Goal: Task Accomplishment & Management: Manage account settings

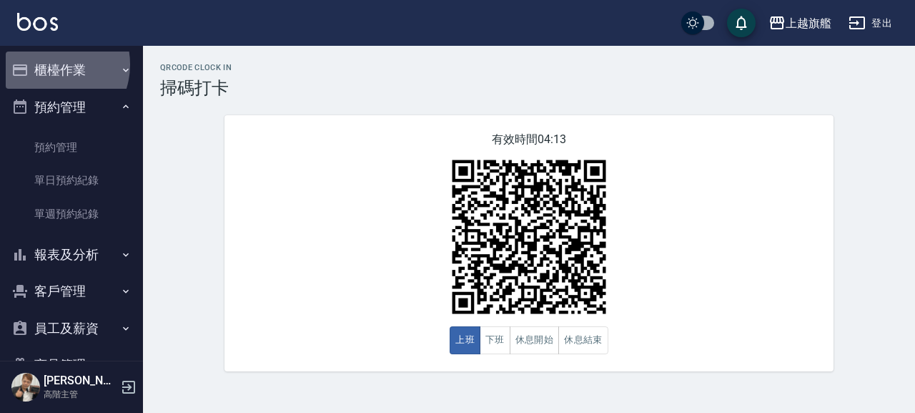
click at [49, 64] on button "櫃檯作業" at bounding box center [72, 69] width 132 height 37
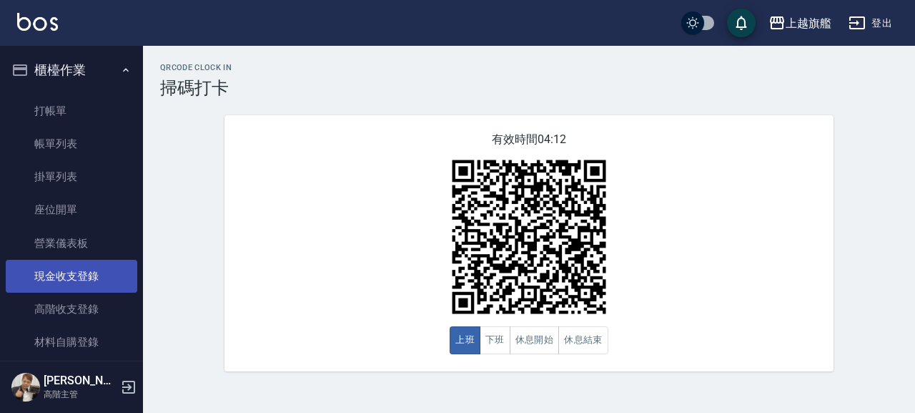
click at [81, 273] on link "現金收支登錄" at bounding box center [72, 276] width 132 height 33
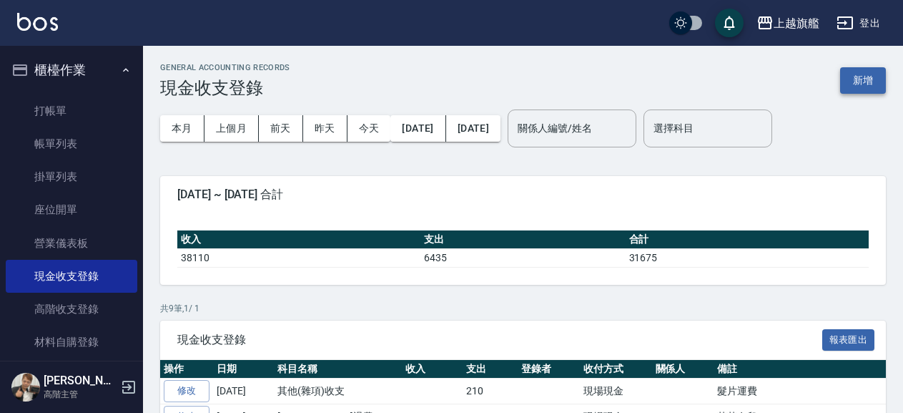
click at [852, 86] on button "新增" at bounding box center [863, 80] width 46 height 26
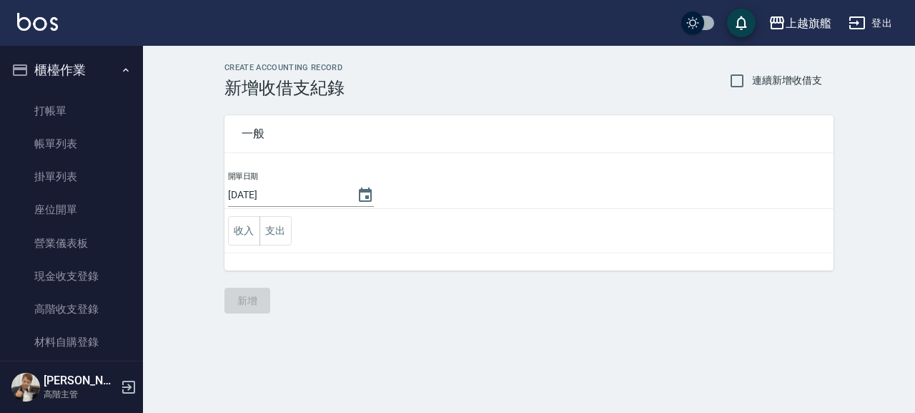
click at [294, 233] on td "收入 支出" at bounding box center [529, 231] width 609 height 44
click at [272, 229] on button "支出" at bounding box center [276, 230] width 32 height 29
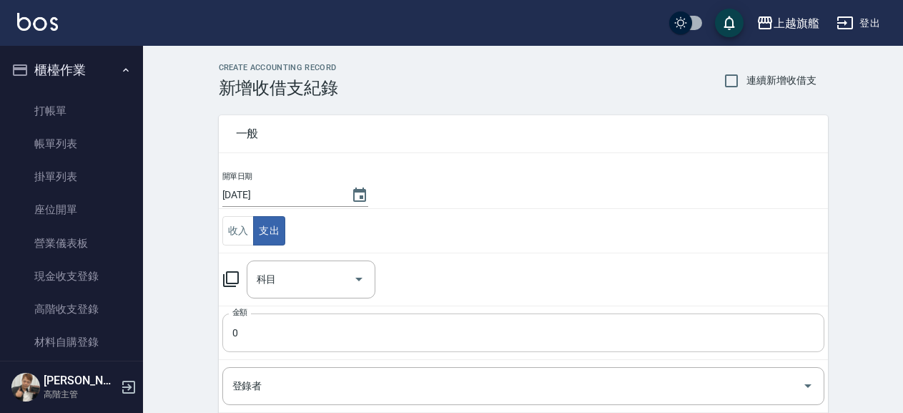
click at [266, 326] on input "0" at bounding box center [523, 332] width 602 height 39
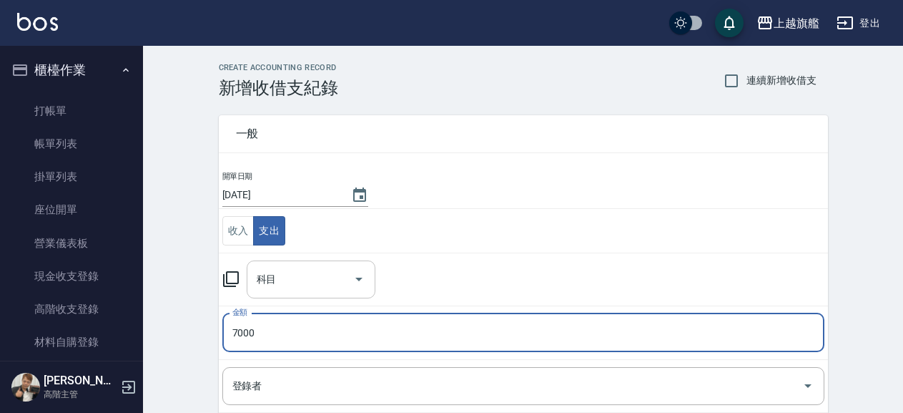
type input "7000"
click at [306, 283] on input "科目" at bounding box center [300, 279] width 94 height 25
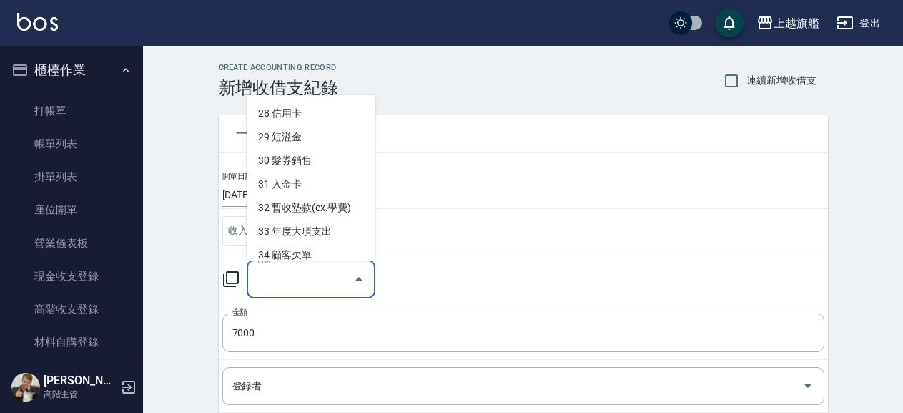
scroll to position [657, 0]
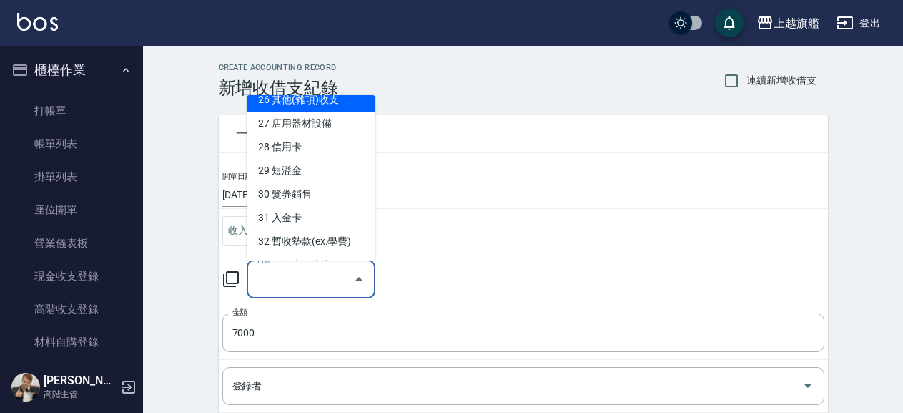
click at [276, 112] on li "26 其他(雜項)收支" at bounding box center [311, 100] width 129 height 24
type input "26 其他(雜項)收支"
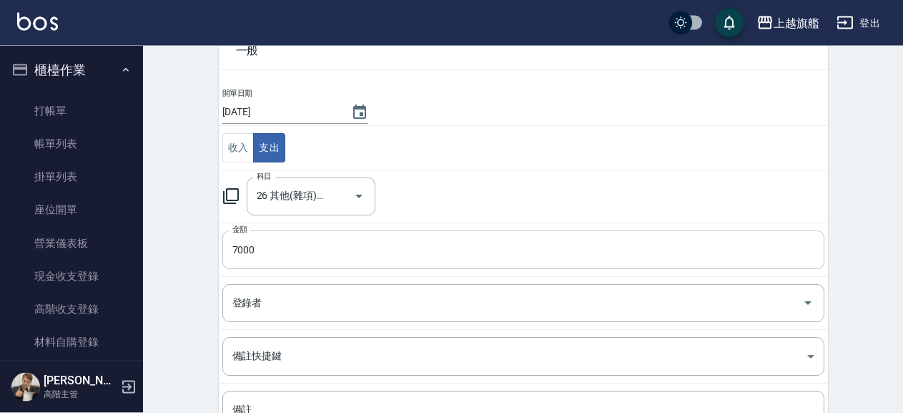
scroll to position [154, 0]
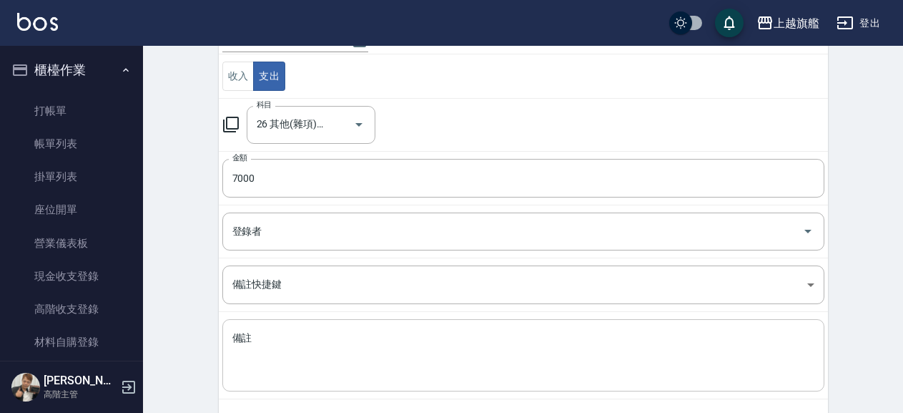
click at [333, 347] on textarea "備註" at bounding box center [523, 355] width 582 height 49
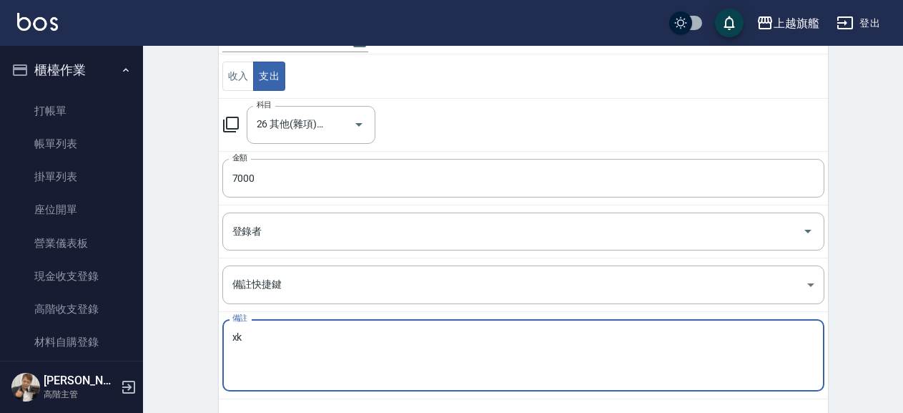
type textarea "x"
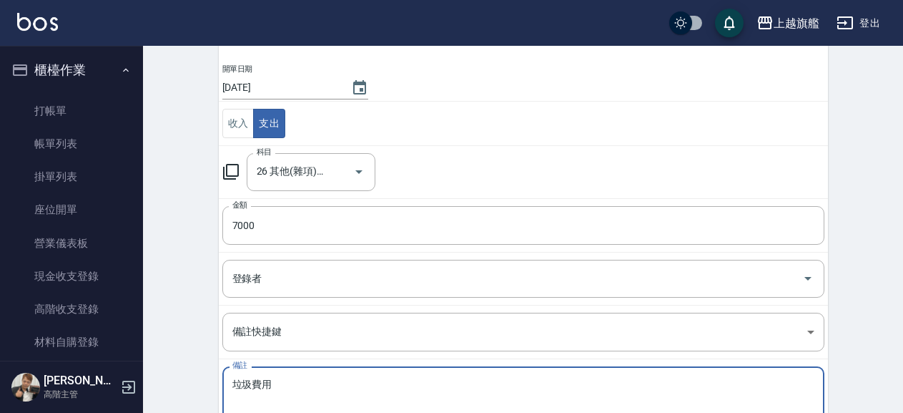
scroll to position [219, 0]
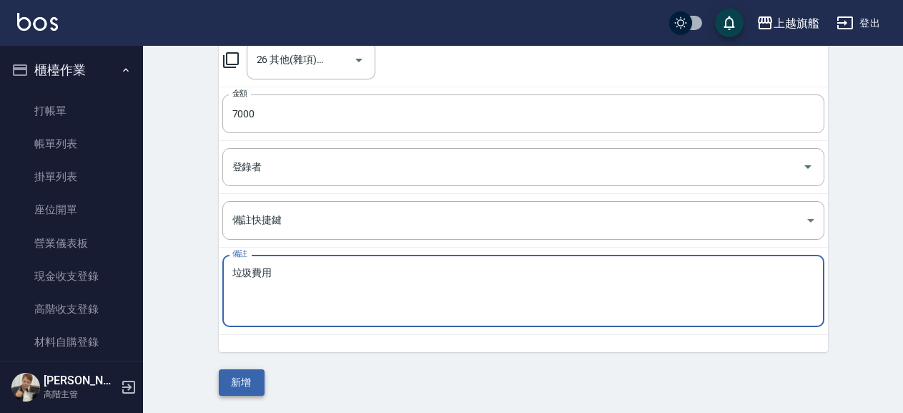
type textarea "垃圾費用"
click at [233, 387] on button "新增" at bounding box center [242, 382] width 46 height 26
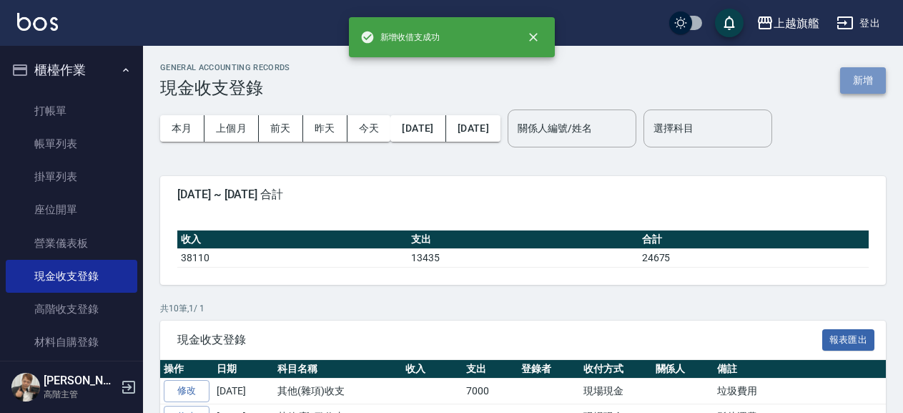
click at [858, 77] on button "新增" at bounding box center [863, 80] width 46 height 26
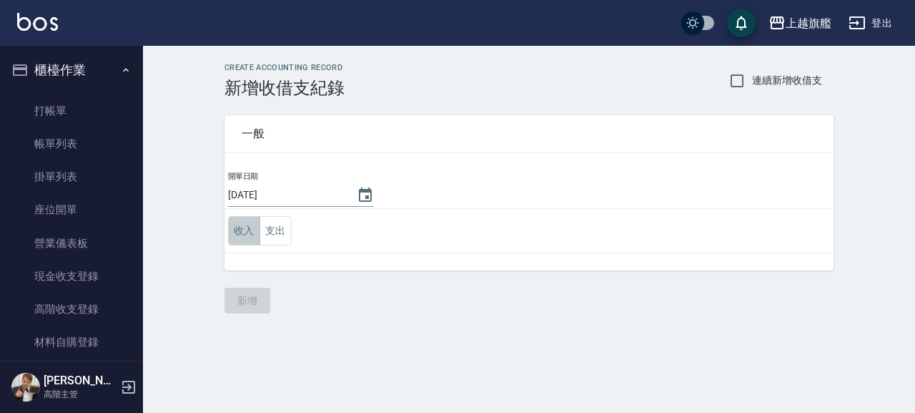
click at [246, 233] on button "收入" at bounding box center [244, 230] width 32 height 29
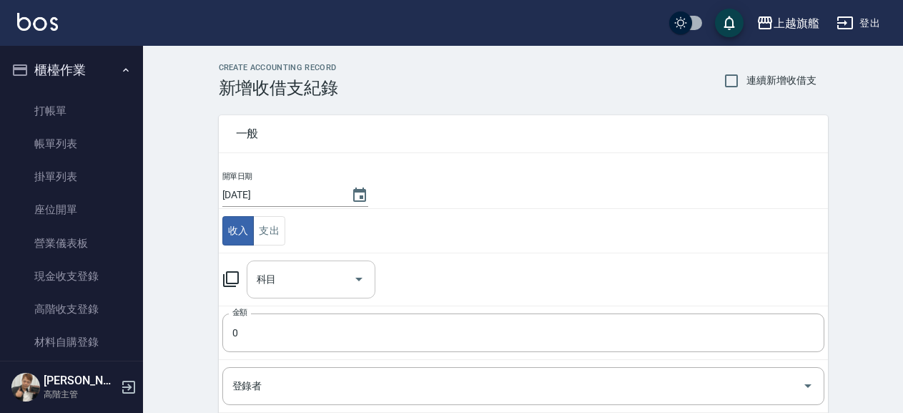
click at [292, 280] on input "科目" at bounding box center [300, 279] width 94 height 25
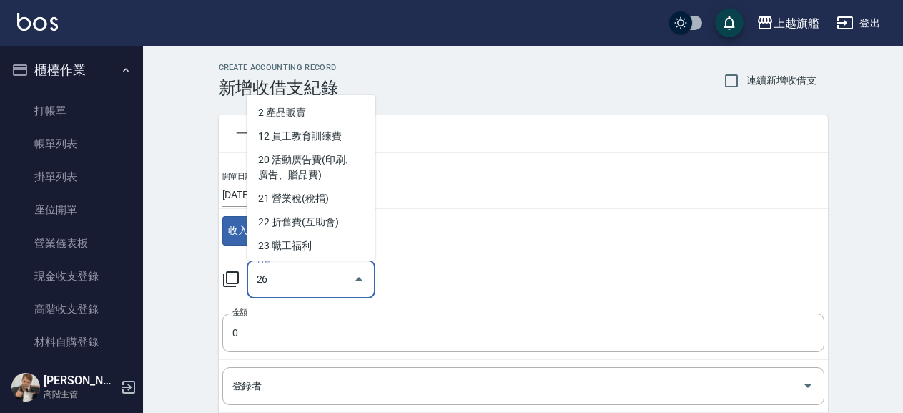
type input "26"
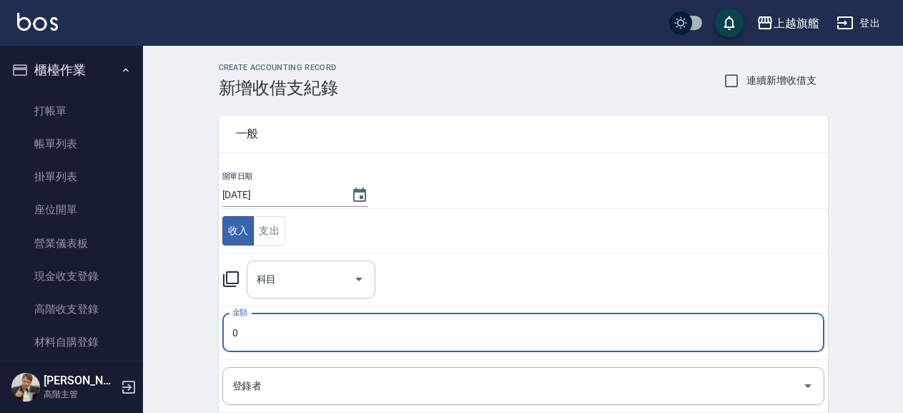
drag, startPoint x: 263, startPoint y: 281, endPoint x: 282, endPoint y: 260, distance: 27.9
click at [277, 268] on input "科目" at bounding box center [300, 279] width 94 height 25
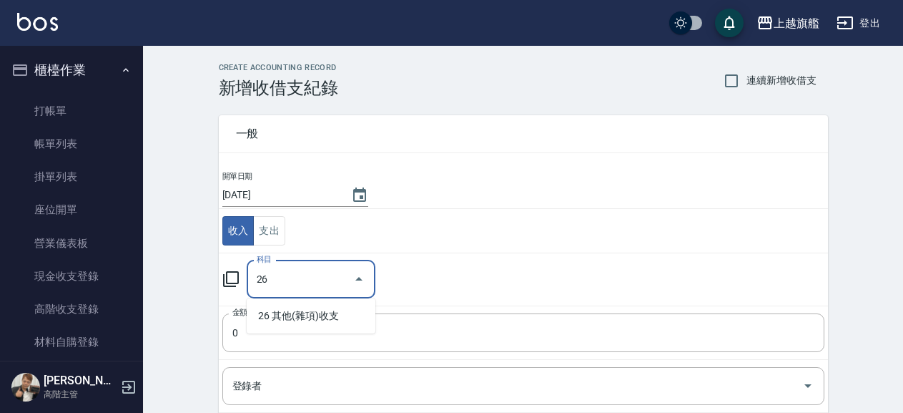
type input "26"
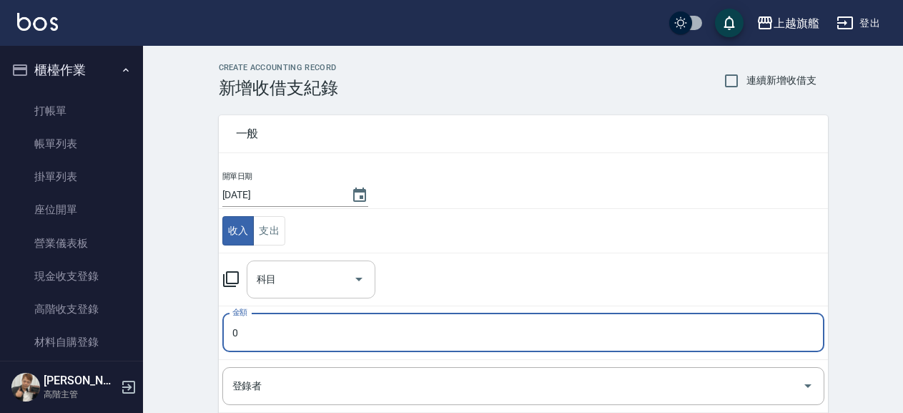
click at [281, 268] on input "科目" at bounding box center [300, 279] width 94 height 25
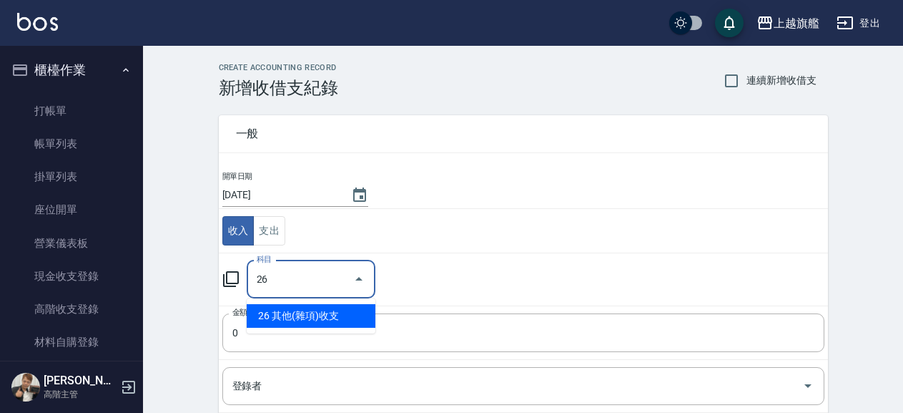
type input "26 其他(雜項)收支"
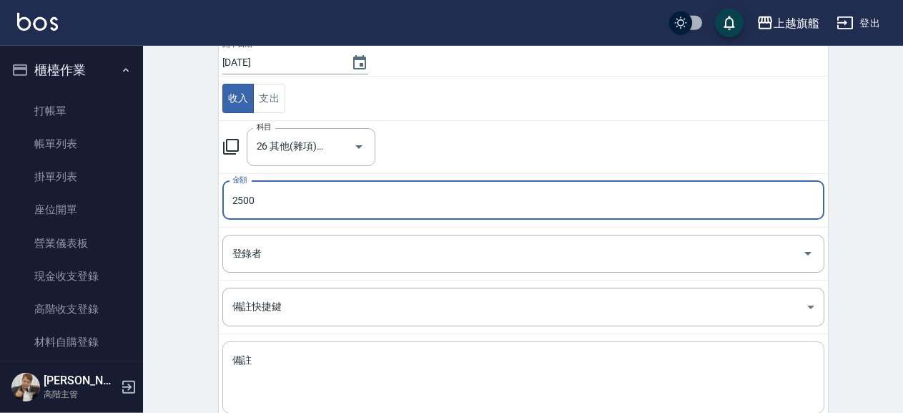
scroll to position [219, 0]
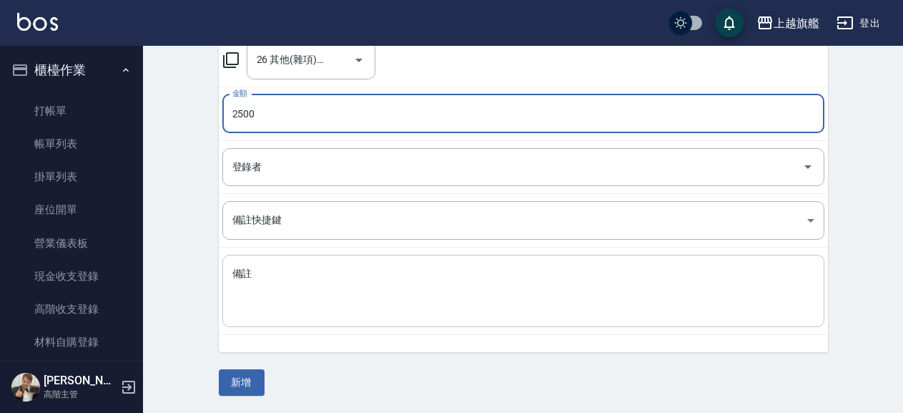
type input "2500"
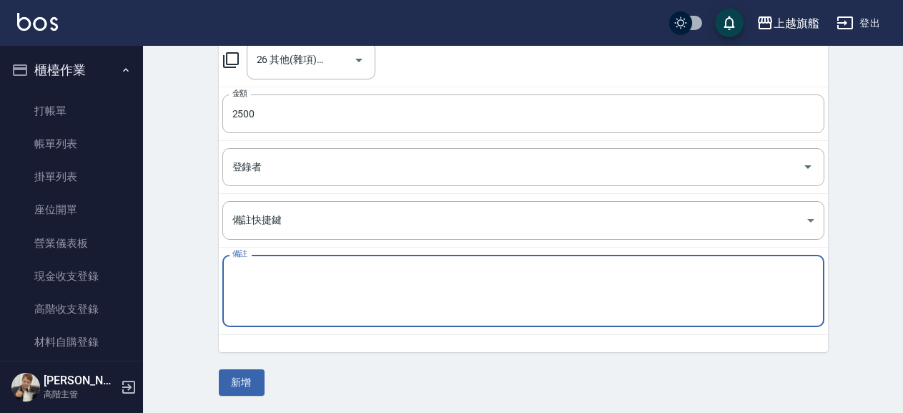
click at [323, 287] on textarea "備註" at bounding box center [523, 291] width 582 height 49
type textarea "3"
type textarea "3樓清潔費"
click at [242, 380] on button "新增" at bounding box center [242, 382] width 46 height 26
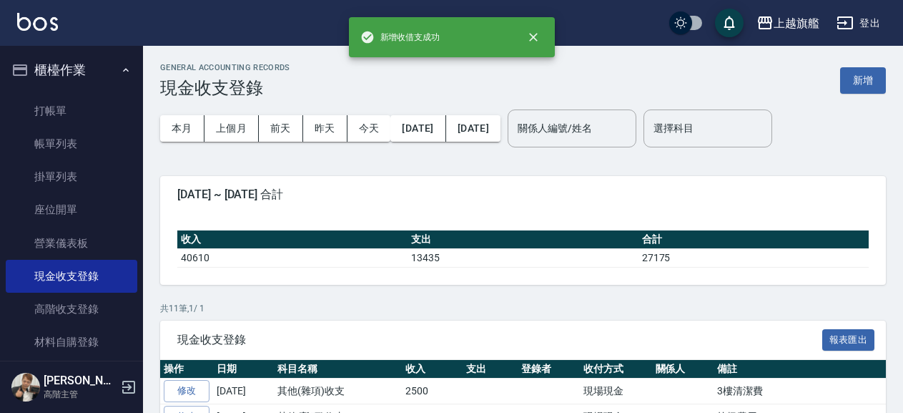
click at [74, 64] on button "櫃檯作業" at bounding box center [72, 69] width 132 height 37
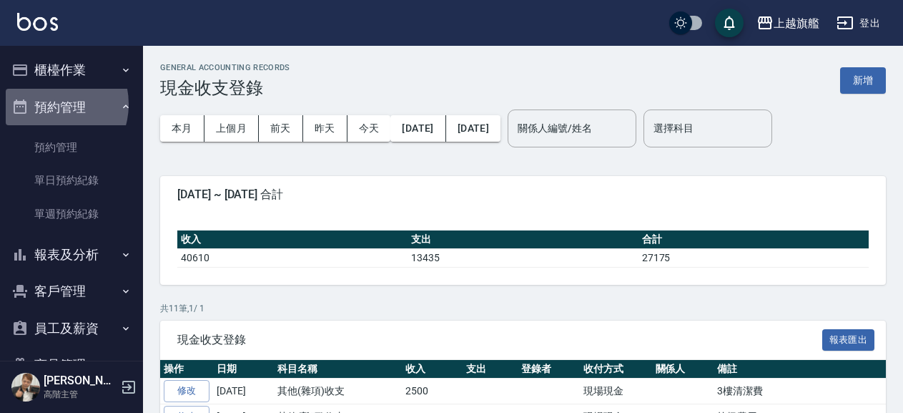
click at [50, 104] on button "預約管理" at bounding box center [72, 107] width 132 height 37
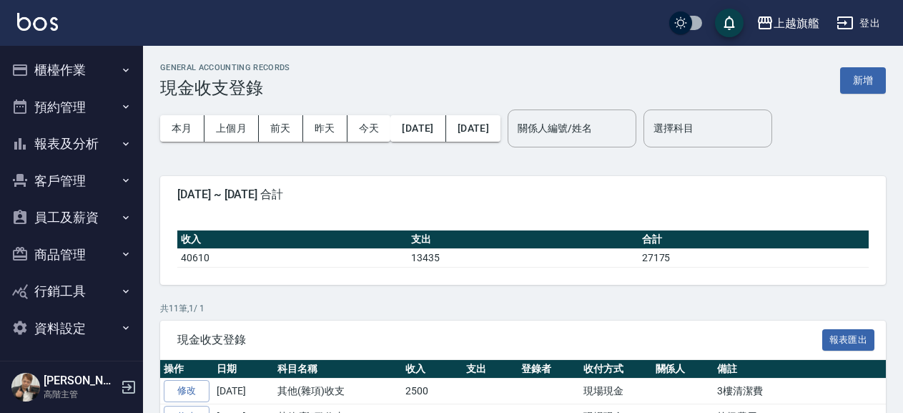
click at [52, 52] on button "櫃檯作業" at bounding box center [72, 69] width 132 height 37
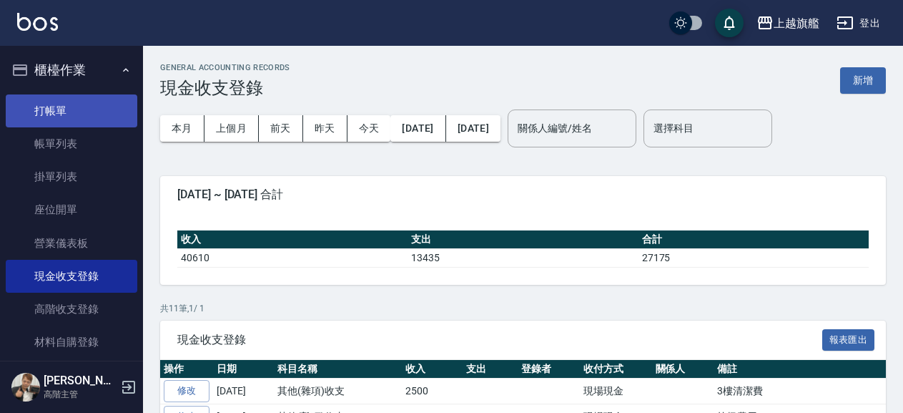
click at [57, 110] on link "打帳單" at bounding box center [72, 110] width 132 height 33
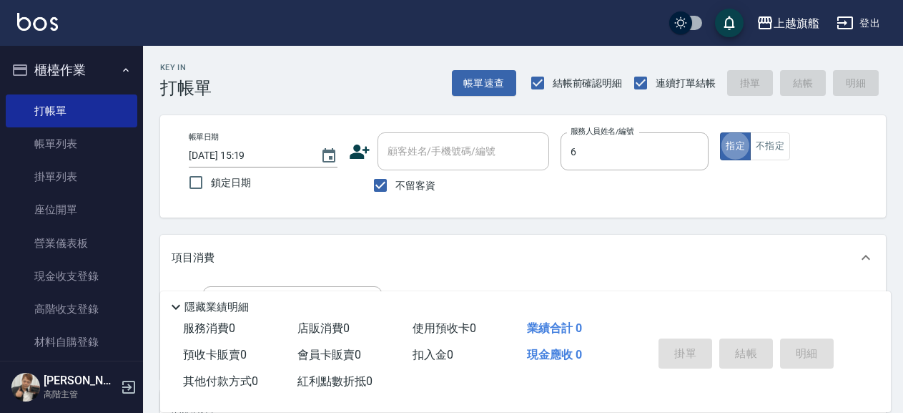
type input "張佳琳-6"
type button "true"
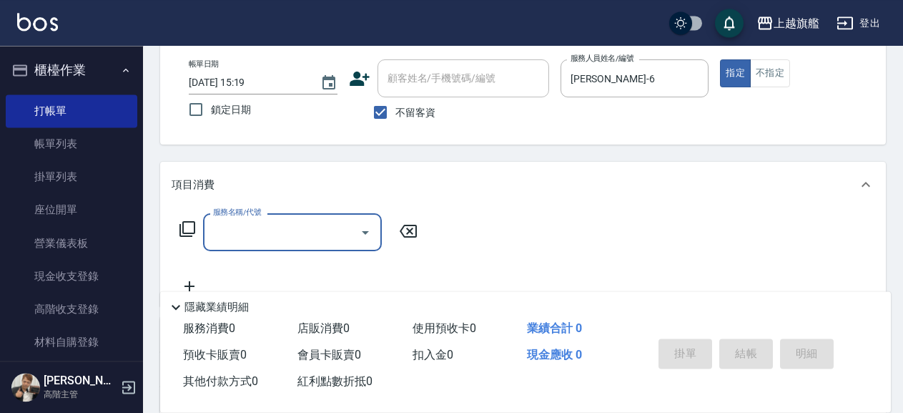
scroll to position [77, 0]
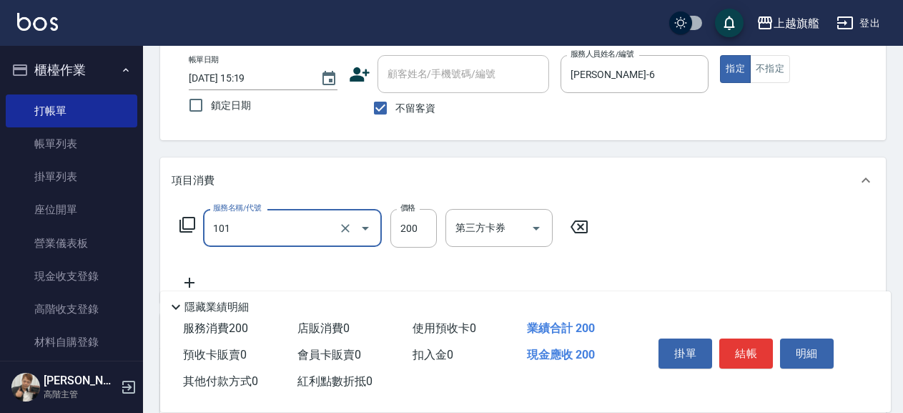
type input "一般洗(101)"
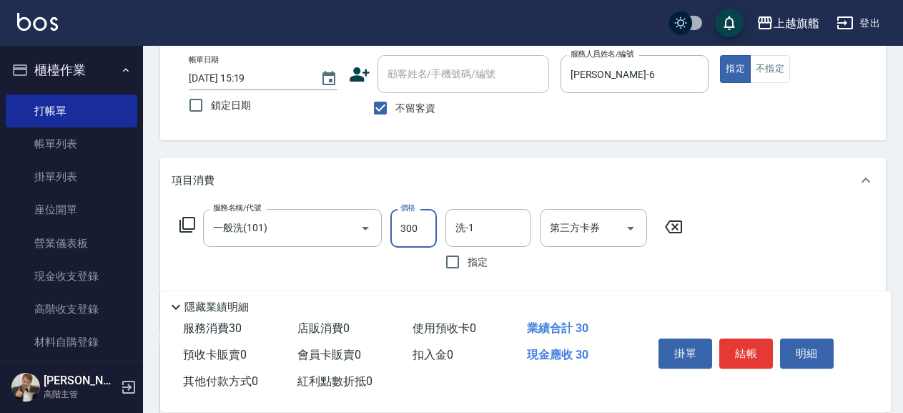
type input "300"
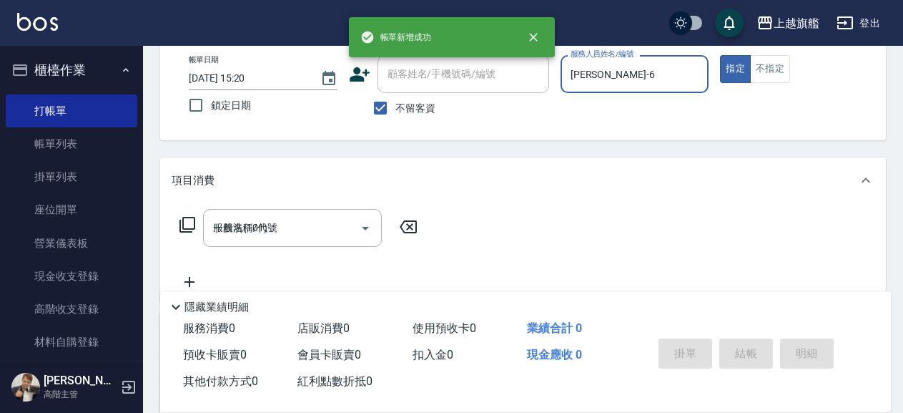
type input "2025/08/15 15:20"
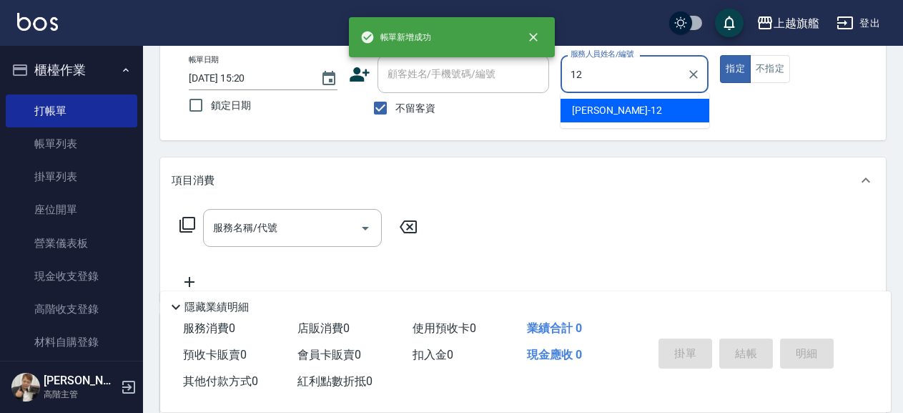
type input "陳佩君-12"
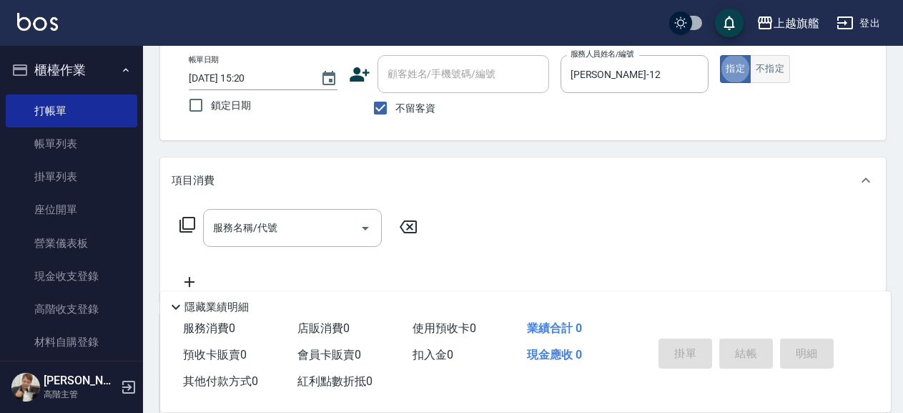
click at [789, 60] on button "不指定" at bounding box center [770, 69] width 40 height 28
click at [204, 220] on div "服務名稱/代號" at bounding box center [292, 228] width 179 height 38
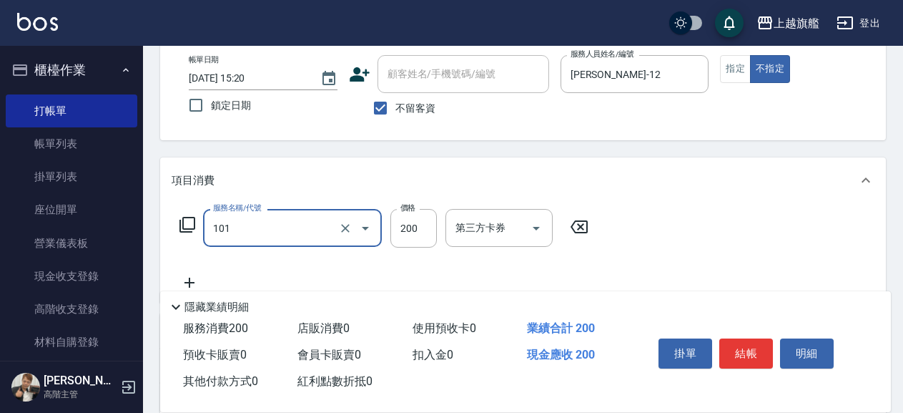
type input "一般洗(101)"
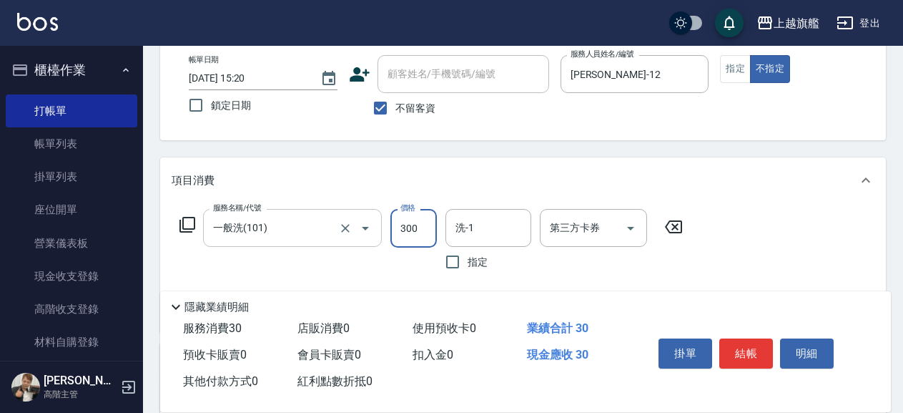
type input "300"
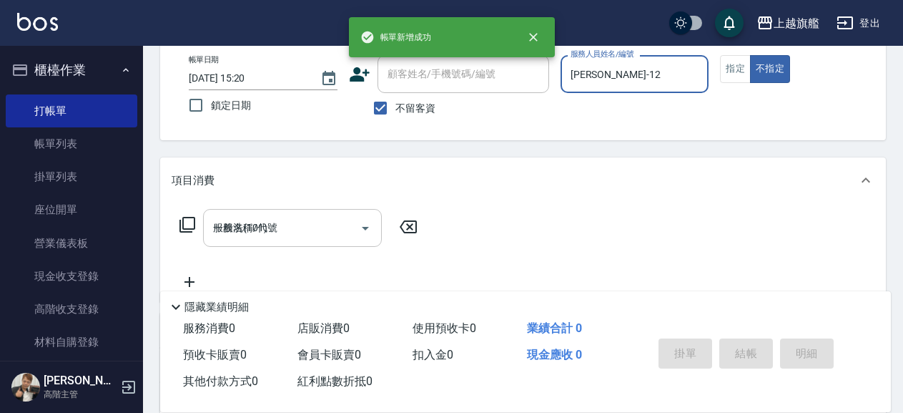
type input "2025/08/15 15:21"
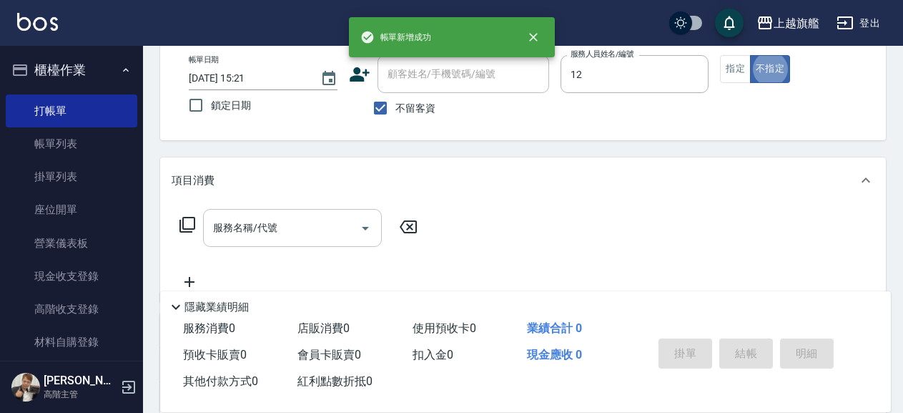
type input "陳佩君-12"
type button "false"
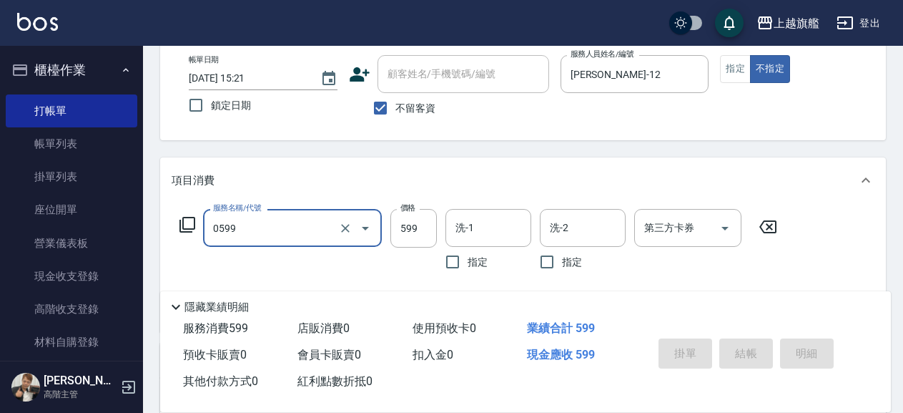
type input "0599"
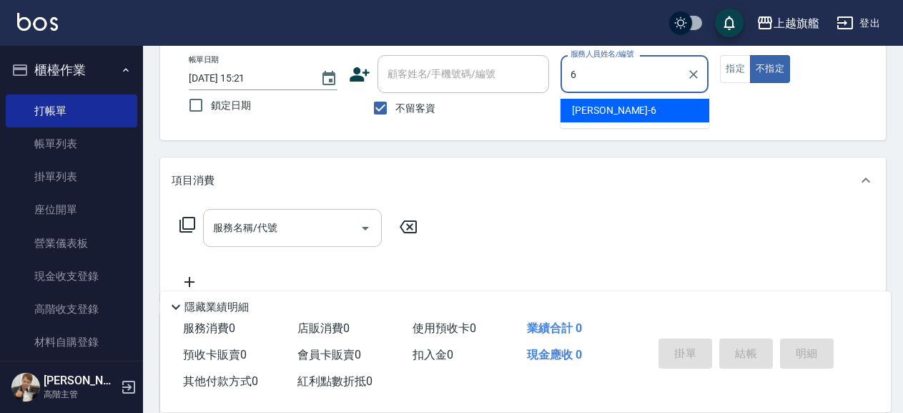
type input "張佳琳-6"
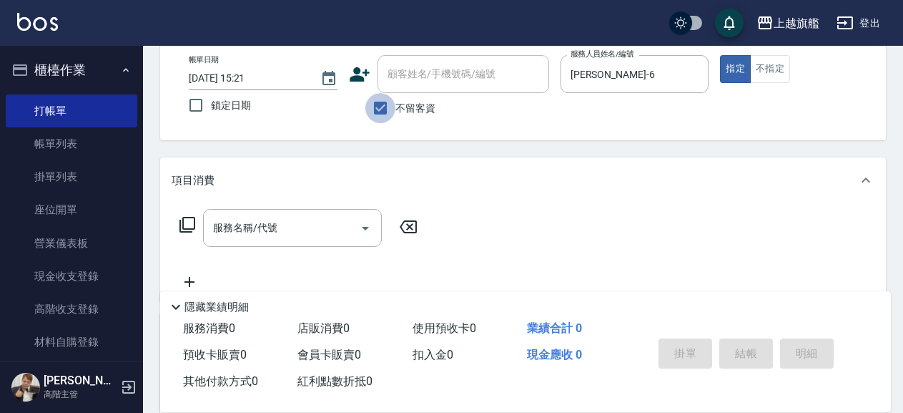
click at [393, 107] on input "不留客資" at bounding box center [380, 108] width 30 height 30
checkbox input "false"
click at [410, 78] on input "顧客姓名/手機號碼/編號" at bounding box center [452, 74] width 137 height 25
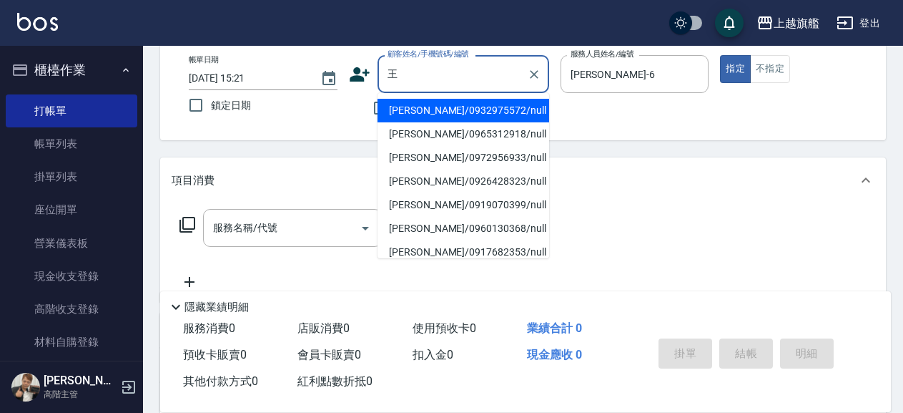
type input "王聖文/0932975572/null"
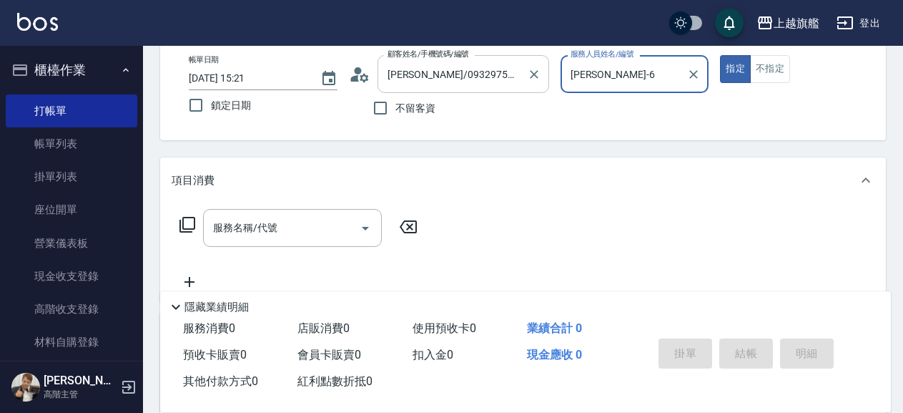
click at [720, 55] on button "指定" at bounding box center [735, 69] width 31 height 28
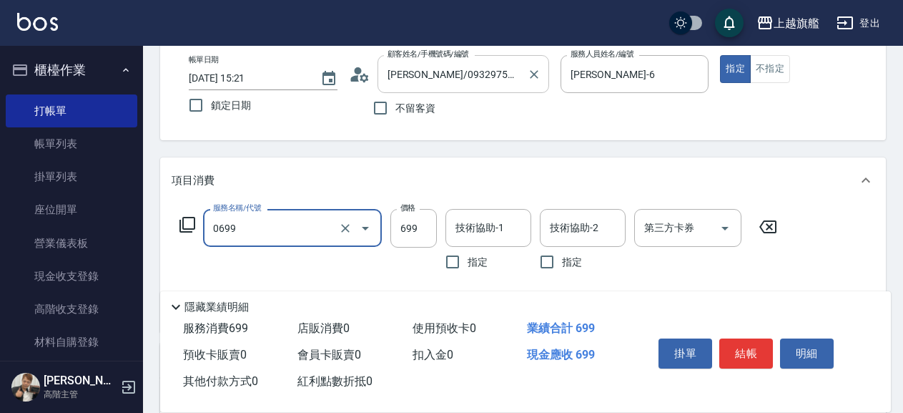
type input "精油SPA(0699)"
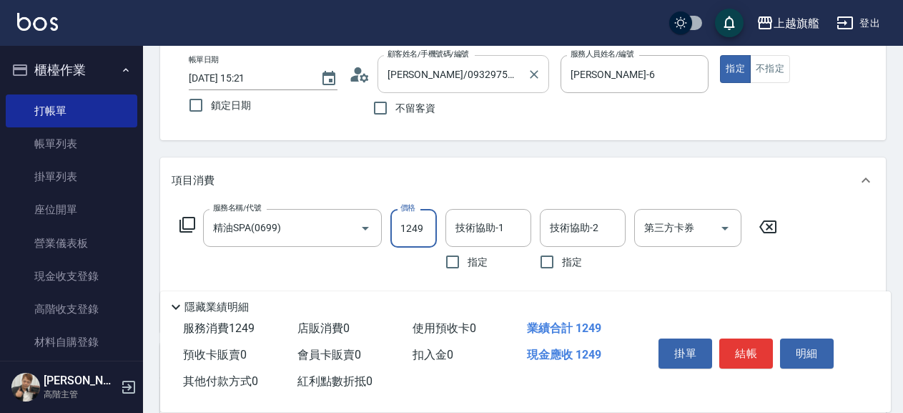
type input "1249"
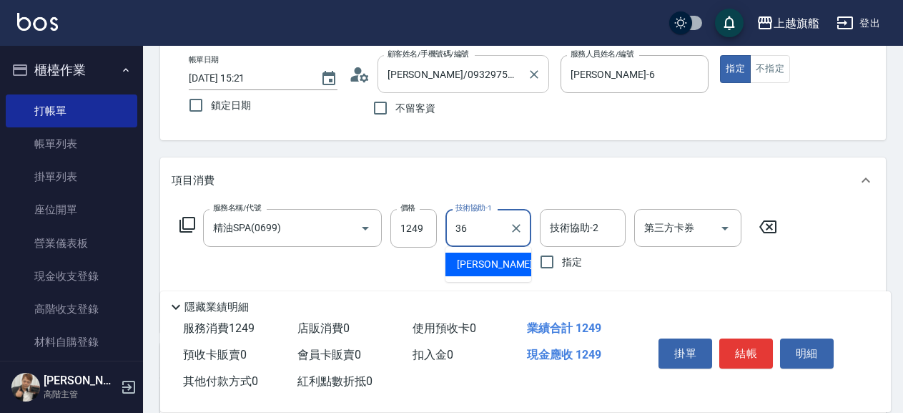
type input "蔡秉諶-36"
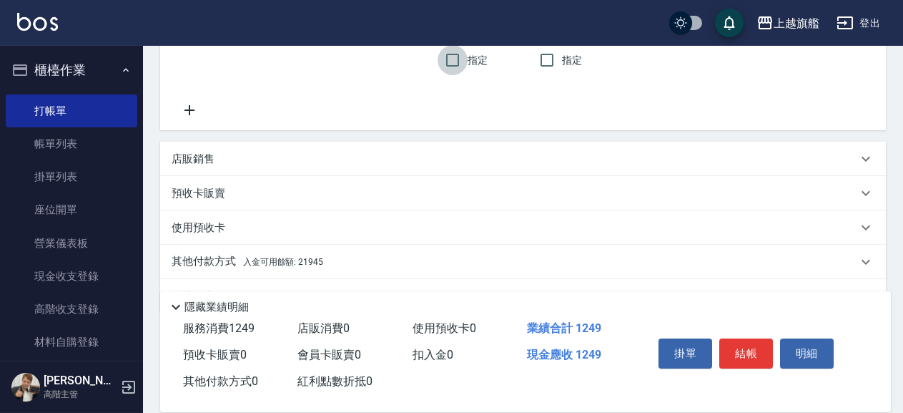
scroll to position [309, 0]
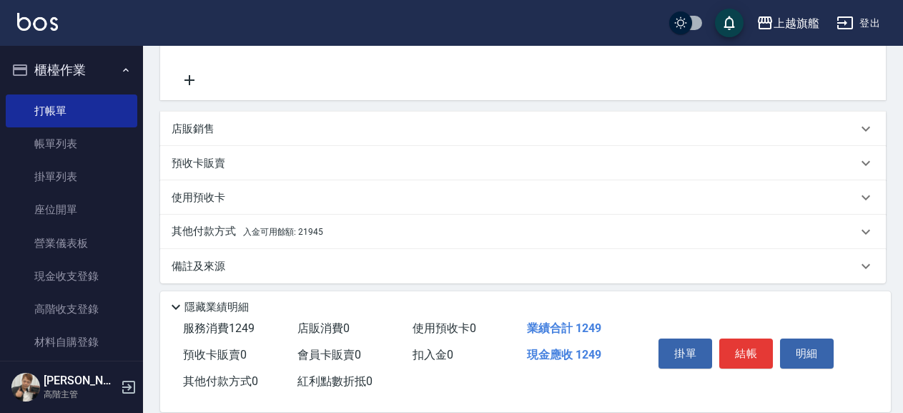
click at [227, 228] on p "其他付款方式 入金可用餘額: 21945" at bounding box center [248, 232] width 152 height 16
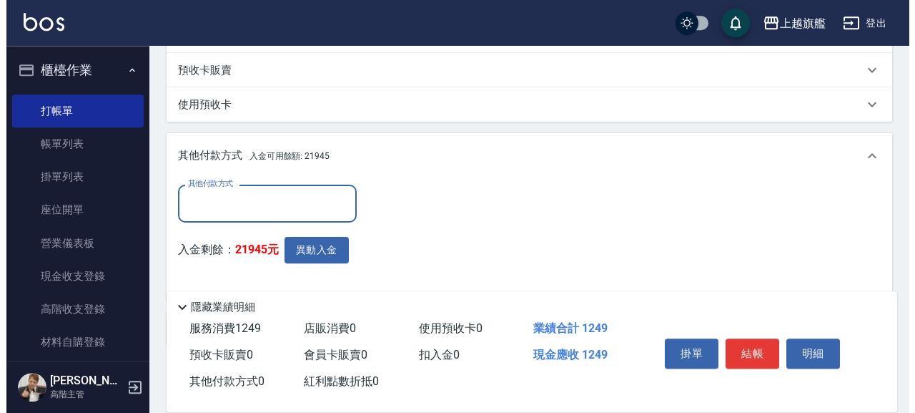
scroll to position [473, 0]
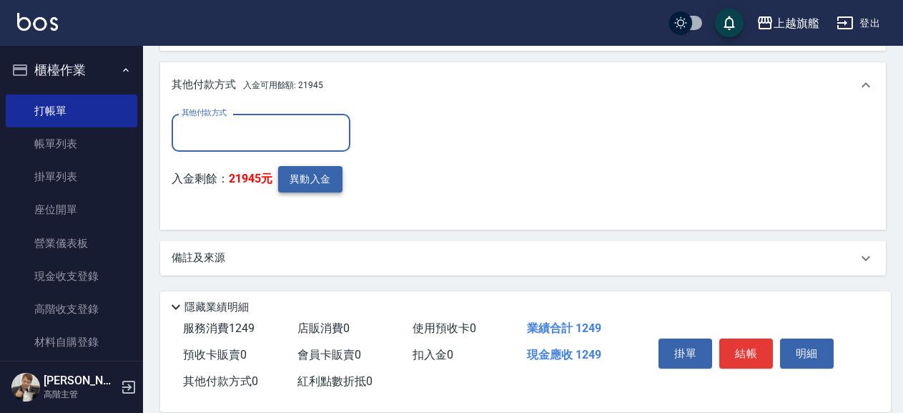
click at [305, 170] on button "異動入金" at bounding box center [310, 179] width 64 height 26
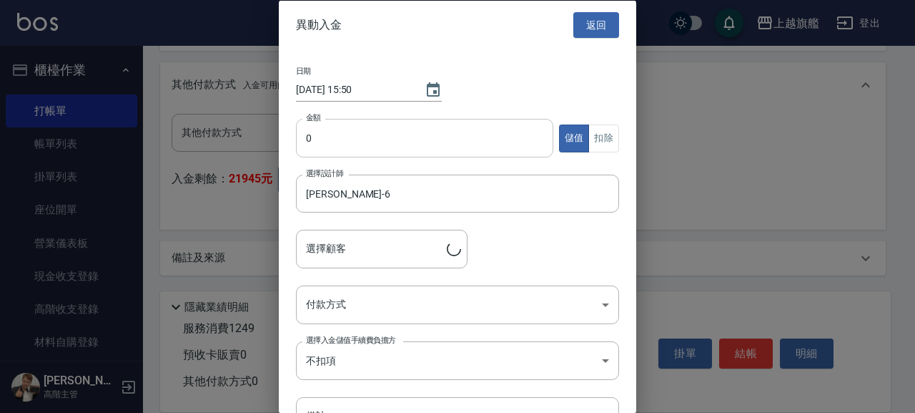
type input "王聖文/0932975572"
click at [375, 139] on input "0" at bounding box center [424, 138] width 257 height 39
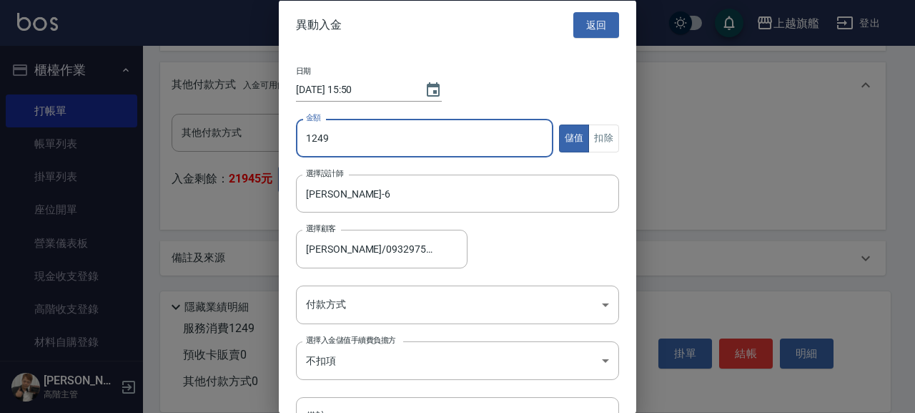
type input "1249"
click at [594, 132] on button "扣除" at bounding box center [604, 138] width 31 height 28
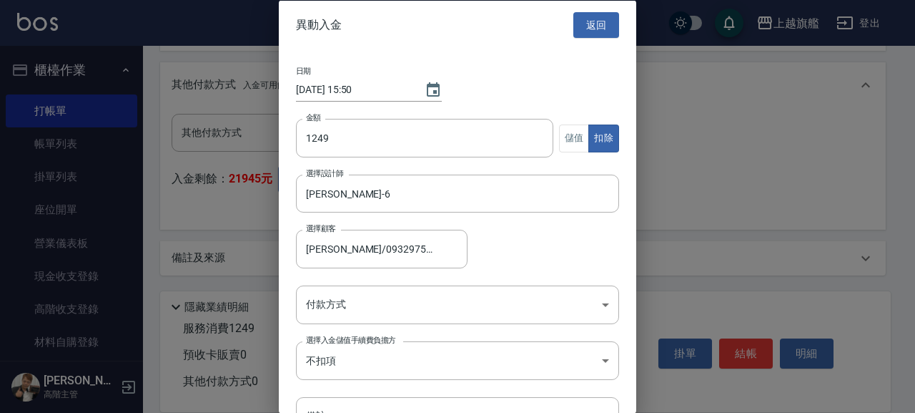
click at [418, 285] on div "日期 2025/08/15 15:50 金額 1249 金額 儲值 扣除 選擇設計師 張佳琳-6 選擇設計師 選擇顧客 王聖文/0932975572 選擇顧客…" at bounding box center [458, 250] width 358 height 403
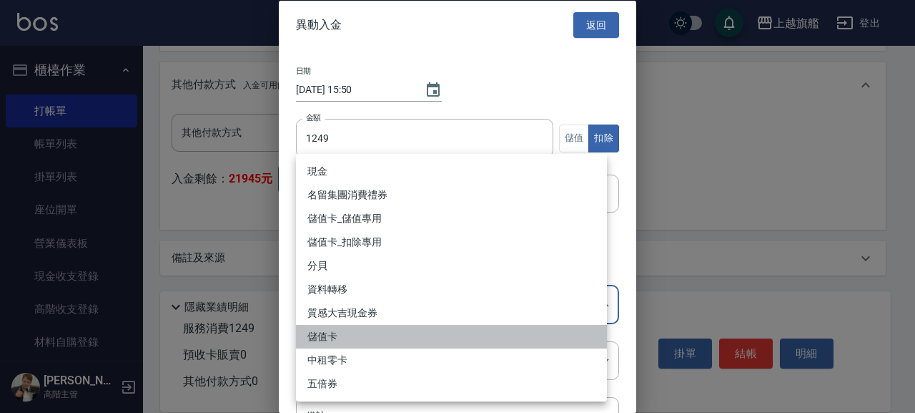
click at [343, 336] on li "儲值卡" at bounding box center [451, 337] width 311 height 24
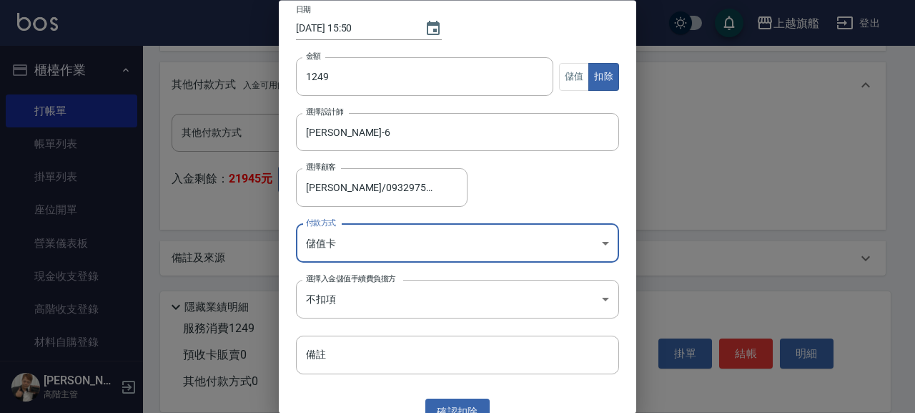
scroll to position [80, 0]
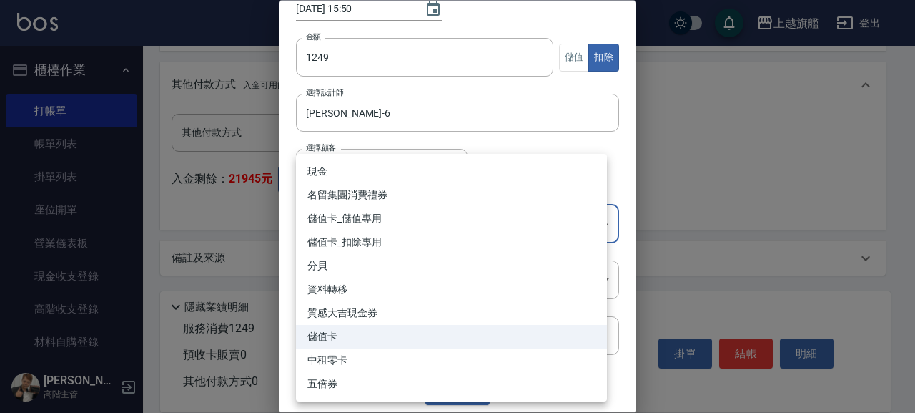
click at [368, 239] on li "儲值卡_扣除專用" at bounding box center [451, 242] width 311 height 24
type input "儲值卡_扣除專用"
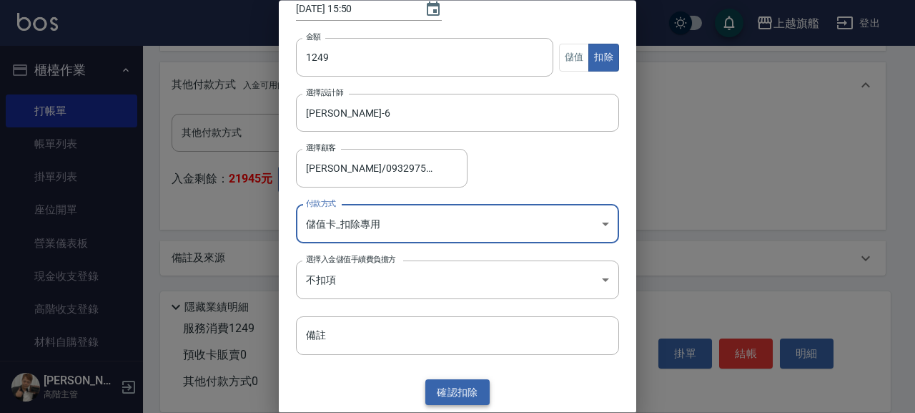
click at [442, 396] on button "確認 扣除" at bounding box center [458, 392] width 64 height 26
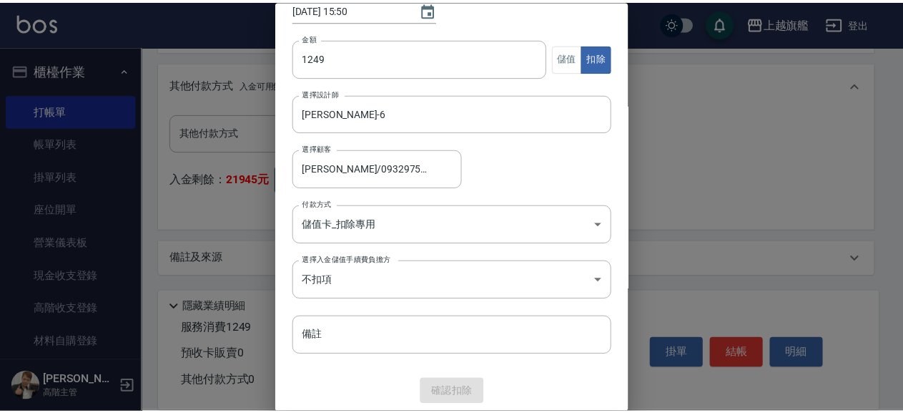
scroll to position [406, 0]
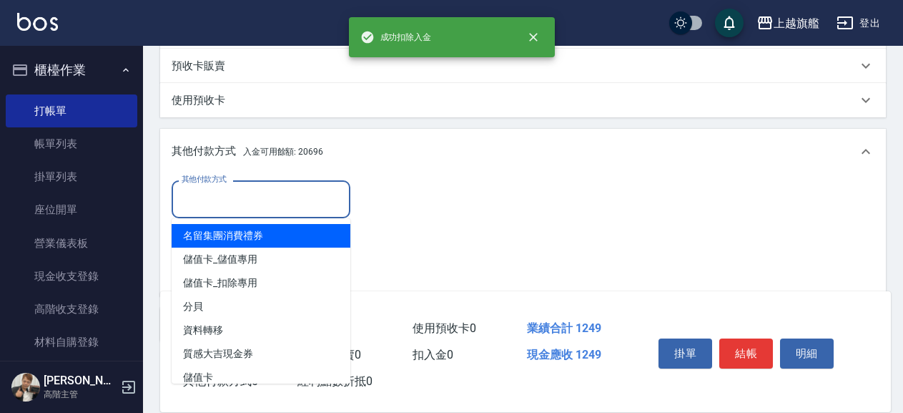
click at [259, 207] on input "其他付款方式" at bounding box center [261, 199] width 166 height 25
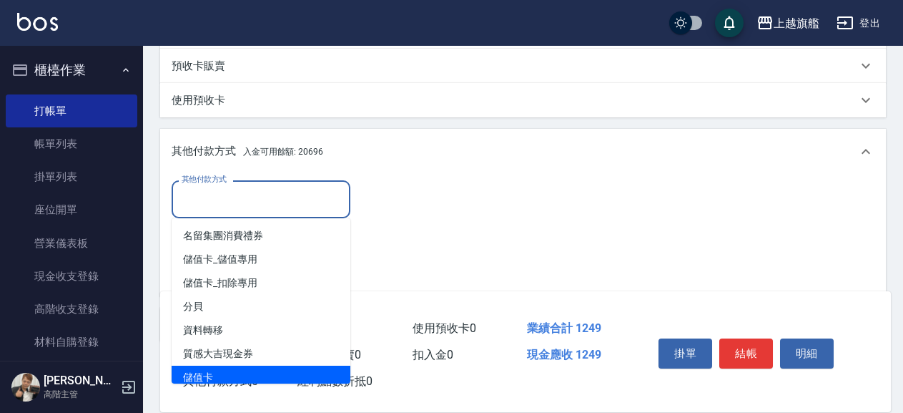
click at [208, 365] on span "儲值卡" at bounding box center [261, 377] width 179 height 24
type input "儲值卡"
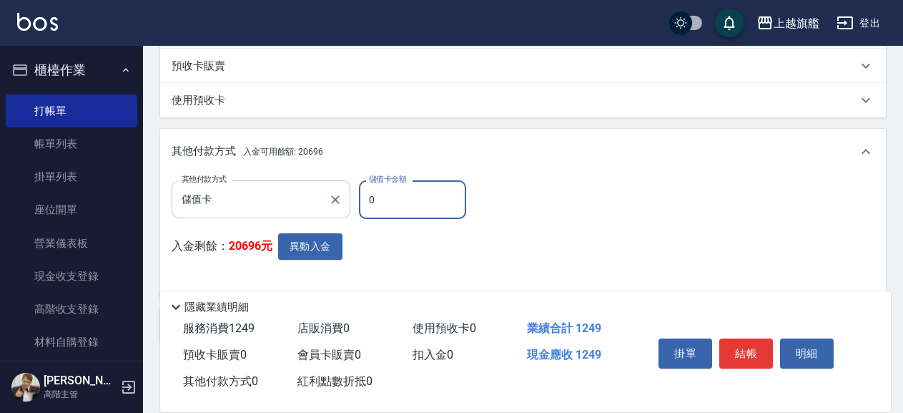
drag, startPoint x: 382, startPoint y: 204, endPoint x: 343, endPoint y: 190, distance: 41.6
click at [359, 193] on input "0" at bounding box center [412, 199] width 107 height 39
type input "1249"
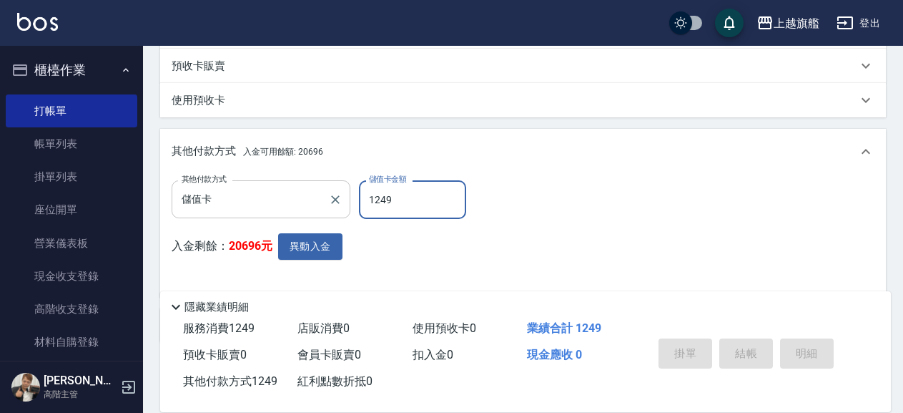
type input "2025/08/15 15:50"
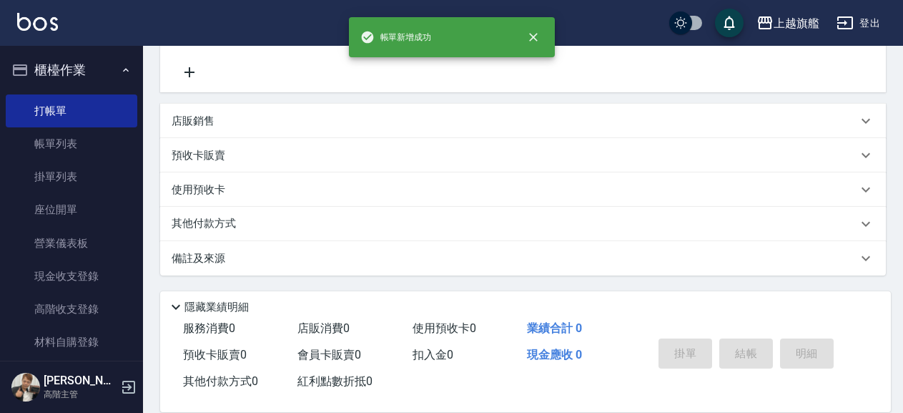
scroll to position [0, 0]
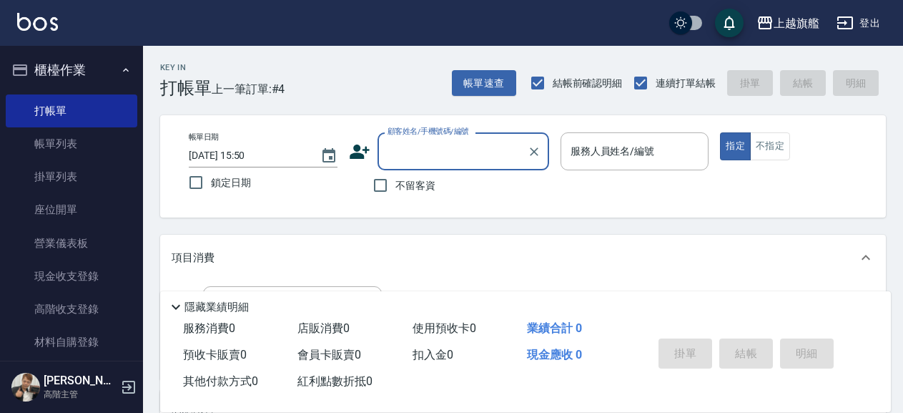
click at [401, 190] on span "不留客資" at bounding box center [416, 185] width 40 height 15
click at [396, 190] on input "不留客資" at bounding box center [380, 185] width 30 height 30
checkbox input "true"
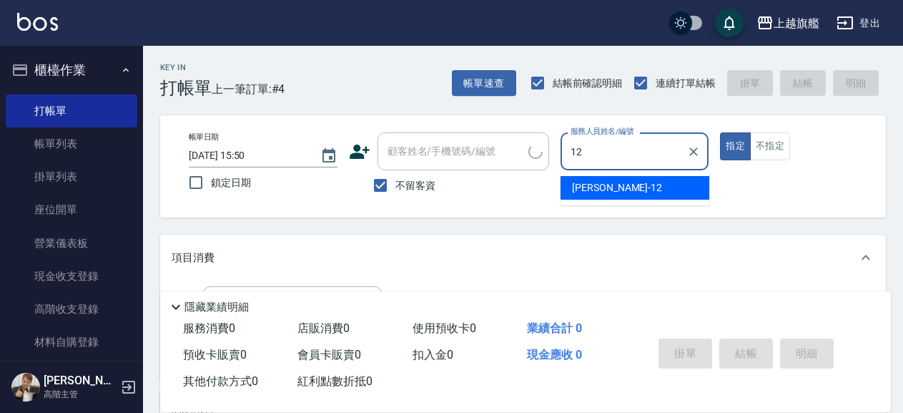
type input "12"
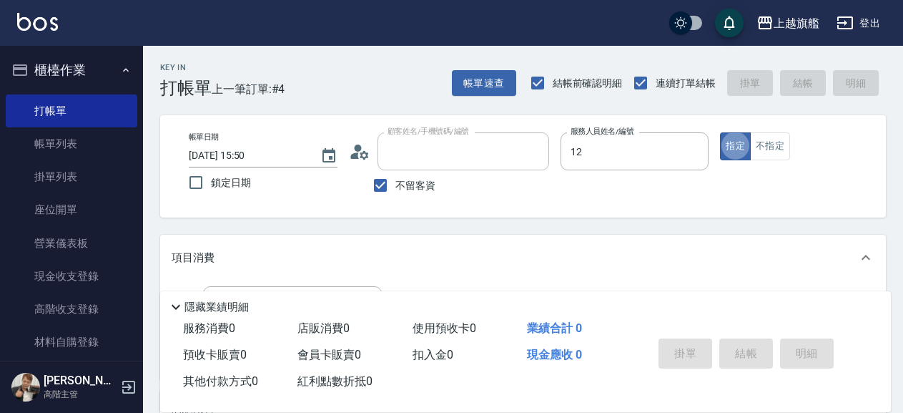
type input "林升翔/0975692319/"
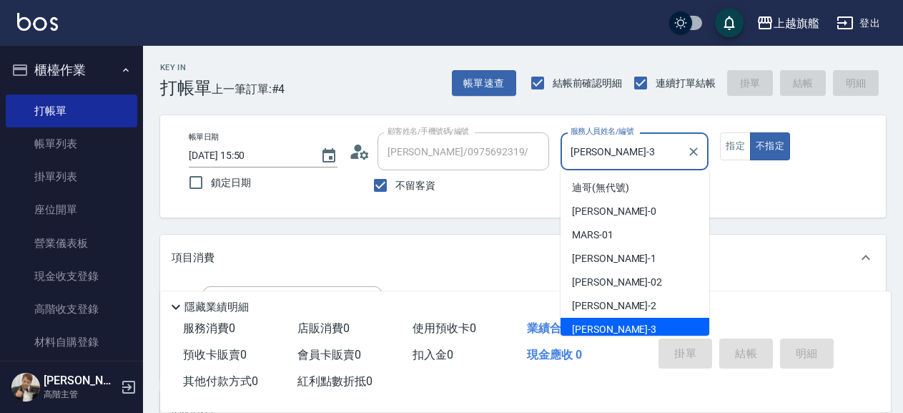
drag, startPoint x: 622, startPoint y: 160, endPoint x: 514, endPoint y: 146, distance: 108.9
click at [567, 149] on input "謝雅婷-3" at bounding box center [624, 151] width 114 height 25
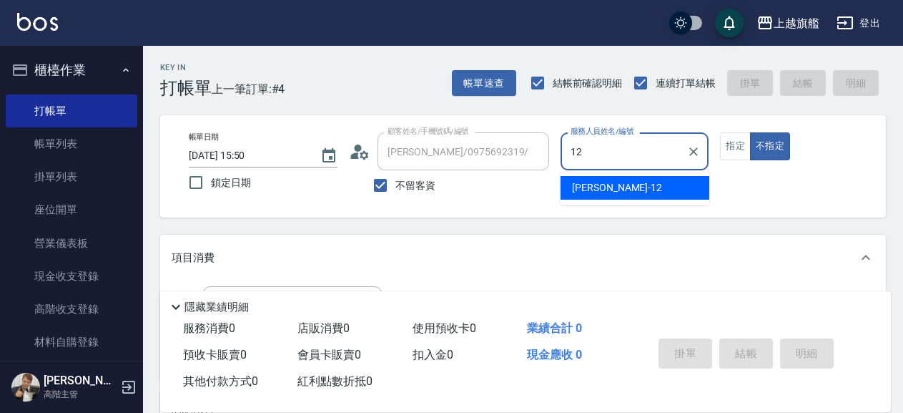
type input "陳佩君-12"
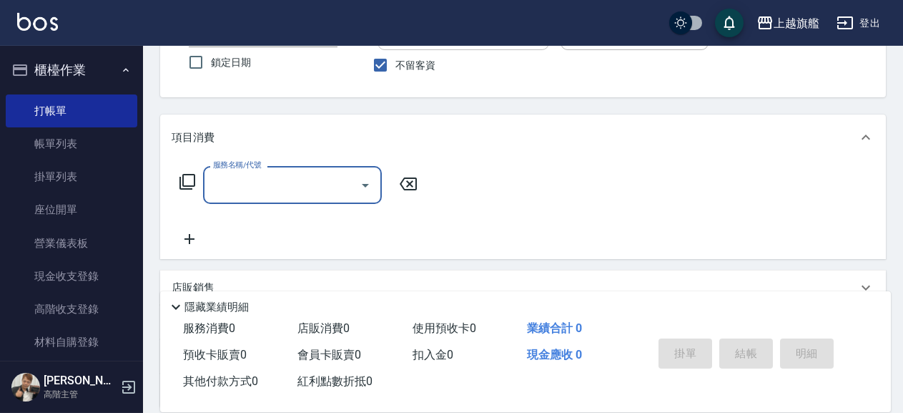
scroll to position [154, 0]
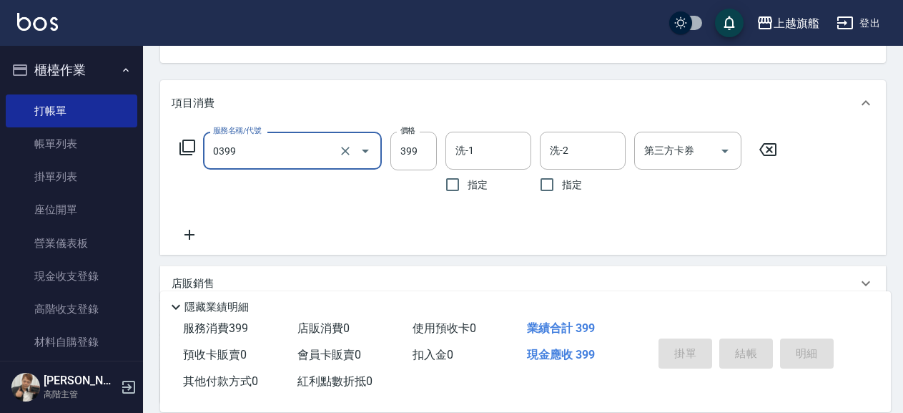
type input "0399"
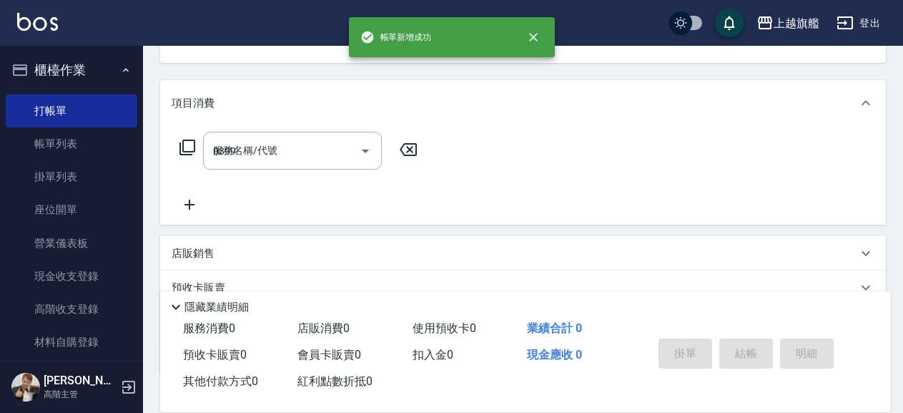
type input "2025/08/15 15:51"
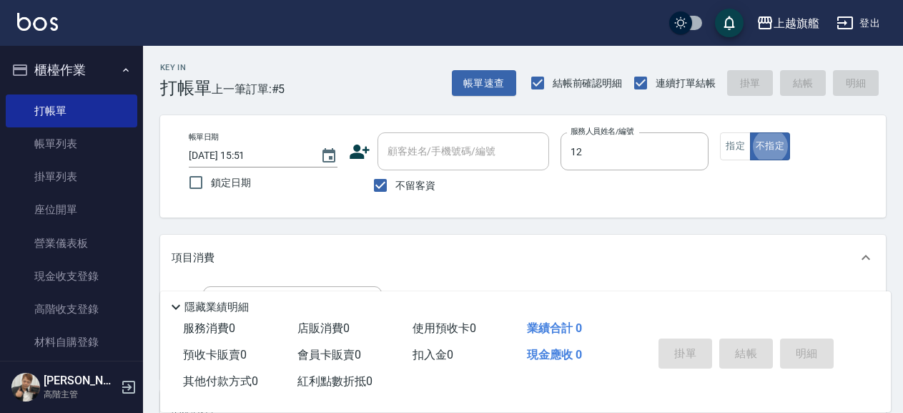
type input "陳佩君-12"
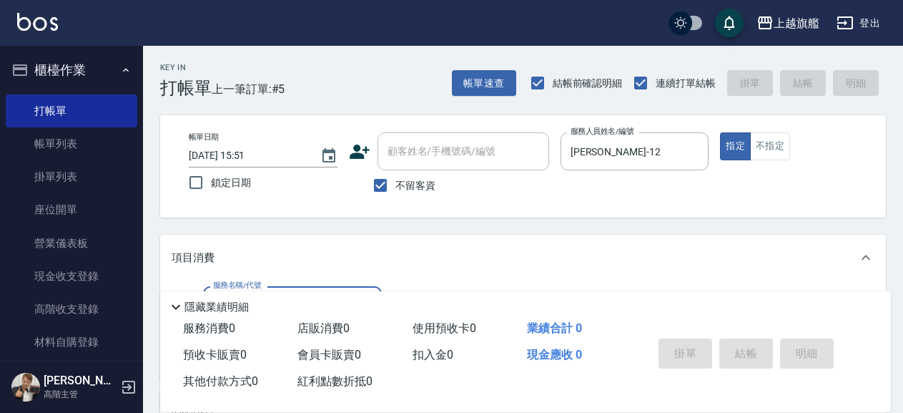
scroll to position [77, 0]
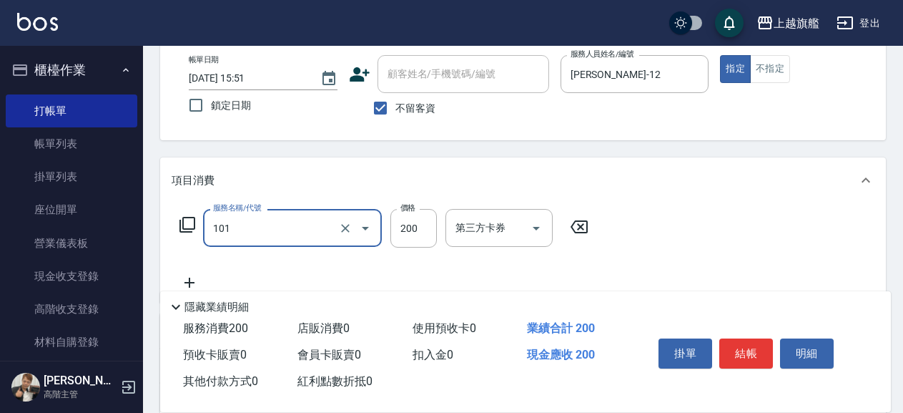
type input "一般洗(101)"
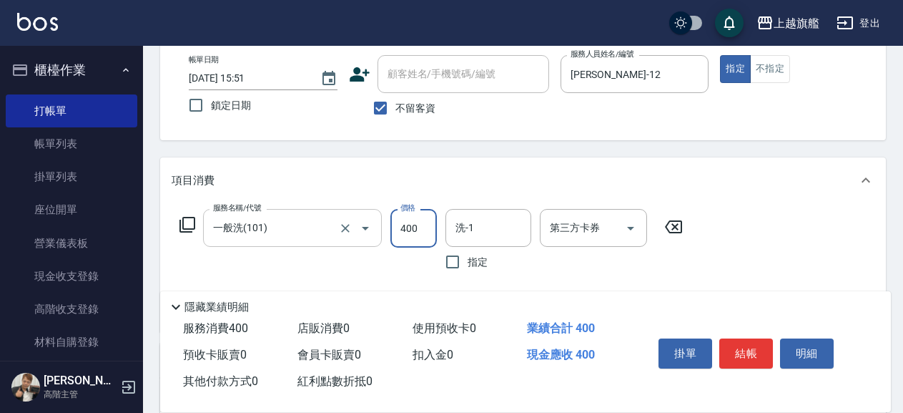
type input "400"
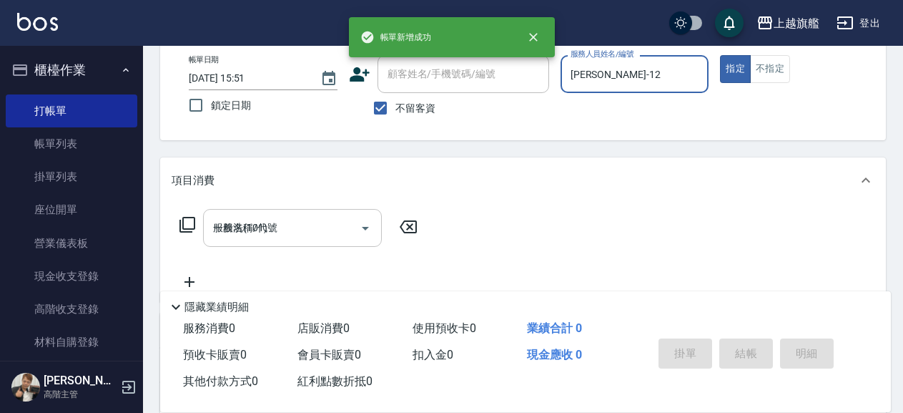
type input "2025/08/15 16:18"
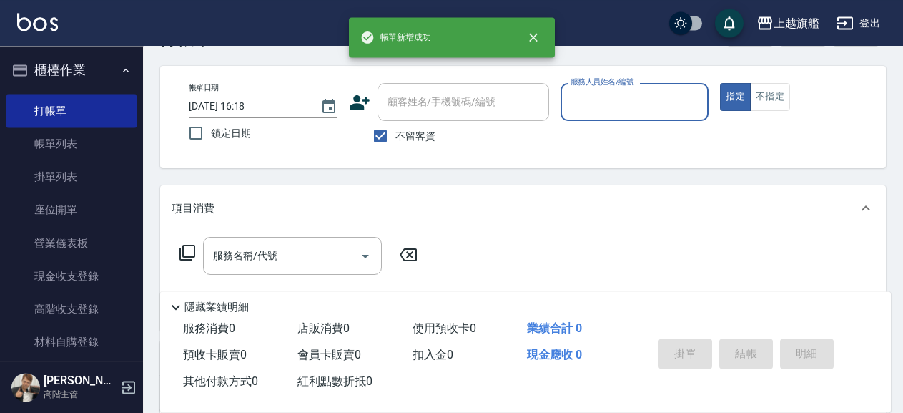
scroll to position [0, 0]
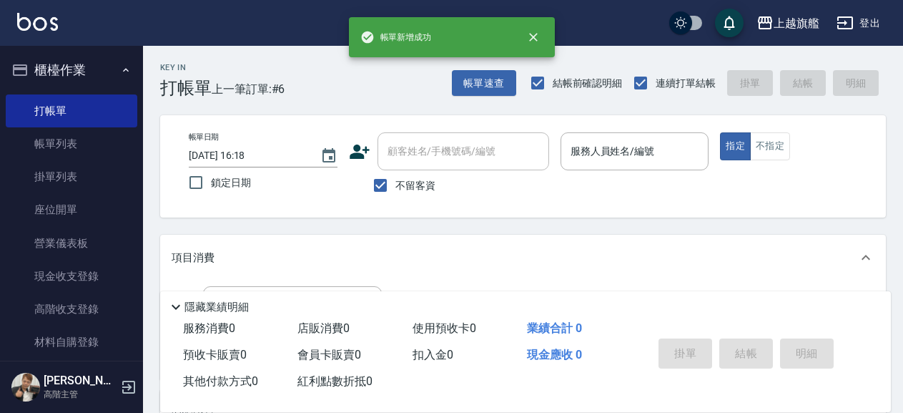
click at [396, 175] on label "不留客資" at bounding box center [400, 185] width 70 height 30
click at [396, 175] on input "不留客資" at bounding box center [380, 185] width 30 height 30
checkbox input "false"
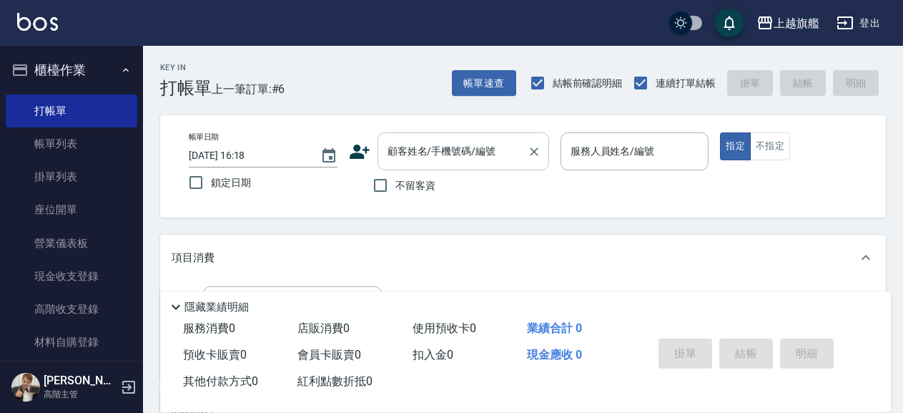
click at [401, 151] on input "顧客姓名/手機號碼/編號" at bounding box center [452, 151] width 137 height 25
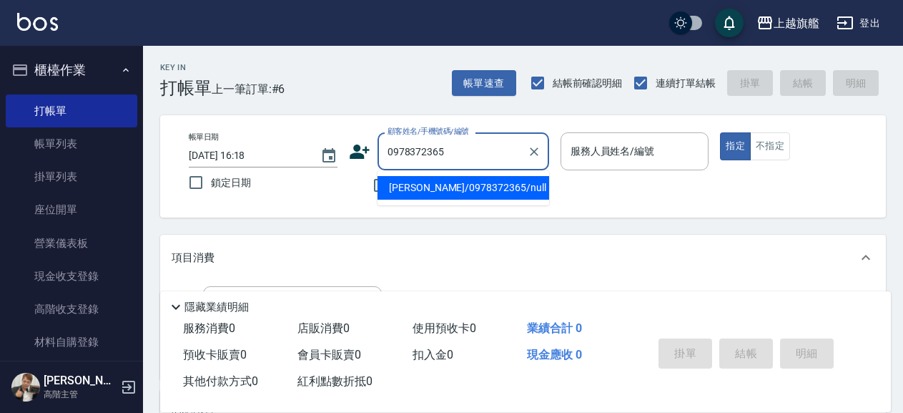
type input "張文靜/0978372365/null"
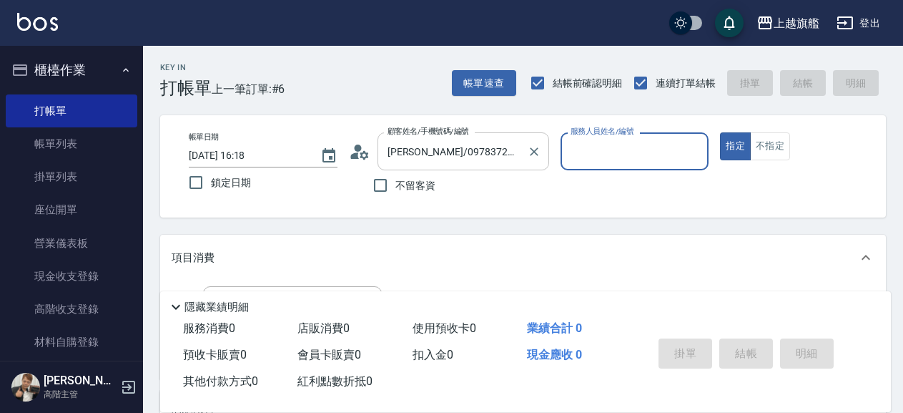
type input "謝雅婷-3"
click at [720, 132] on button "指定" at bounding box center [735, 146] width 31 height 28
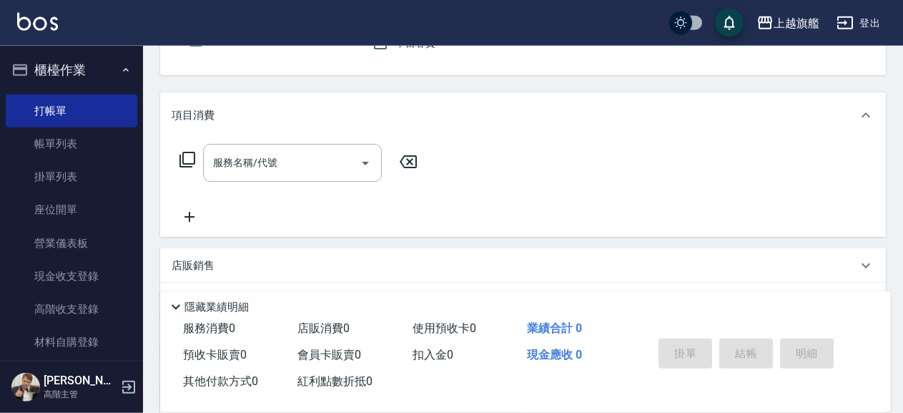
scroll to position [154, 0]
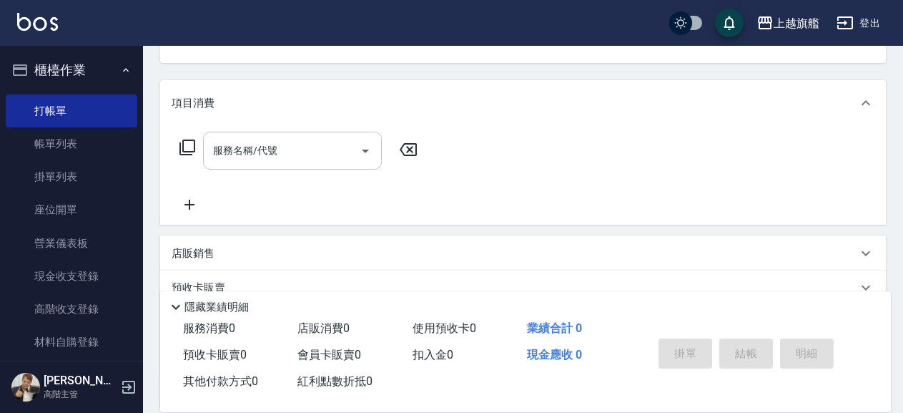
click at [225, 159] on input "服務名稱/代號" at bounding box center [282, 150] width 144 height 25
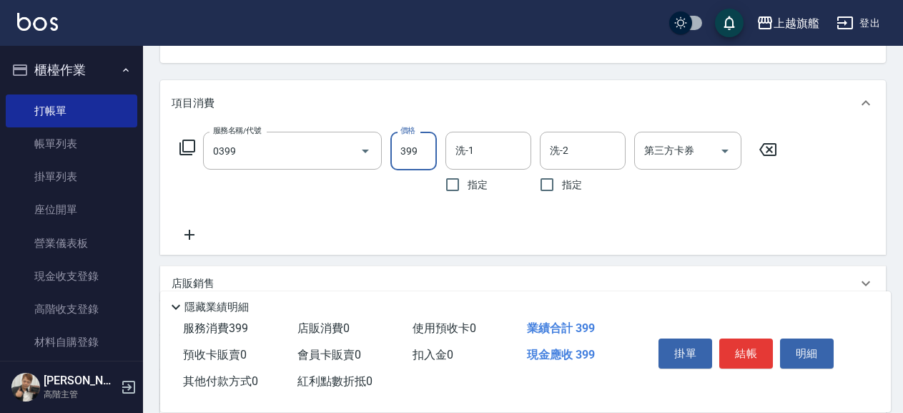
type input "海鹽SPA(0399)"
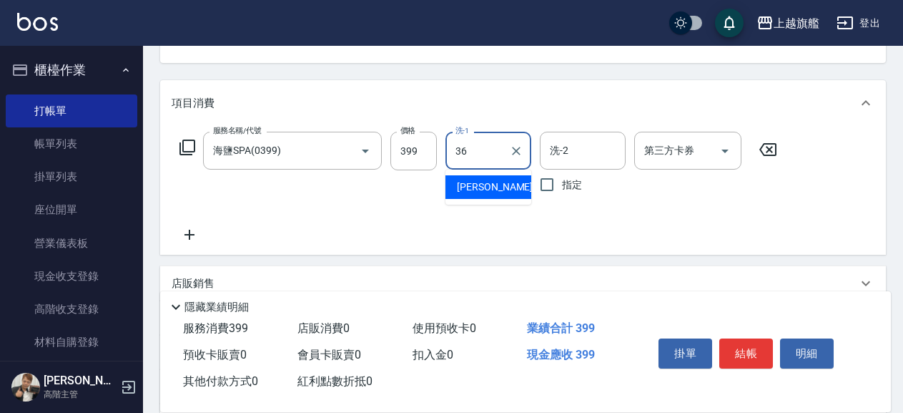
type input "蔡秉諶-36"
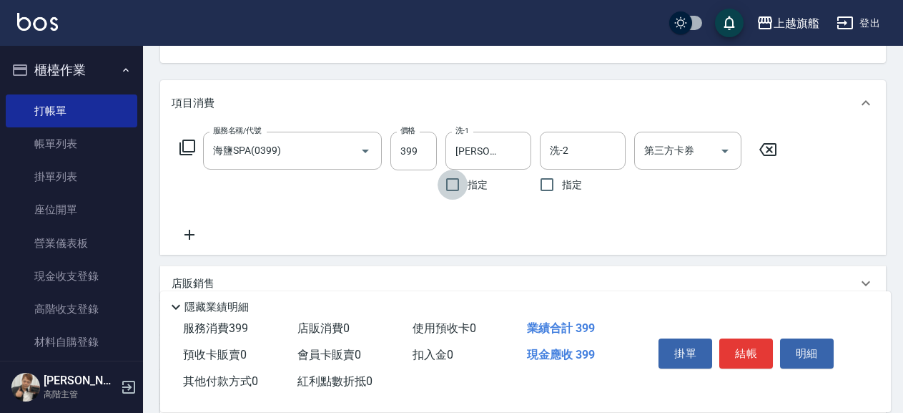
click at [183, 234] on icon at bounding box center [190, 234] width 36 height 17
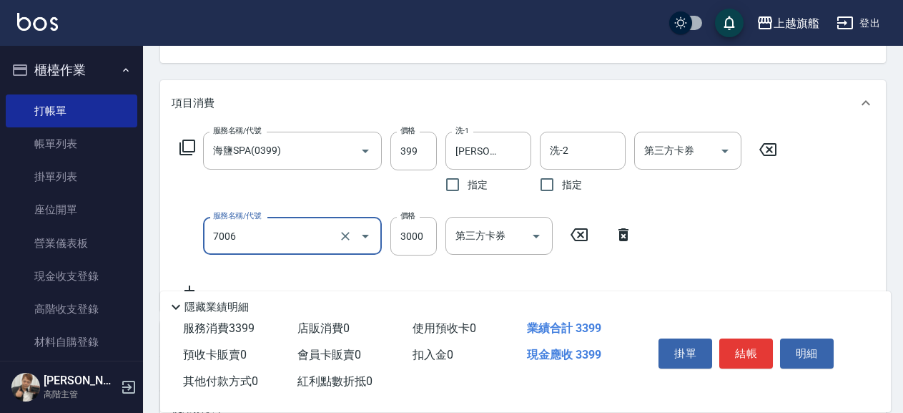
type input "重整(7006)"
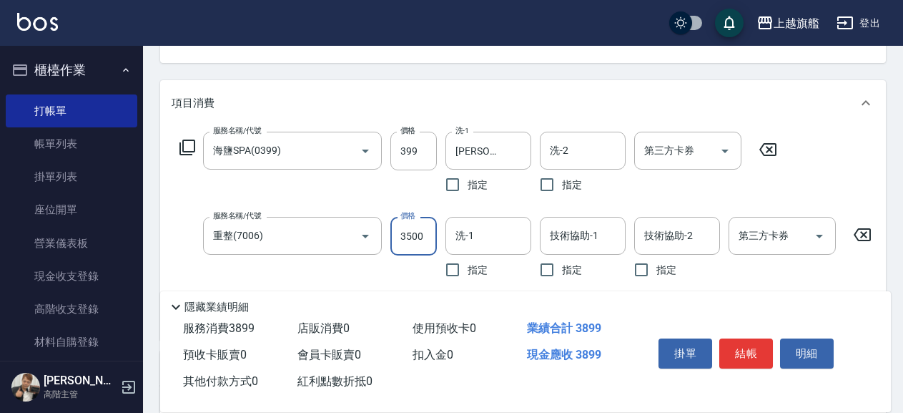
type input "3500"
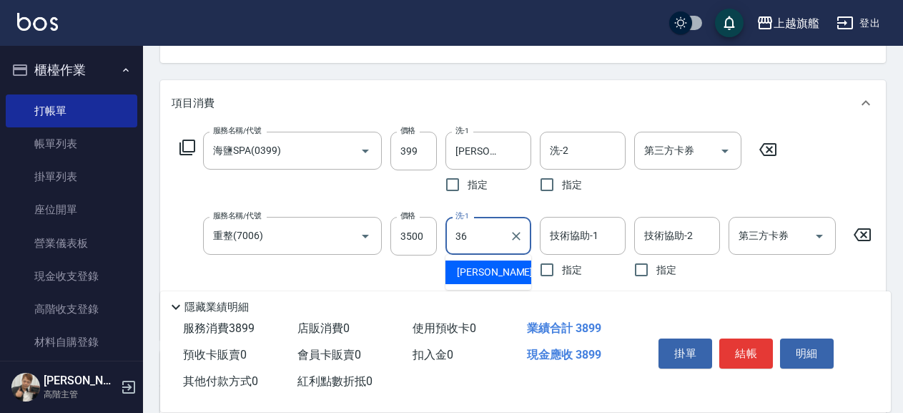
type input "蔡秉諶-36"
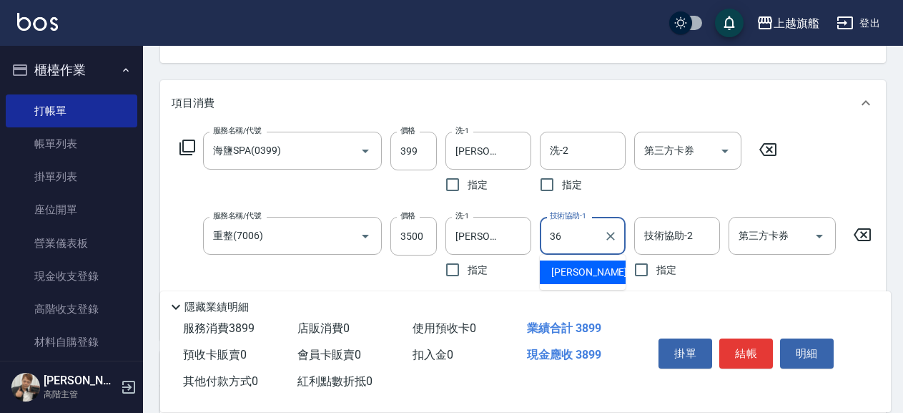
type input "蔡秉諶-36"
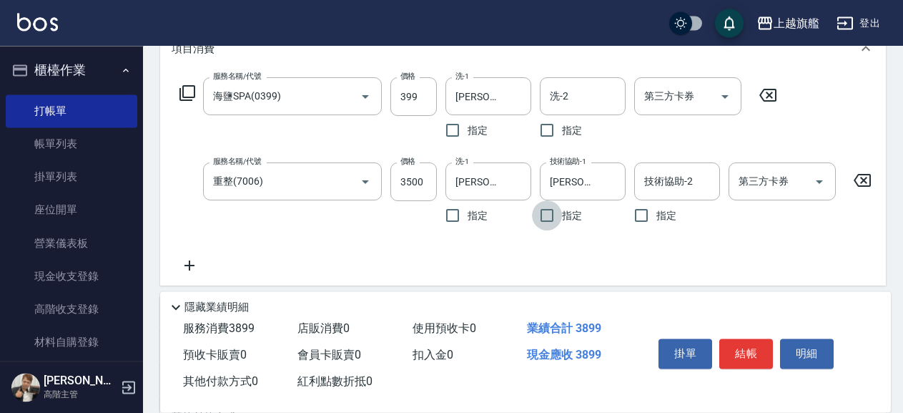
scroll to position [232, 0]
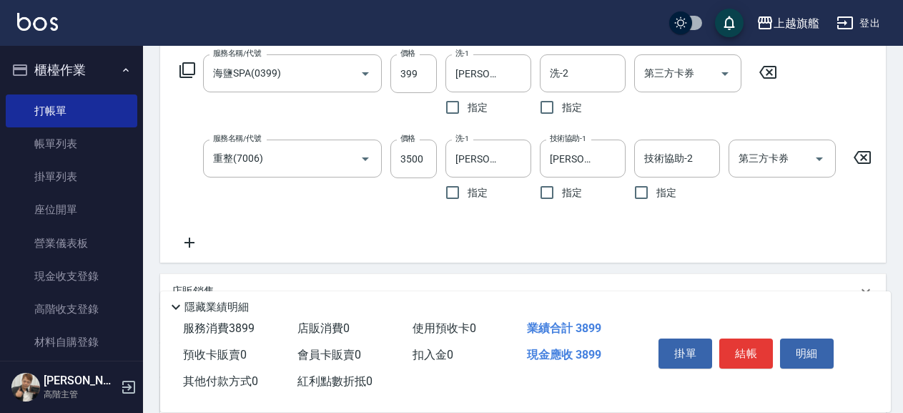
click at [194, 242] on icon at bounding box center [190, 242] width 10 height 10
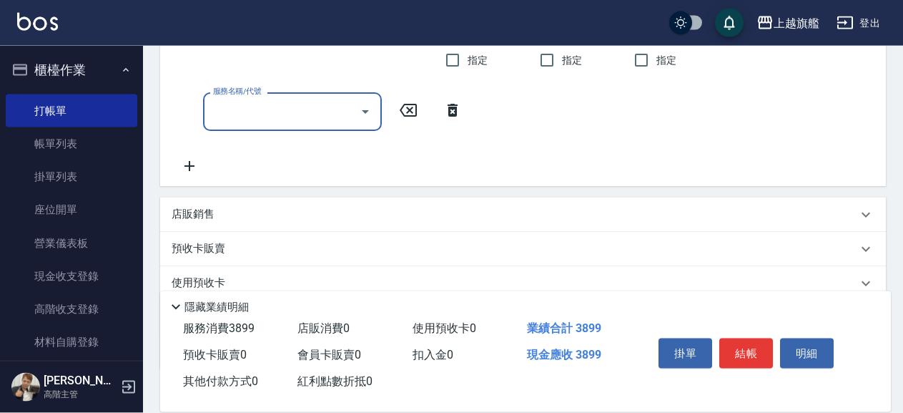
scroll to position [386, 0]
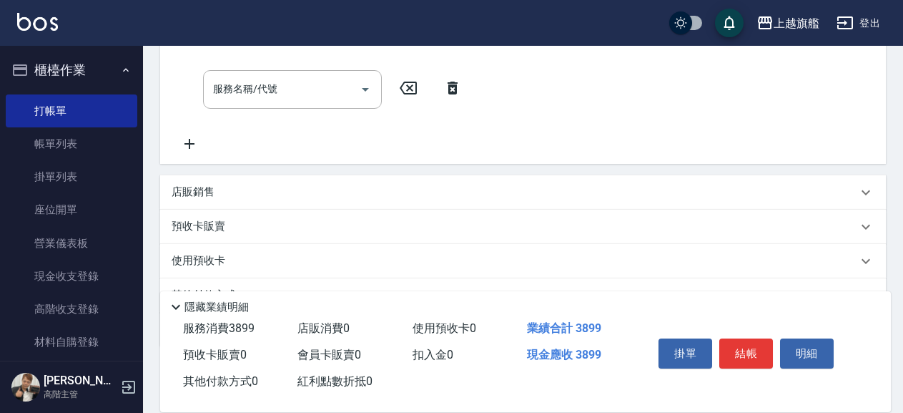
click at [222, 234] on p "預收卡販賣" at bounding box center [199, 226] width 54 height 15
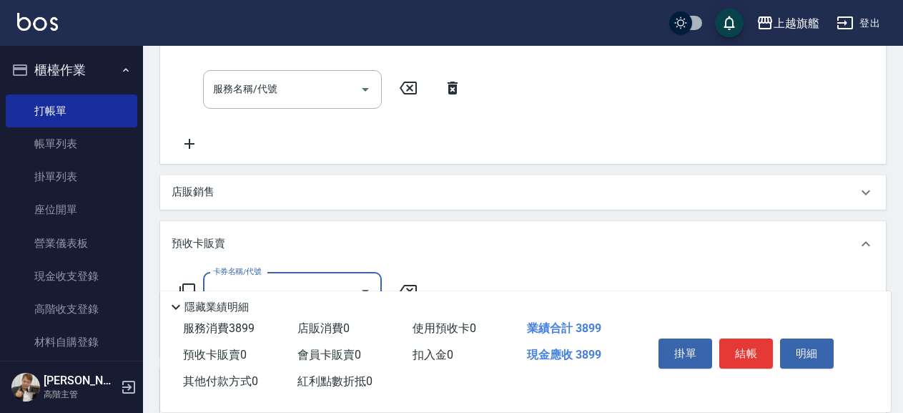
scroll to position [463, 0]
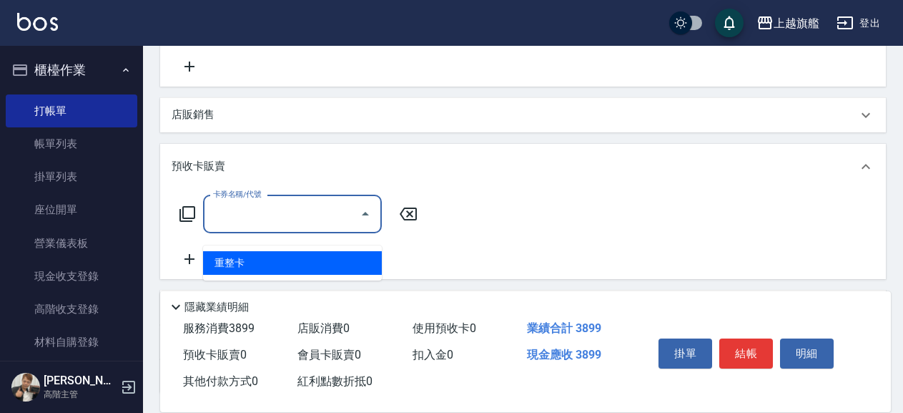
click at [284, 224] on input "卡券名稱/代號" at bounding box center [282, 214] width 144 height 25
click at [251, 258] on span "重整卡" at bounding box center [292, 263] width 179 height 24
type input "重整卡(70069)"
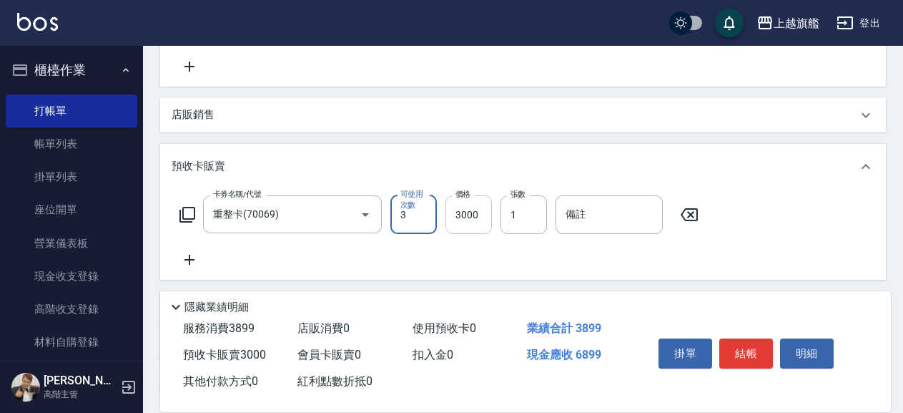
type input "3"
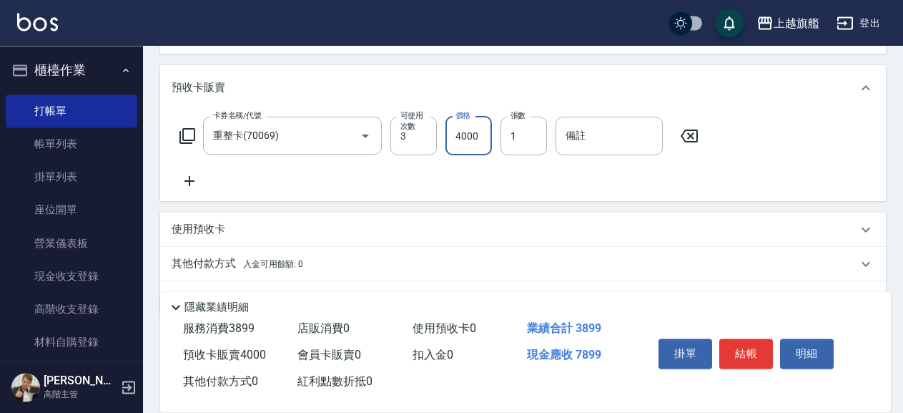
scroll to position [517, 0]
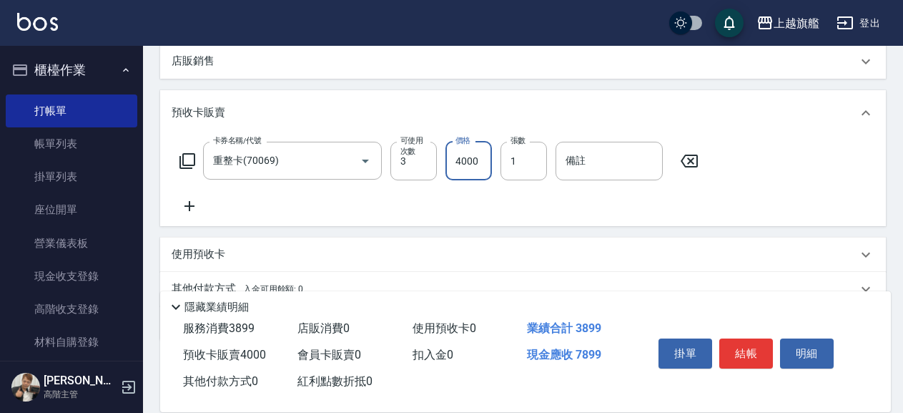
type input "4000"
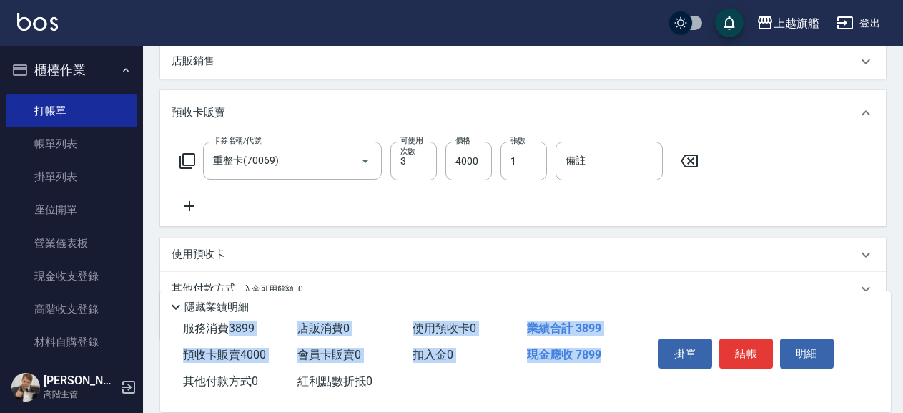
drag, startPoint x: 226, startPoint y: 320, endPoint x: 604, endPoint y: 353, distance: 379.8
click at [604, 353] on div "服務消費 3899 店販消費 0 使用預收卡 0 業績合計 3899 預收卡販賣 4000 會員卡販賣 0 扣入金 0 現金應收 7899 其他付款方式 0 …" at bounding box center [398, 354] width 476 height 79
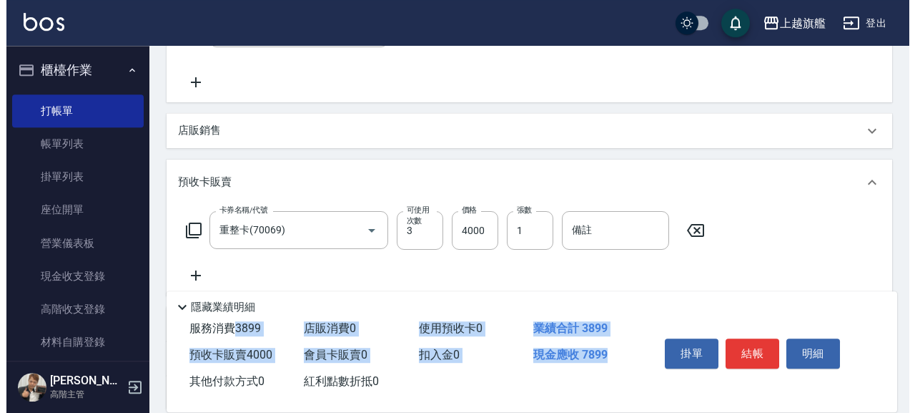
scroll to position [541, 0]
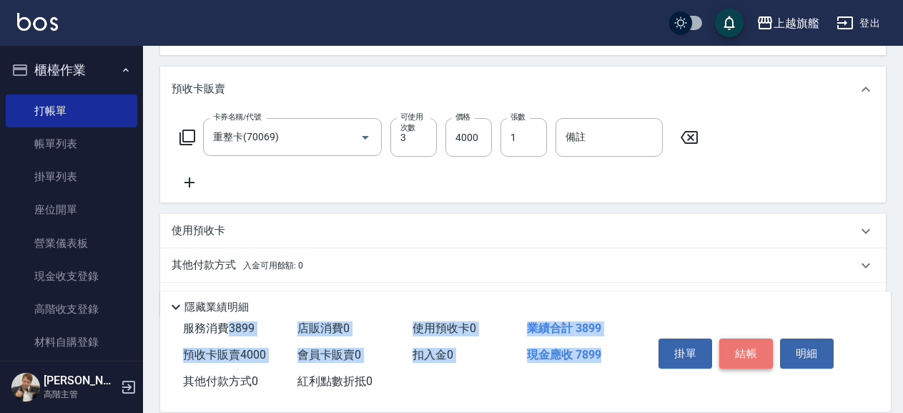
click at [729, 338] on button "結帳" at bounding box center [747, 353] width 54 height 30
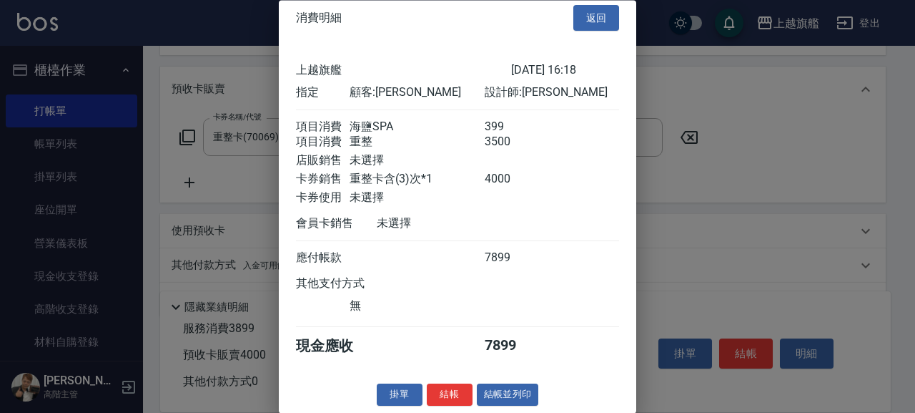
scroll to position [31, 0]
click at [451, 391] on button "結帳" at bounding box center [450, 395] width 46 height 22
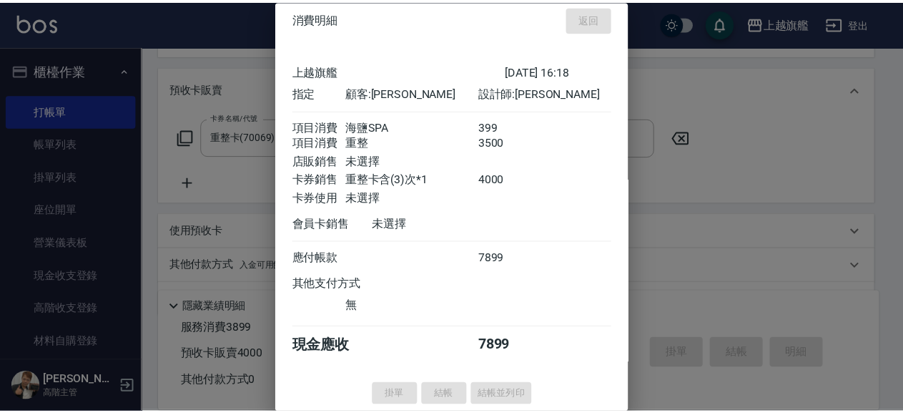
scroll to position [0, 0]
type input "2025/08/15 16:20"
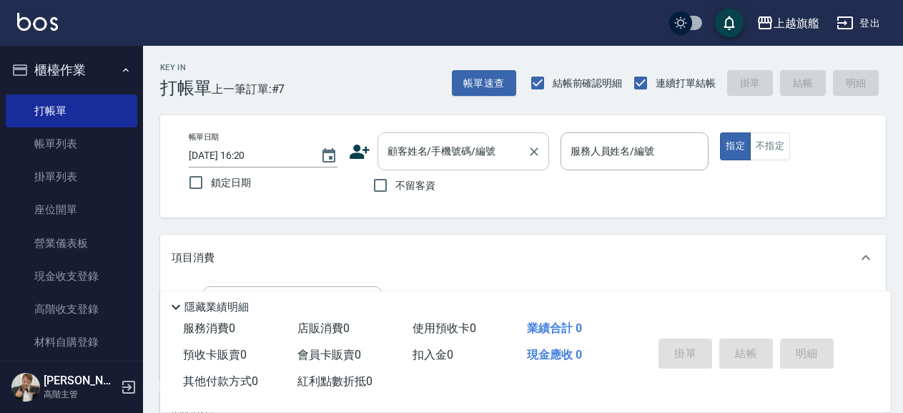
click at [444, 168] on div "顧客姓名/手機號碼/編號" at bounding box center [464, 151] width 172 height 38
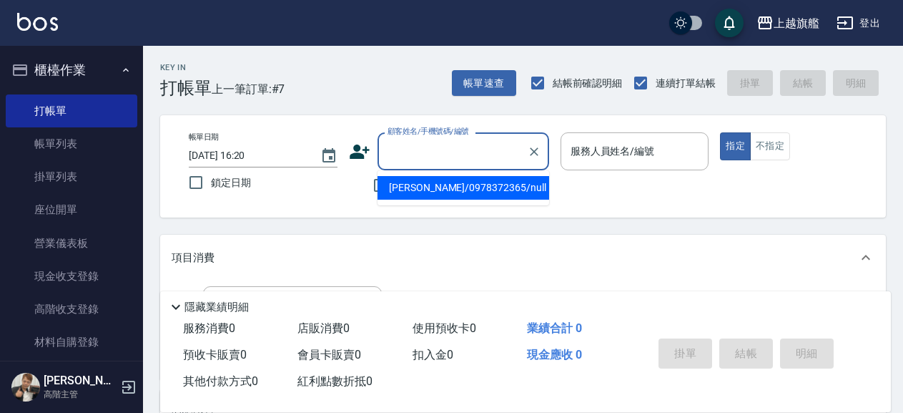
click at [441, 187] on li "張文靜/0978372365/null" at bounding box center [464, 188] width 172 height 24
type input "張文靜/0978372365/null"
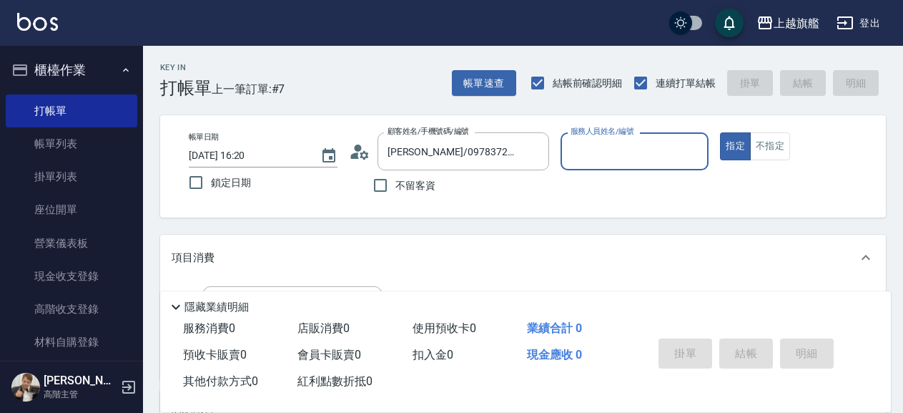
type input "謝雅婷-3"
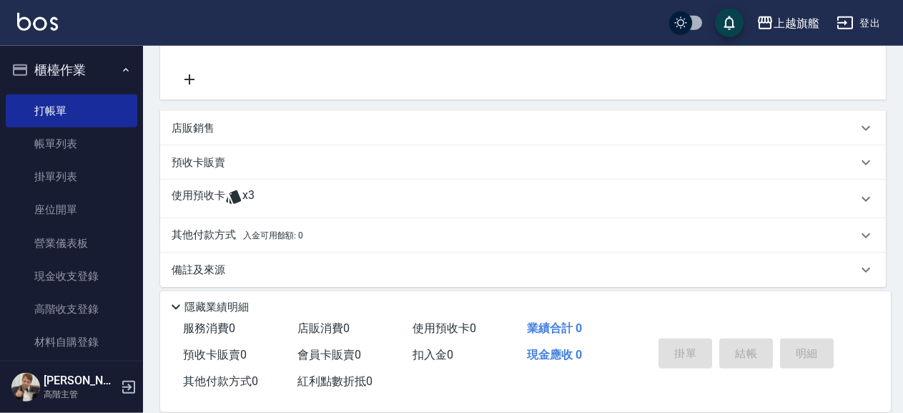
scroll to position [291, 0]
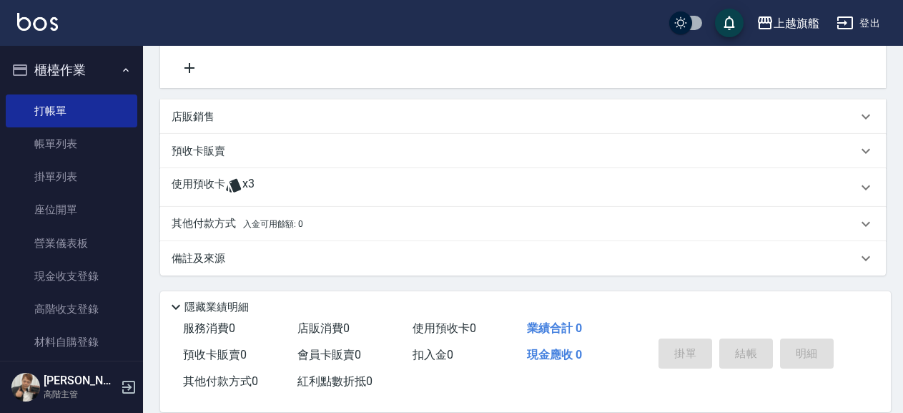
click at [257, 190] on div "使用預收卡 x3" at bounding box center [515, 187] width 686 height 21
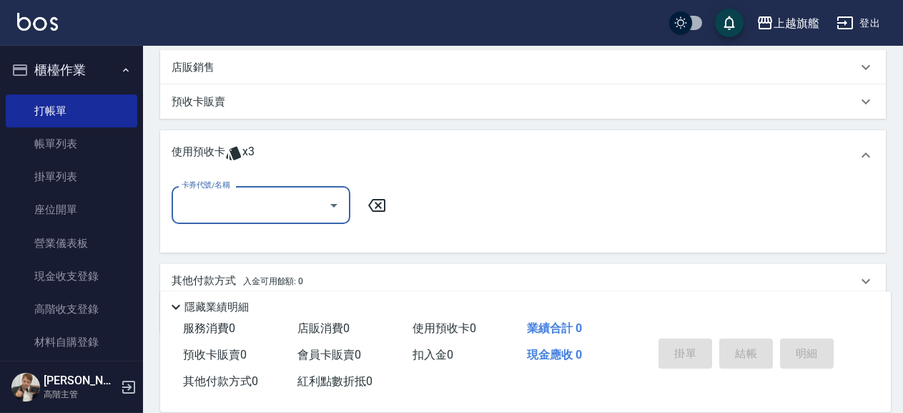
scroll to position [368, 0]
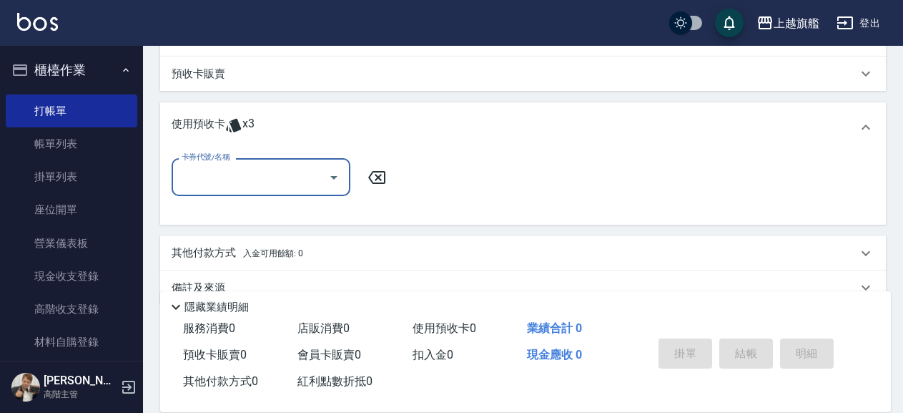
click at [242, 182] on input "卡券代號/名稱" at bounding box center [250, 177] width 144 height 25
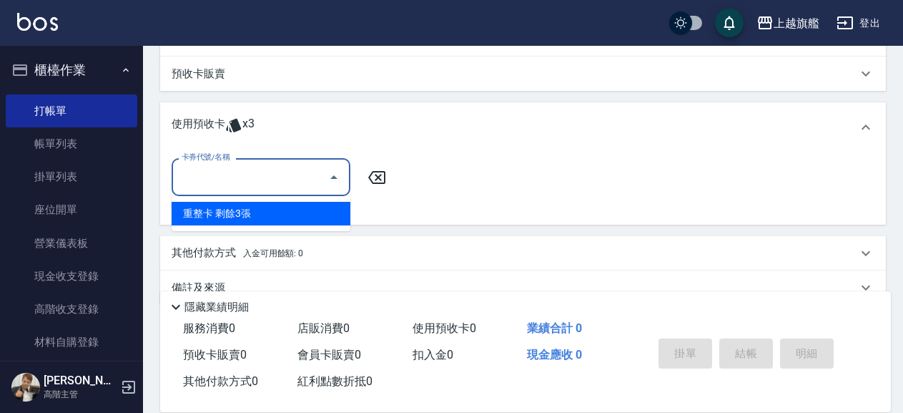
click at [246, 211] on div "重整卡 剩餘3張" at bounding box center [261, 214] width 179 height 24
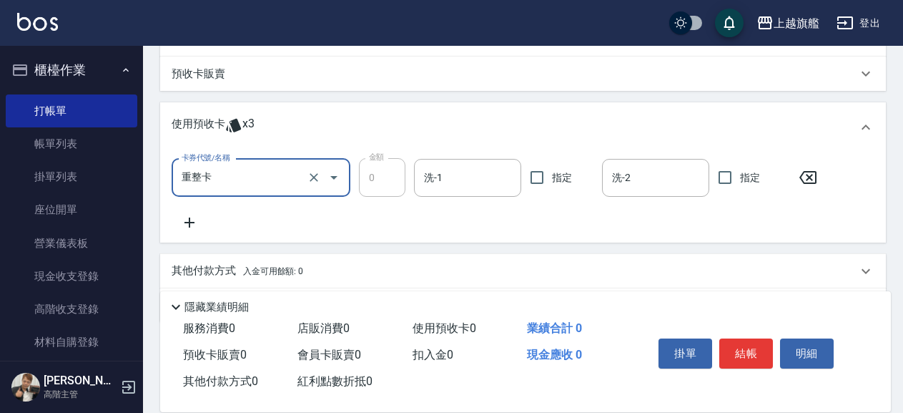
type input "重整卡"
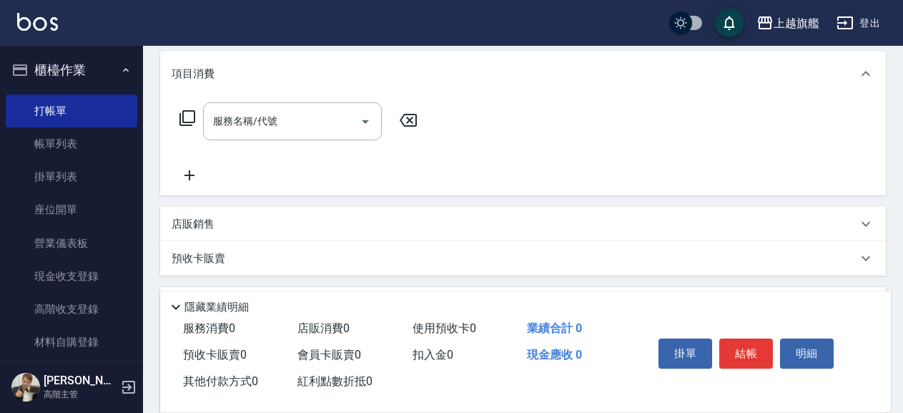
scroll to position [0, 0]
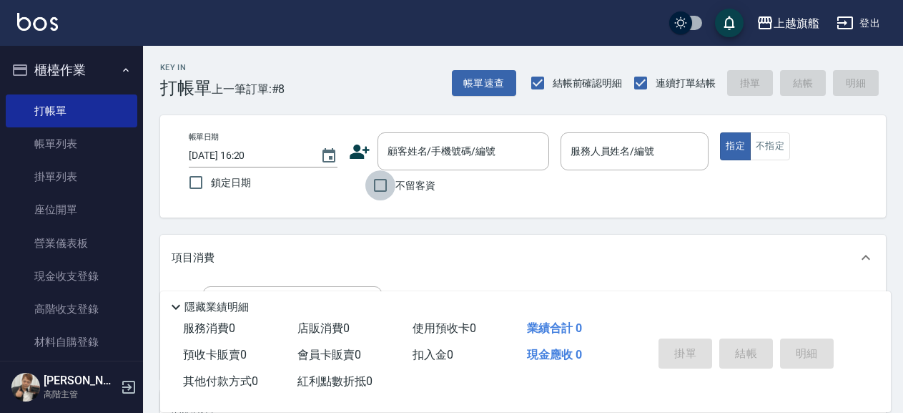
click at [388, 188] on input "不留客資" at bounding box center [380, 185] width 30 height 30
checkbox input "true"
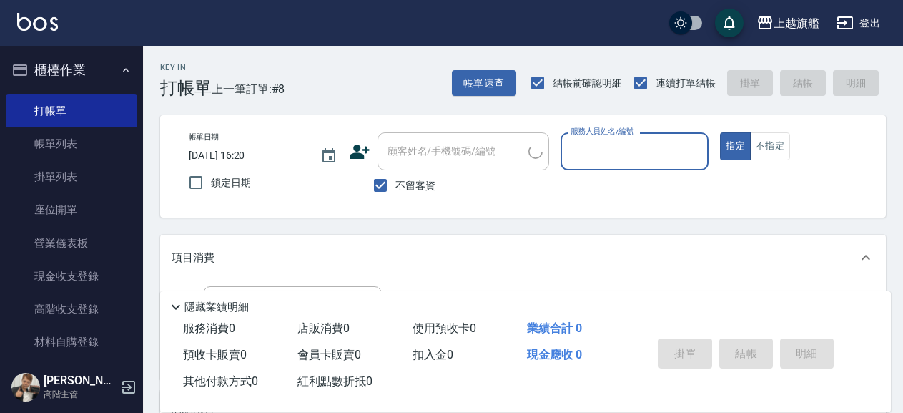
type input "8"
type input "林升翔/0975692319/"
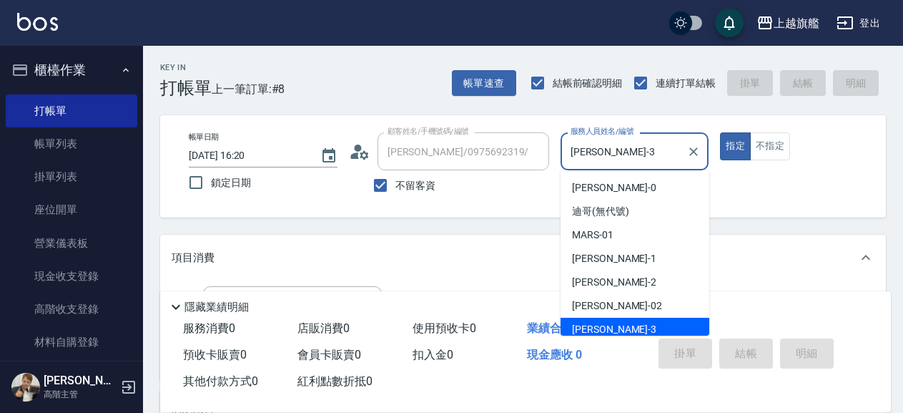
drag, startPoint x: 648, startPoint y: 151, endPoint x: 545, endPoint y: 164, distance: 103.8
click at [567, 164] on input "謝雅婷-3" at bounding box center [624, 151] width 114 height 25
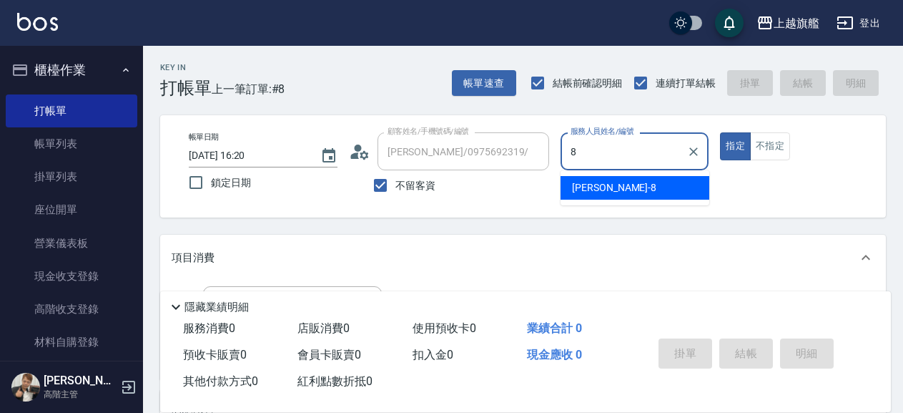
type input "周秀娟-8"
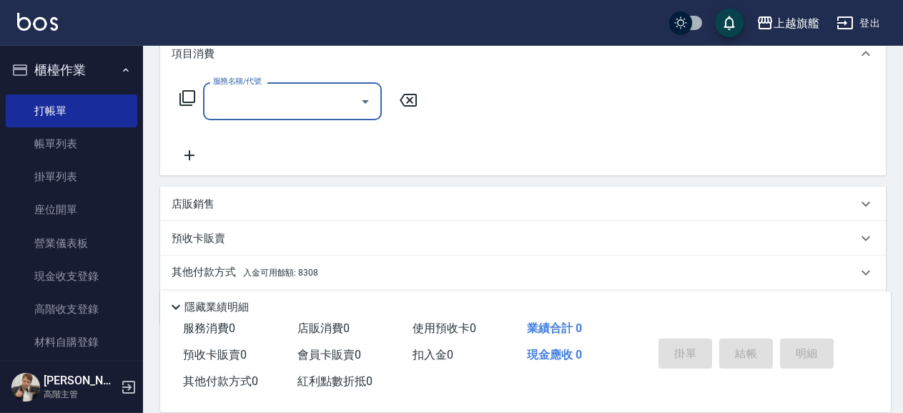
scroll to position [232, 0]
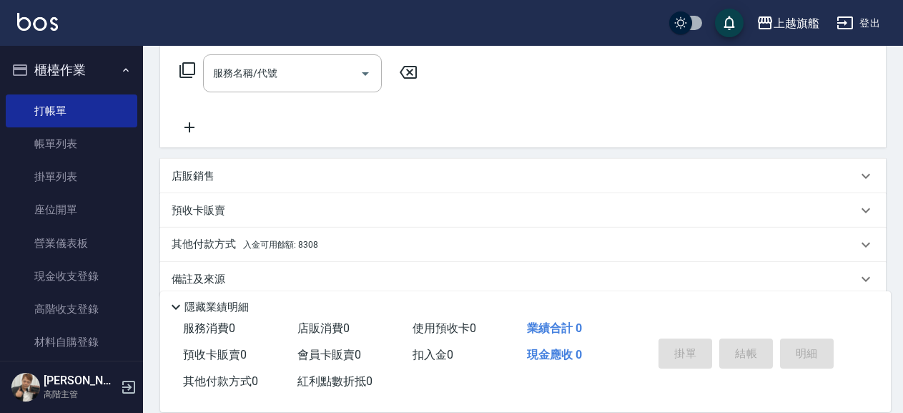
click at [187, 180] on p "店販銷售" at bounding box center [193, 176] width 43 height 15
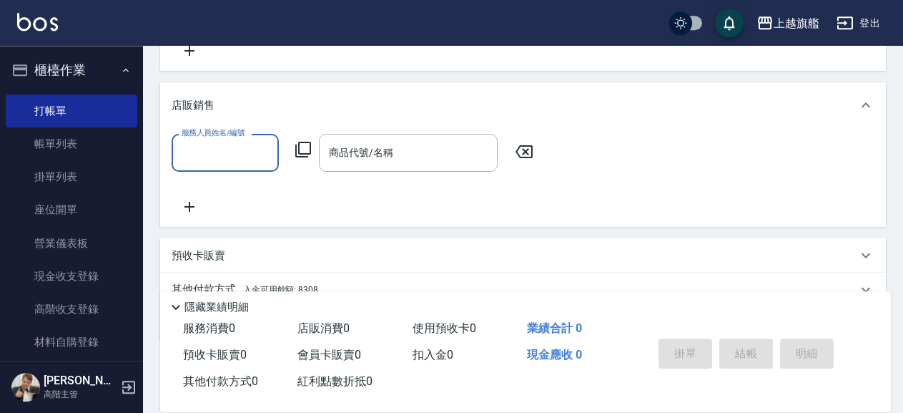
scroll to position [374, 0]
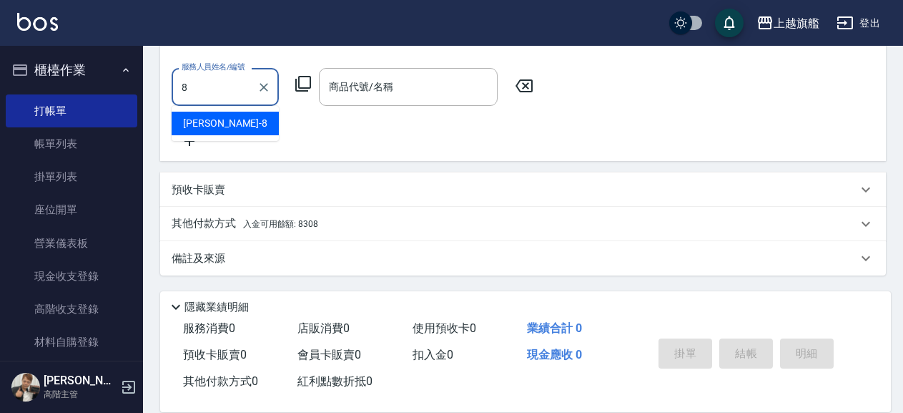
type input "周秀娟-8"
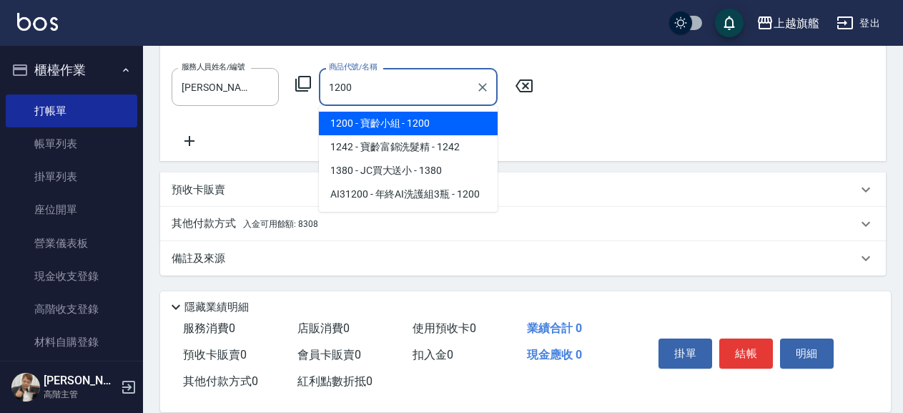
type input "寶齡小組"
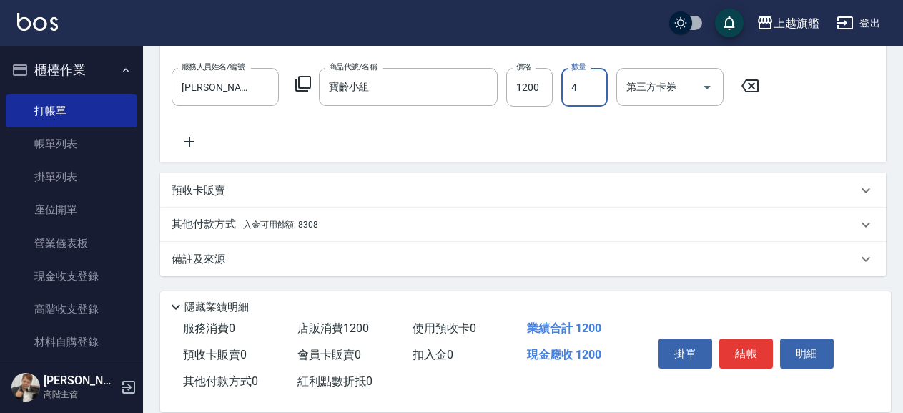
type input "4"
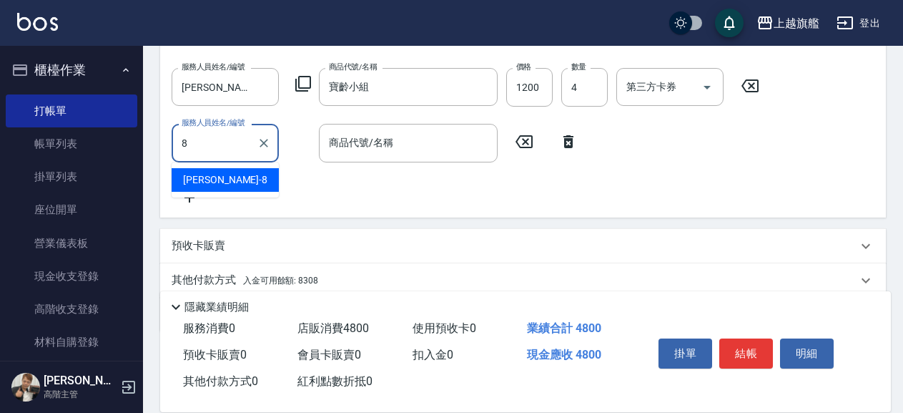
type input "周秀娟-8"
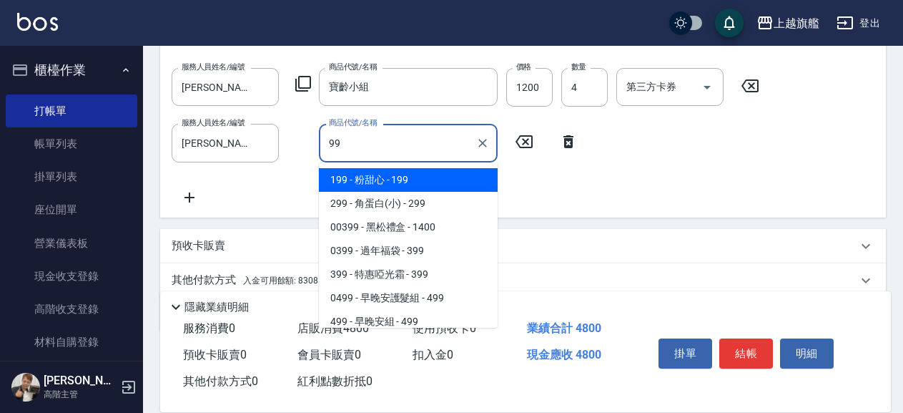
type input "9"
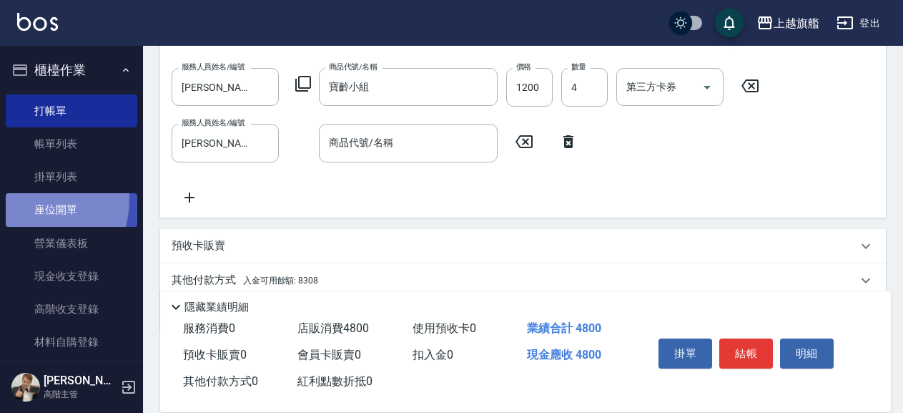
click at [23, 199] on link "座位開單" at bounding box center [72, 209] width 132 height 33
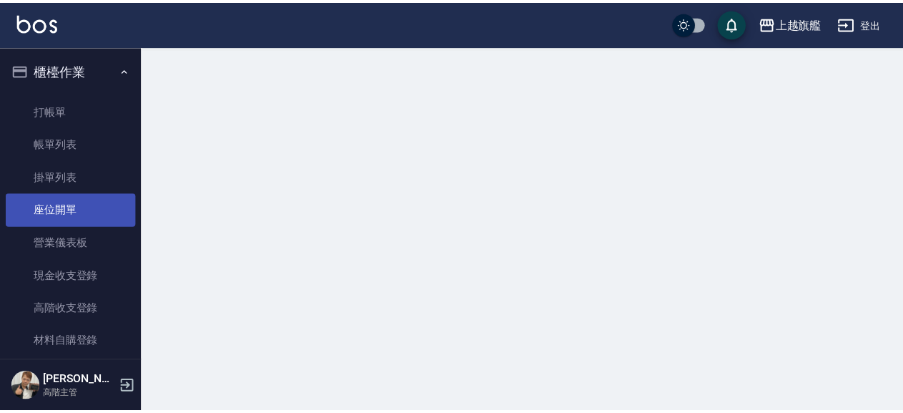
scroll to position [82, 0]
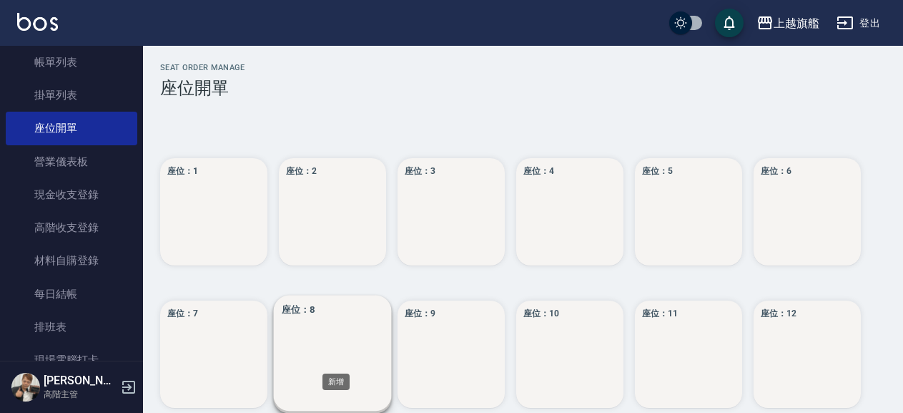
click at [336, 400] on div "座位： 8" at bounding box center [333, 354] width 118 height 118
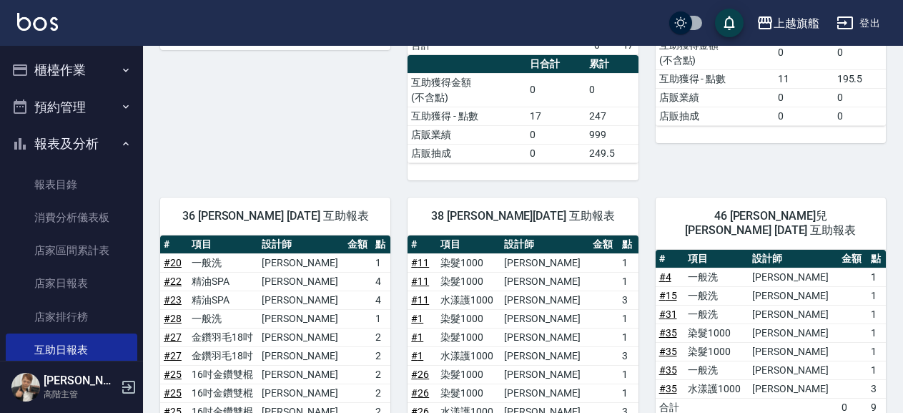
scroll to position [259, 0]
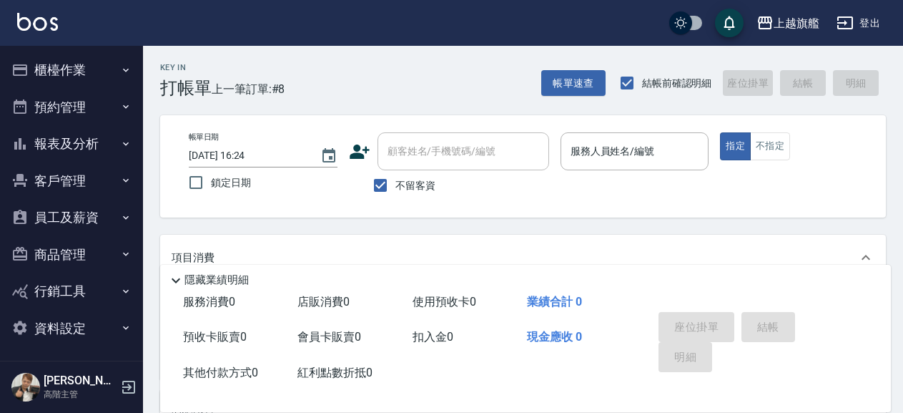
drag, startPoint x: 805, startPoint y: 226, endPoint x: 799, endPoint y: 220, distance: 9.1
click at [805, 226] on div "Key In 打帳單 上一筆訂單:#8 帳單速查 結帳前確認明細 座位掛單 結帳 明細 帳單日期 [DATE] 16:24 鎖定日期 顧客姓名/手機號碼/編號…" at bounding box center [523, 366] width 760 height 640
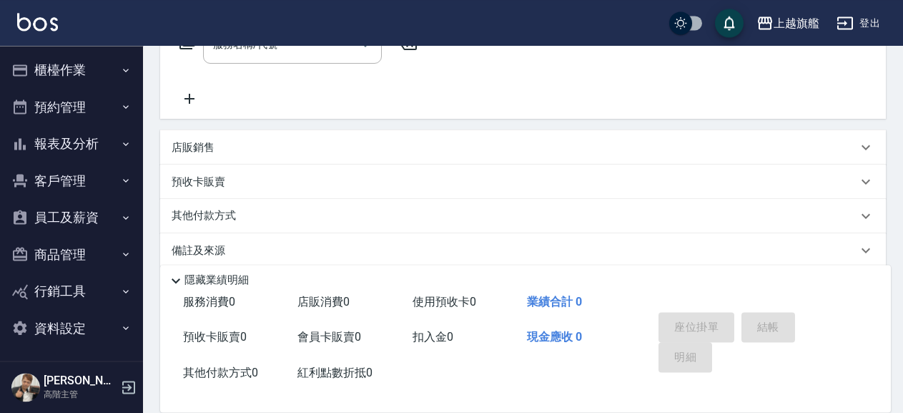
scroll to position [273, 0]
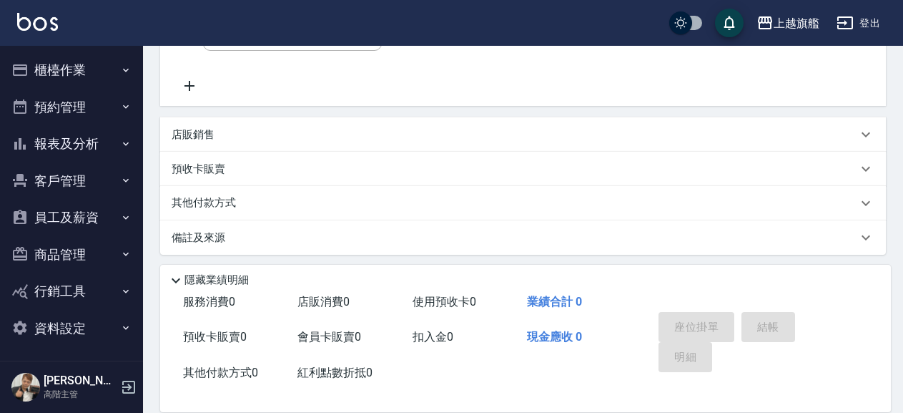
click at [236, 130] on div "店販銷售" at bounding box center [515, 134] width 686 height 15
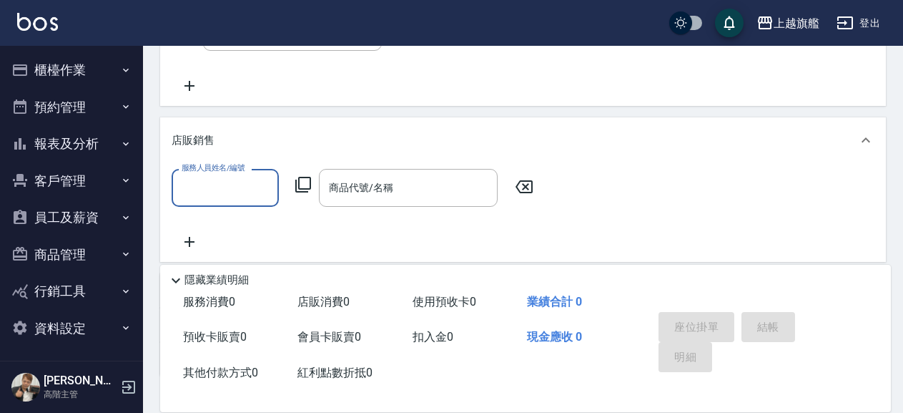
scroll to position [0, 0]
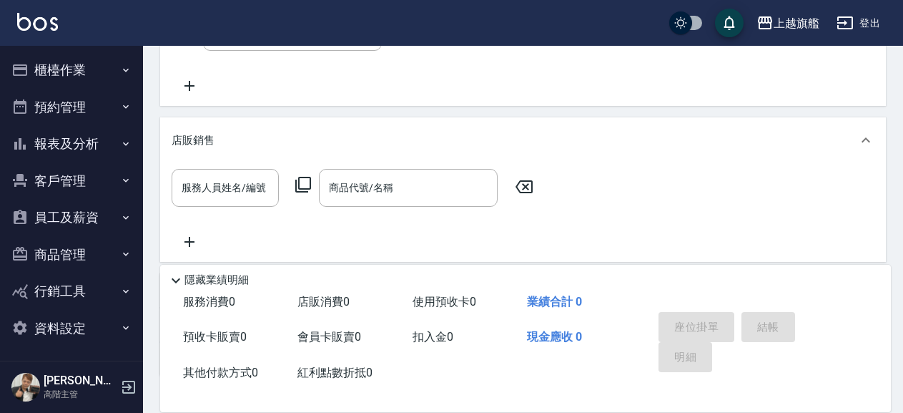
click at [79, 84] on button "櫃檯作業" at bounding box center [72, 69] width 132 height 37
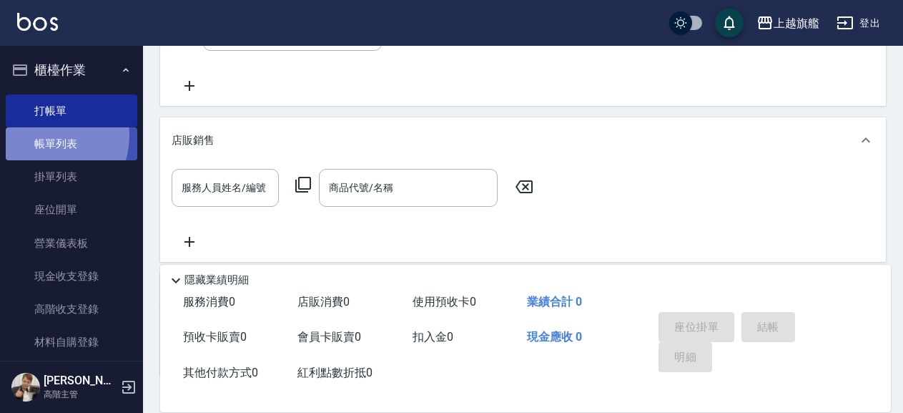
click at [41, 135] on link "帳單列表" at bounding box center [72, 143] width 132 height 33
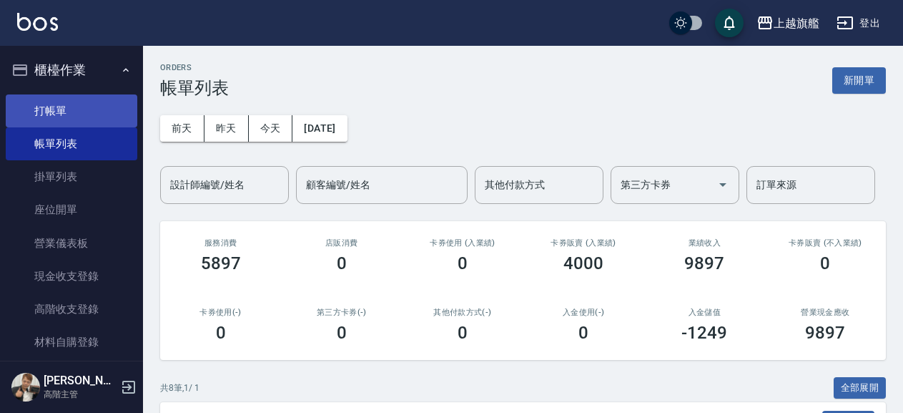
click at [51, 117] on link "打帳單" at bounding box center [72, 110] width 132 height 33
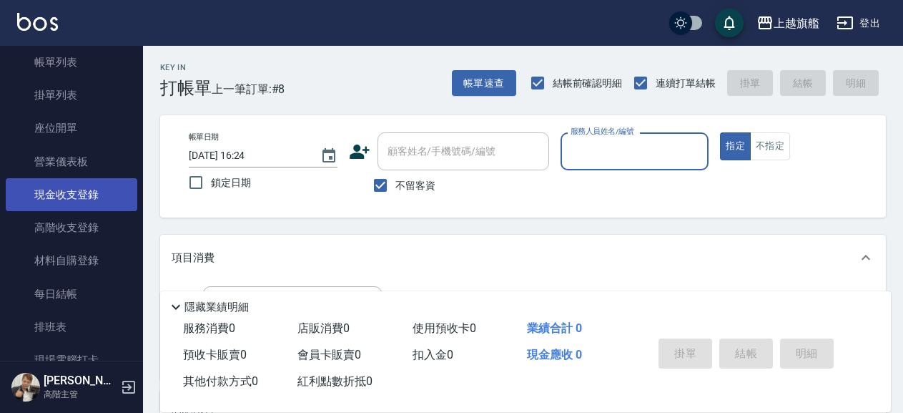
scroll to position [411, 0]
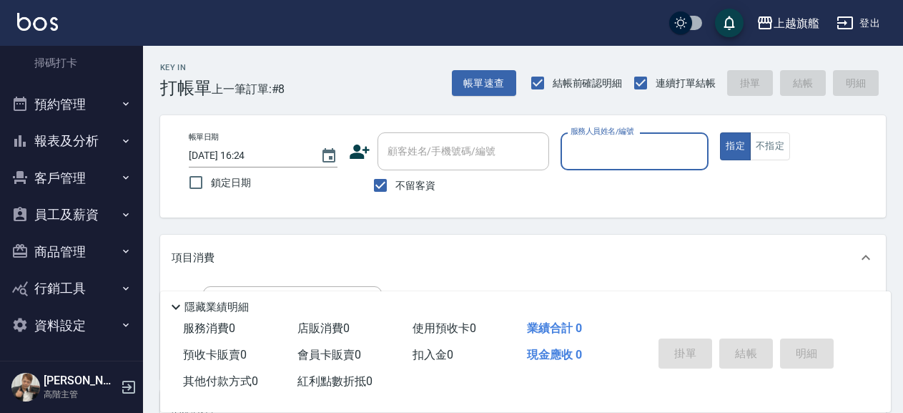
click at [84, 320] on button "資料設定" at bounding box center [72, 325] width 132 height 37
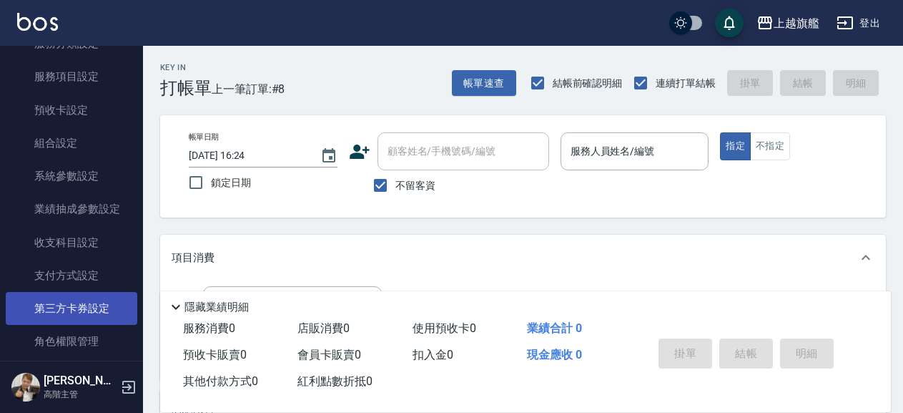
scroll to position [770, 0]
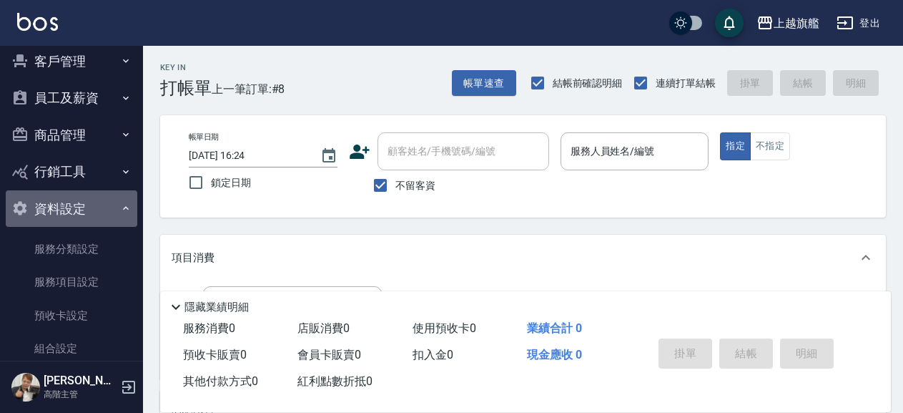
click at [89, 203] on button "資料設定" at bounding box center [72, 208] width 132 height 37
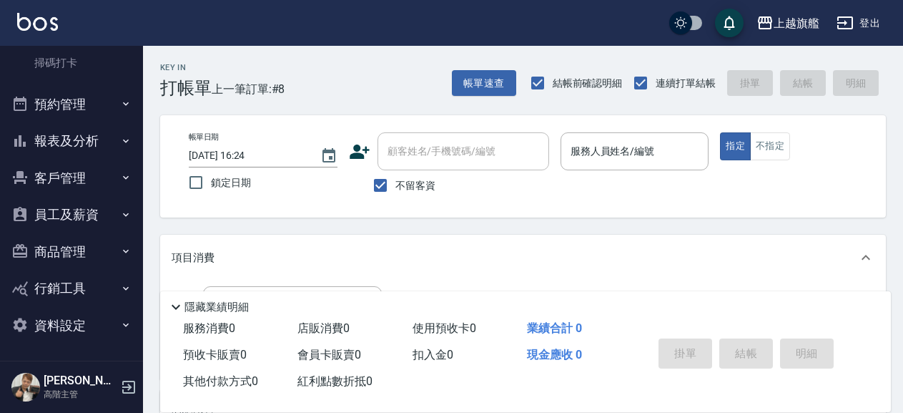
scroll to position [411, 0]
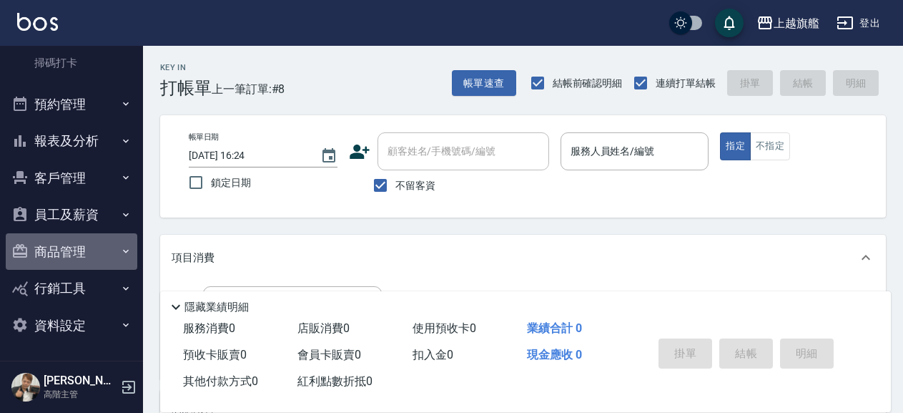
click at [87, 245] on button "商品管理" at bounding box center [72, 251] width 132 height 37
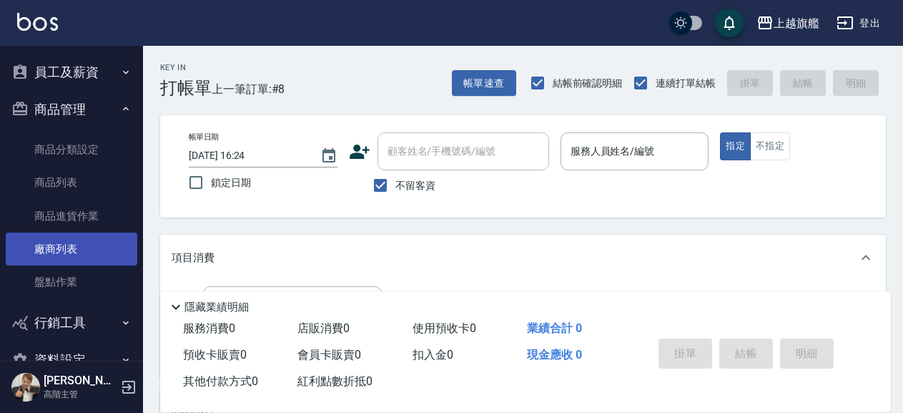
scroll to position [588, 0]
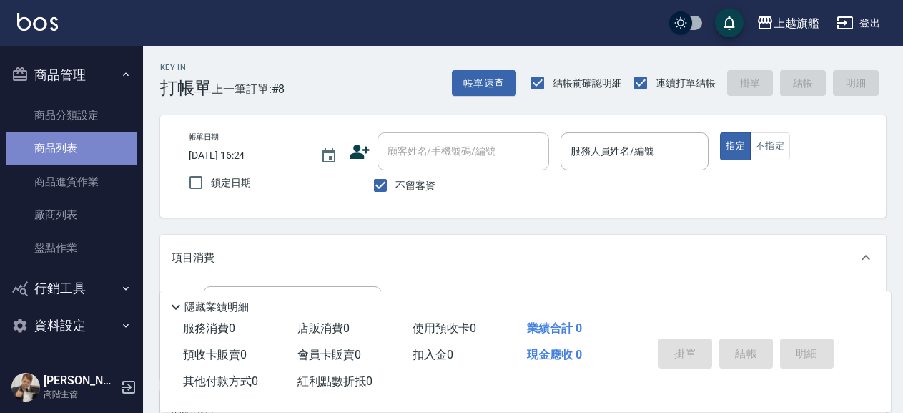
click at [76, 153] on link "商品列表" at bounding box center [72, 148] width 132 height 33
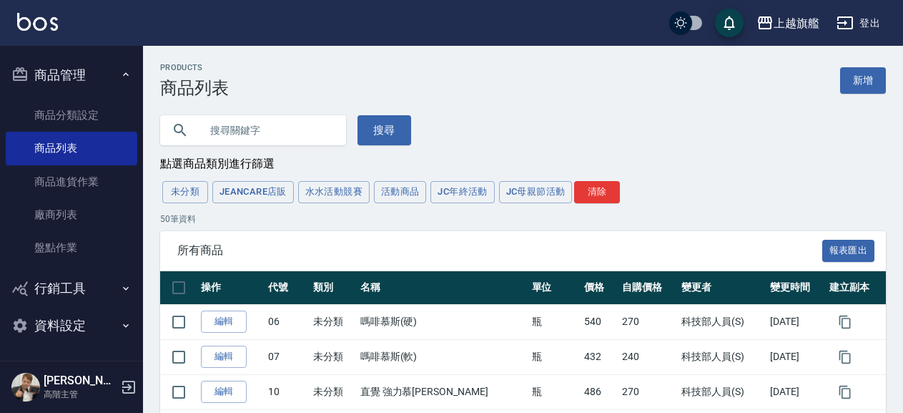
click at [332, 144] on input "text" at bounding box center [267, 130] width 134 height 39
click at [858, 77] on link "新增" at bounding box center [863, 80] width 46 height 26
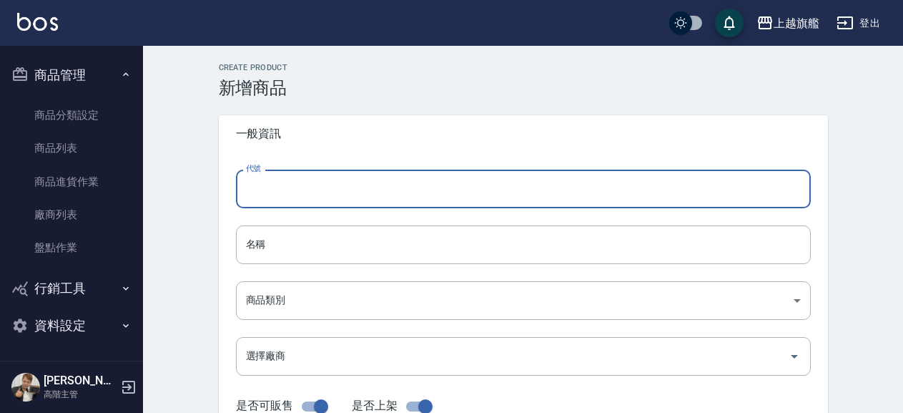
click at [339, 185] on input "代號" at bounding box center [523, 189] width 575 height 39
type input "9999"
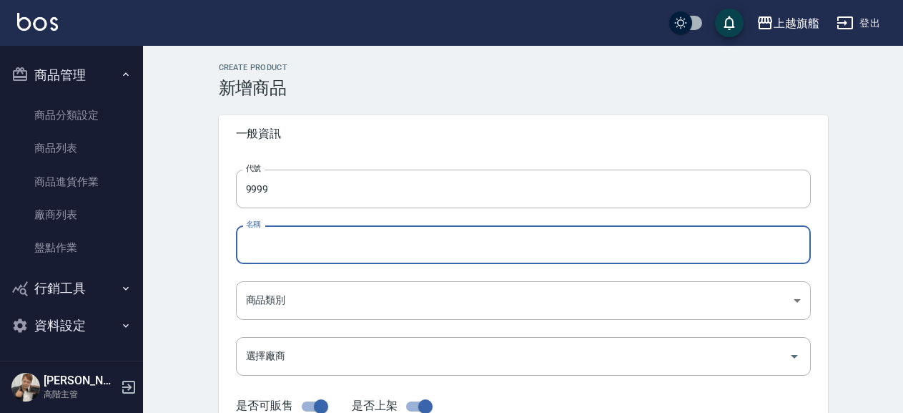
click at [269, 253] on input "名稱" at bounding box center [523, 244] width 575 height 39
type input "g"
type input "ㄕ"
type input "閃樣禮盒組"
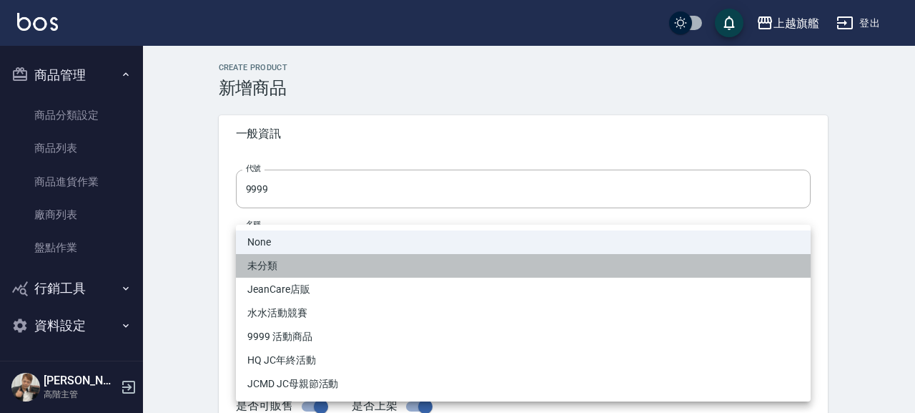
click at [358, 274] on li "未分類" at bounding box center [523, 266] width 575 height 24
type input "00e3d7cf-96e3-4802-997d-8bd5244c781d"
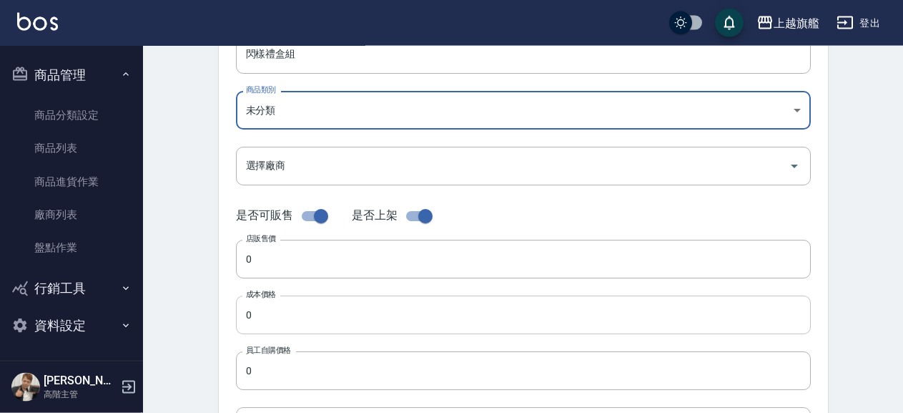
scroll to position [232, 0]
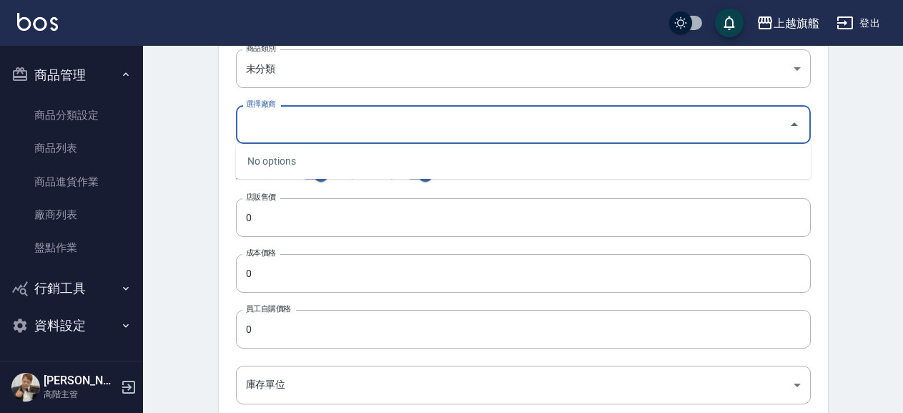
click at [303, 123] on input "選擇廠商" at bounding box center [512, 124] width 541 height 25
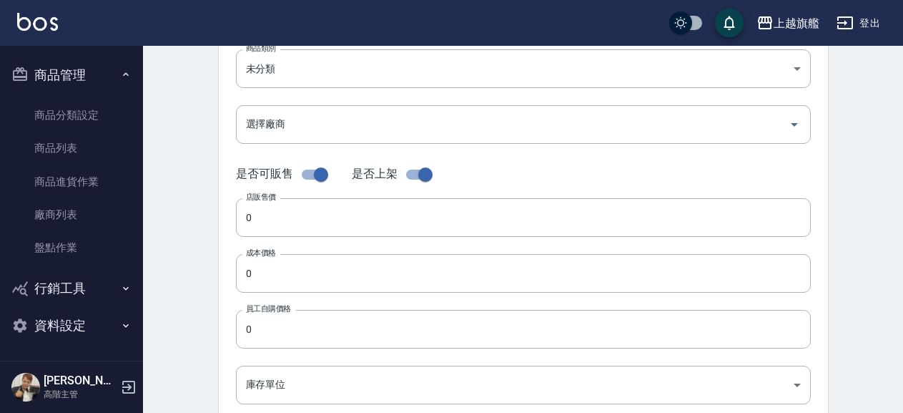
drag, startPoint x: 207, startPoint y: 129, endPoint x: 214, endPoint y: 133, distance: 8.0
click at [214, 133] on div "Create Product 新增商品 一般資訊 代號 9999 代號 名稱 閃樣禮盒組 名稱 商品類別 未分類 00e3d7cf-96e3-4802-9…" at bounding box center [524, 284] width 644 height 907
click at [307, 274] on input "0" at bounding box center [523, 273] width 575 height 39
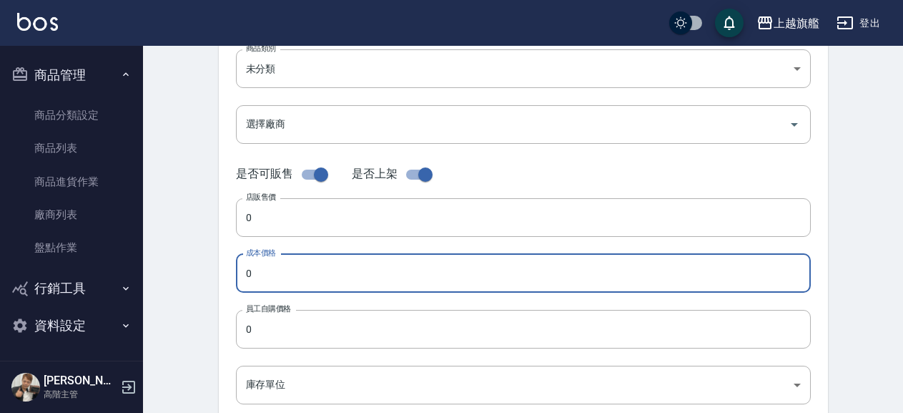
click at [307, 275] on input "0" at bounding box center [523, 273] width 575 height 39
type input "500"
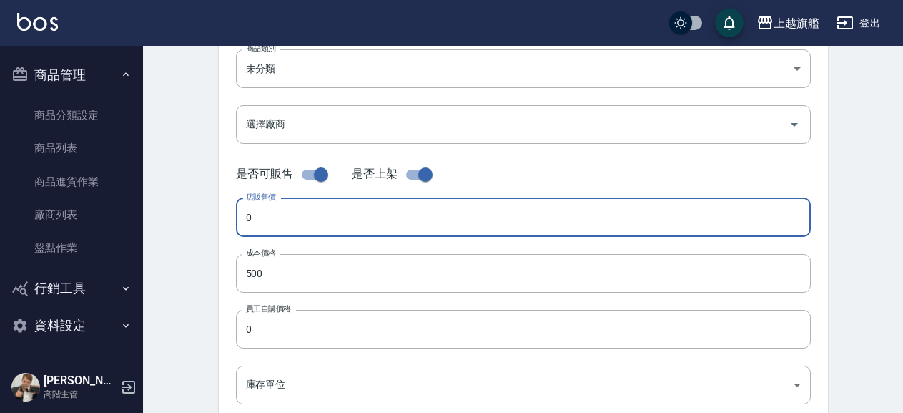
click at [306, 235] on input "0" at bounding box center [523, 217] width 575 height 39
type input "999"
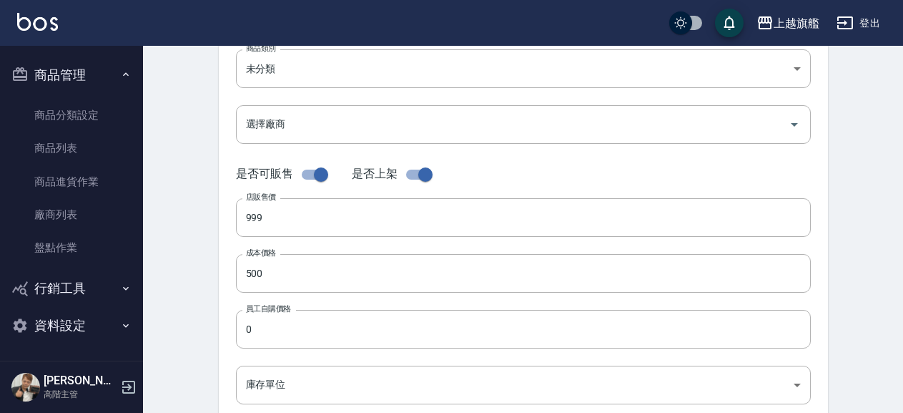
click at [230, 238] on div "代號 9999 代號 名稱 閃樣禮盒組 名稱 商品類別 未分類 00e3d7cf-96e3-4802-997d-8bd5244c781d 商品類別 選擇廠…" at bounding box center [523, 208] width 609 height 574
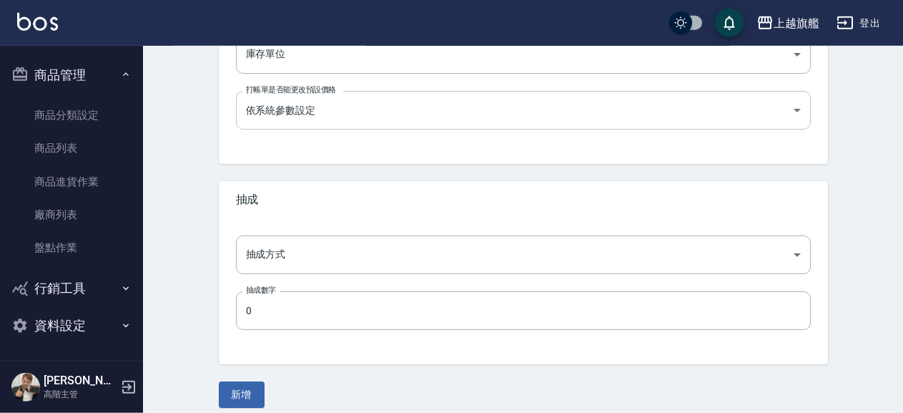
scroll to position [574, 0]
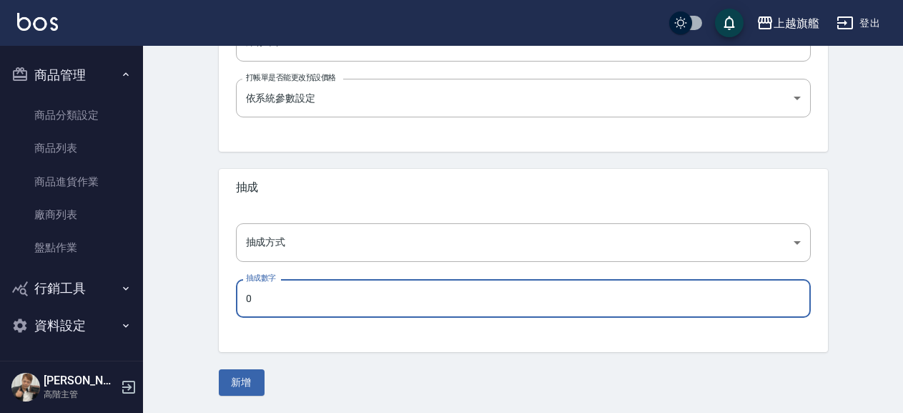
drag, startPoint x: 340, startPoint y: 283, endPoint x: 340, endPoint y: 250, distance: 32.9
click at [340, 282] on input "0" at bounding box center [523, 298] width 575 height 39
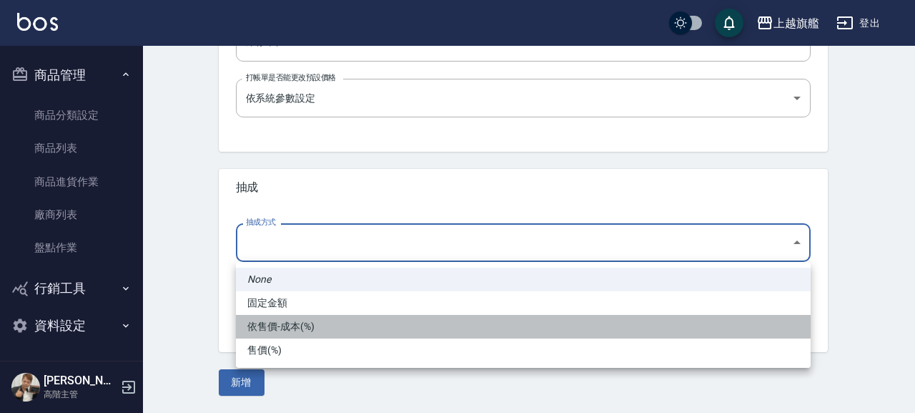
click at [315, 328] on li "依售價-成本(%)" at bounding box center [523, 327] width 575 height 24
type input "byCost"
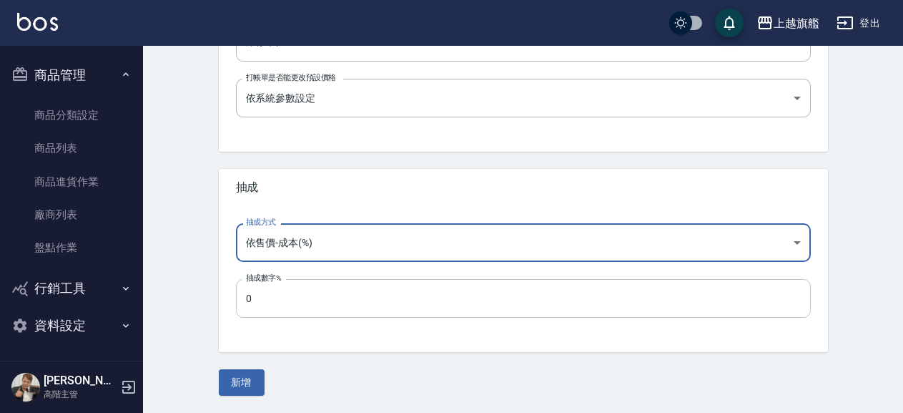
click at [312, 299] on input "0" at bounding box center [523, 298] width 575 height 39
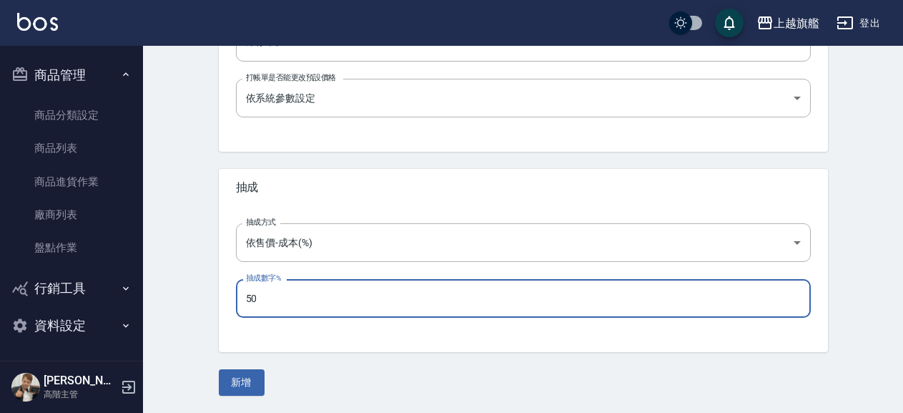
type input "50"
click at [222, 242] on div "抽成方式 依售價-成本(%) byCost 抽成方式 抽成數字% 50 抽成數字%" at bounding box center [523, 279] width 609 height 146
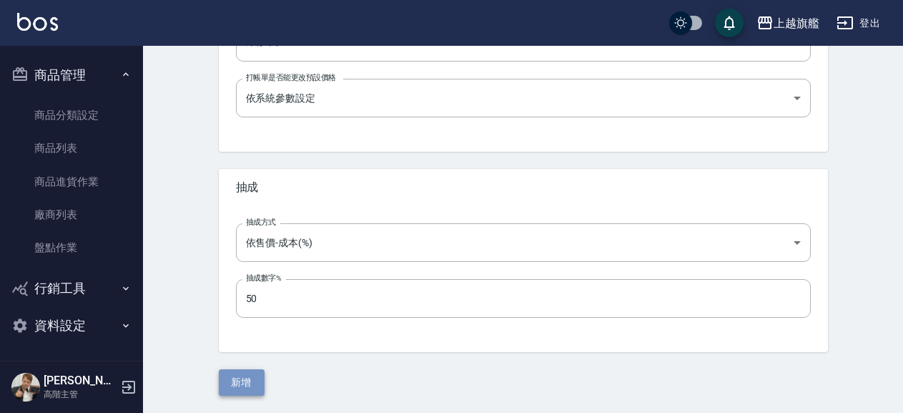
click at [246, 385] on button "新增" at bounding box center [242, 382] width 46 height 26
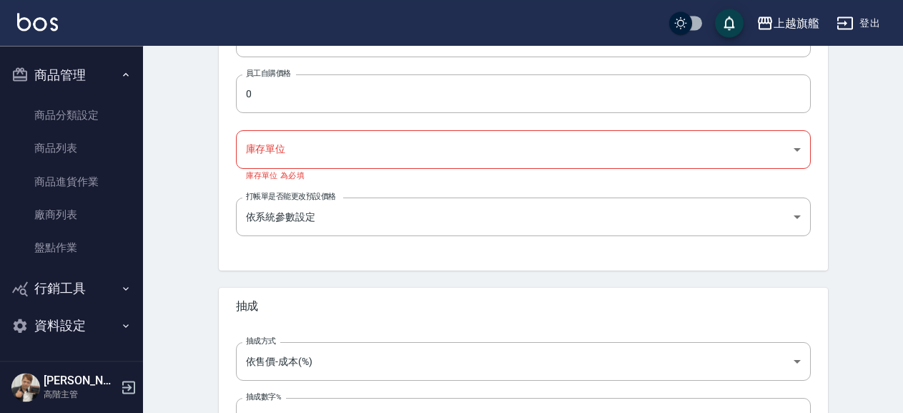
scroll to position [420, 0]
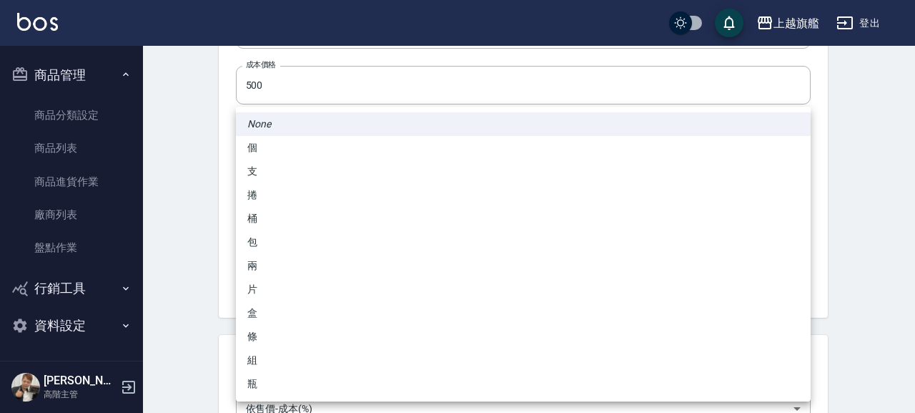
drag, startPoint x: 360, startPoint y: 189, endPoint x: 345, endPoint y: 191, distance: 15.9
click at [359, 189] on body "上越旗艦 登出 櫃檯作業 打帳單 帳單列表 掛單列表 座位開單 營業儀表板 現金收支登錄 高階收支登錄 材料自購登錄 每日結帳 排班表 現場電腦打卡 掃碼打卡…" at bounding box center [457, 79] width 915 height 998
click at [358, 149] on li "個" at bounding box center [523, 148] width 575 height 24
type input "個"
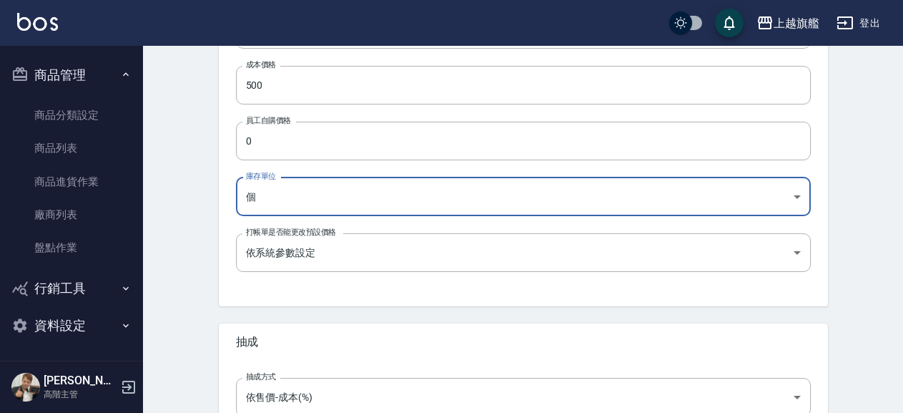
scroll to position [574, 0]
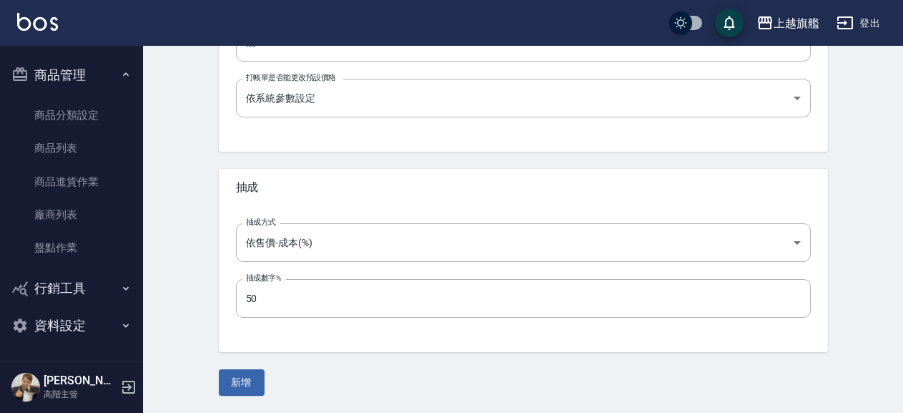
click at [276, 381] on div "新增" at bounding box center [523, 382] width 609 height 26
click at [247, 383] on button "新增" at bounding box center [242, 382] width 46 height 26
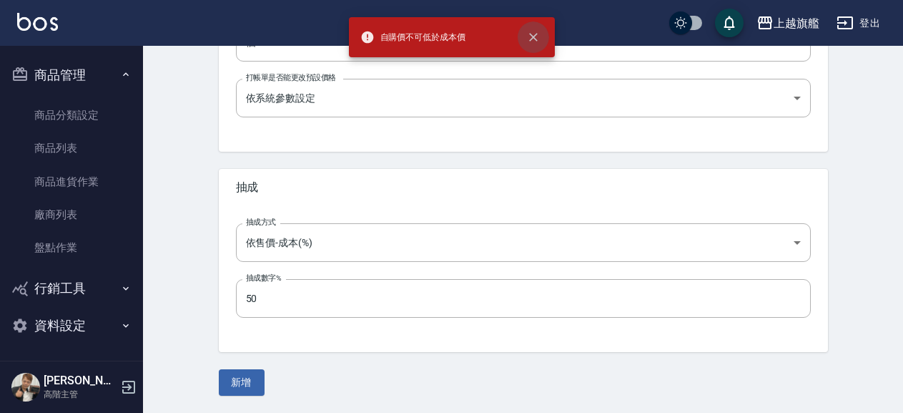
click at [531, 28] on button "close" at bounding box center [533, 36] width 31 height 31
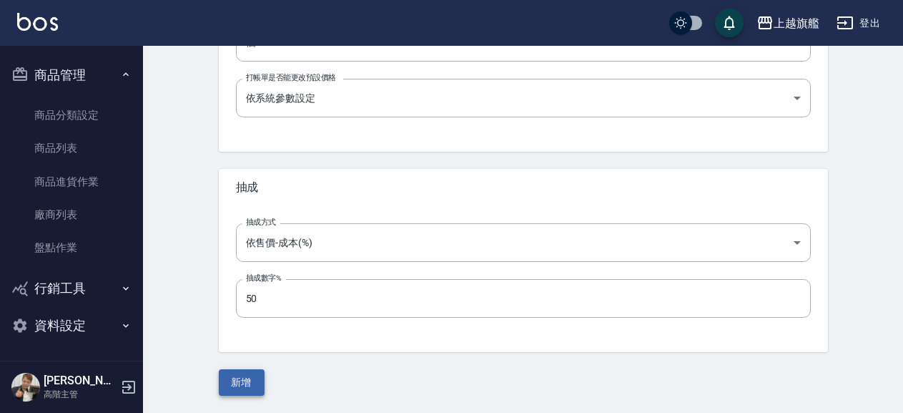
click at [237, 374] on button "新增" at bounding box center [242, 382] width 46 height 26
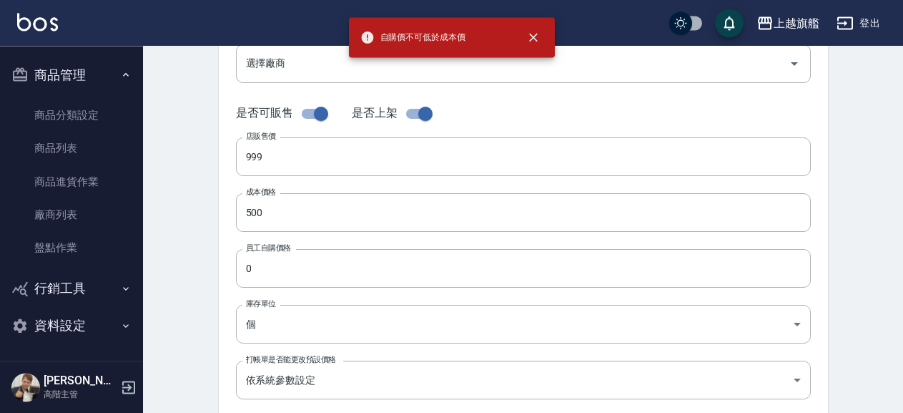
scroll to position [265, 0]
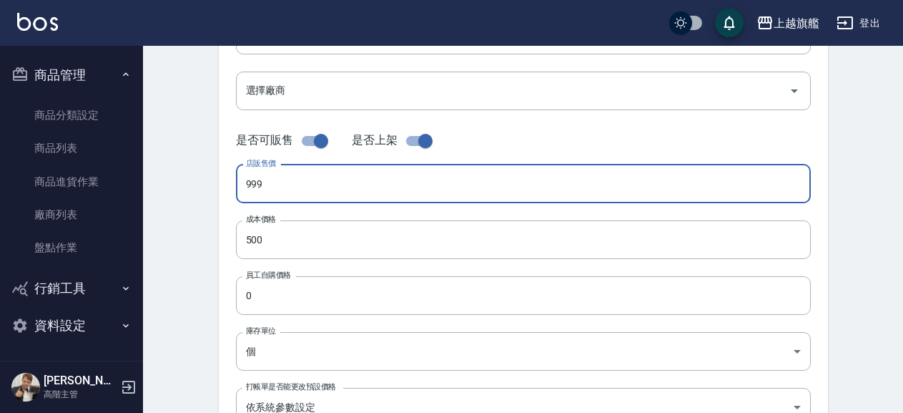
click at [331, 176] on input "999" at bounding box center [523, 184] width 575 height 39
click at [300, 240] on input "500" at bounding box center [523, 239] width 575 height 39
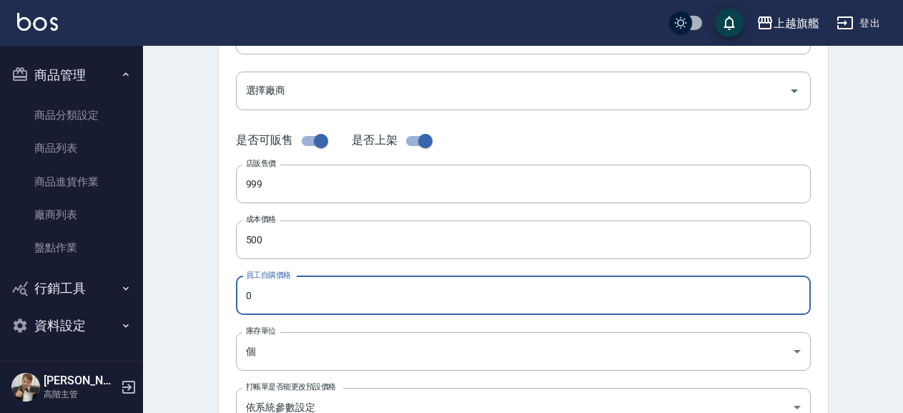
click at [302, 285] on input "0" at bounding box center [523, 295] width 575 height 39
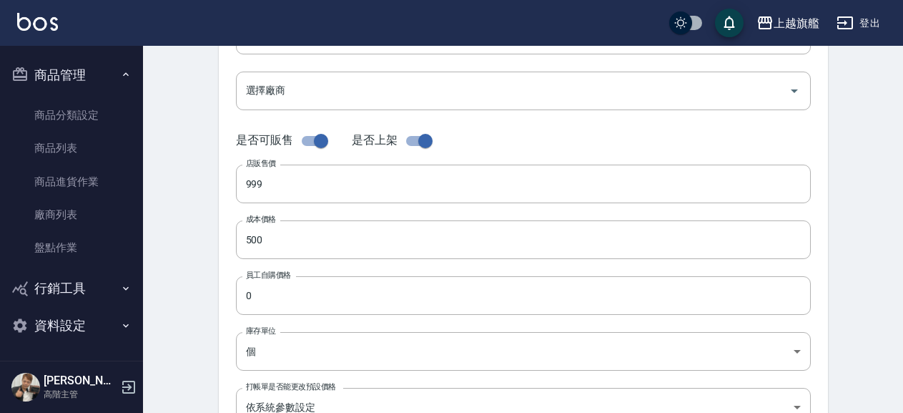
click at [285, 205] on div "代號 9999 代號 名稱 閃樣禮盒組 名稱 商品類別 未分類 00e3d7cf-96e3-4802-997d-8bd5244c781d 商品類別 選擇廠…" at bounding box center [523, 174] width 609 height 574
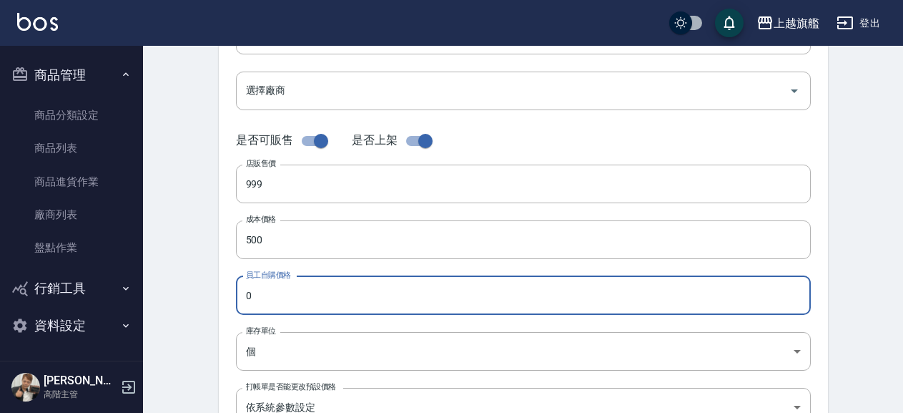
click at [285, 300] on input "0" at bounding box center [523, 295] width 575 height 39
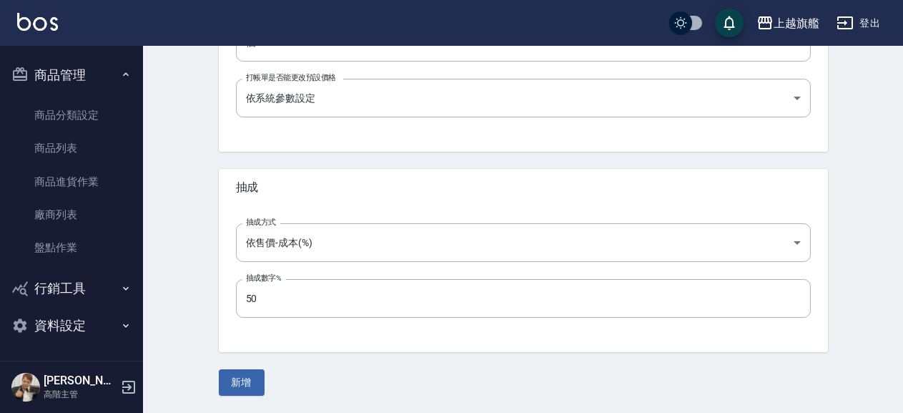
type input "500"
drag, startPoint x: 217, startPoint y: 388, endPoint x: 227, endPoint y: 374, distance: 16.9
click at [227, 373] on button "新增" at bounding box center [242, 382] width 46 height 26
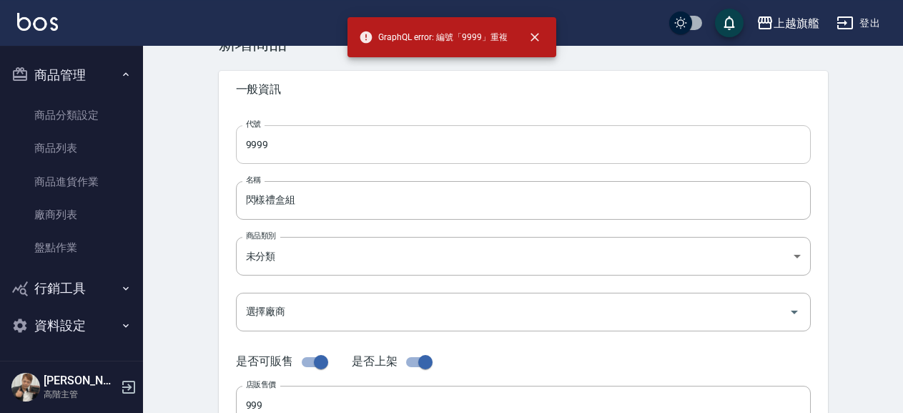
scroll to position [0, 0]
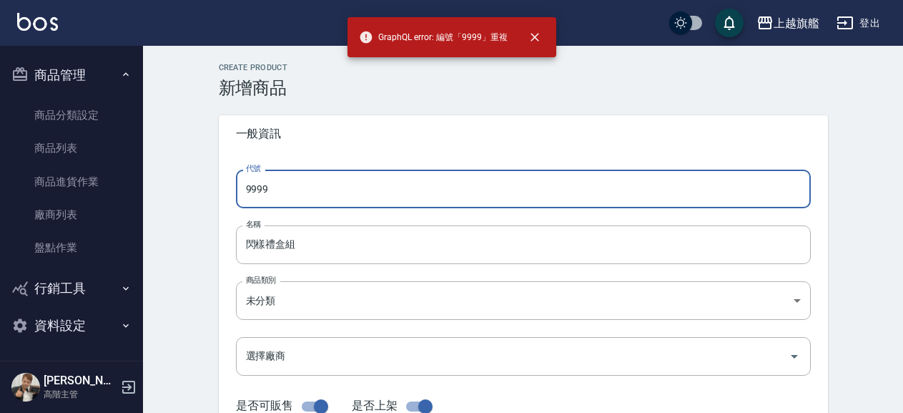
drag, startPoint x: 310, startPoint y: 192, endPoint x: 122, endPoint y: 191, distance: 187.4
click at [236, 191] on input "9999" at bounding box center [523, 189] width 575 height 39
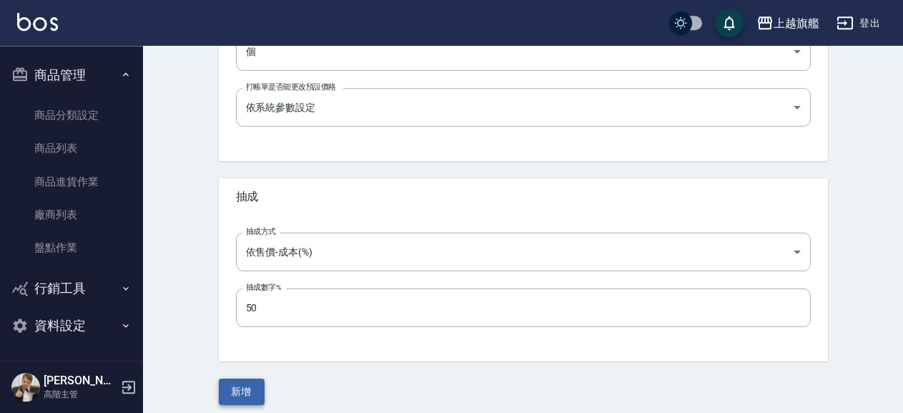
scroll to position [574, 0]
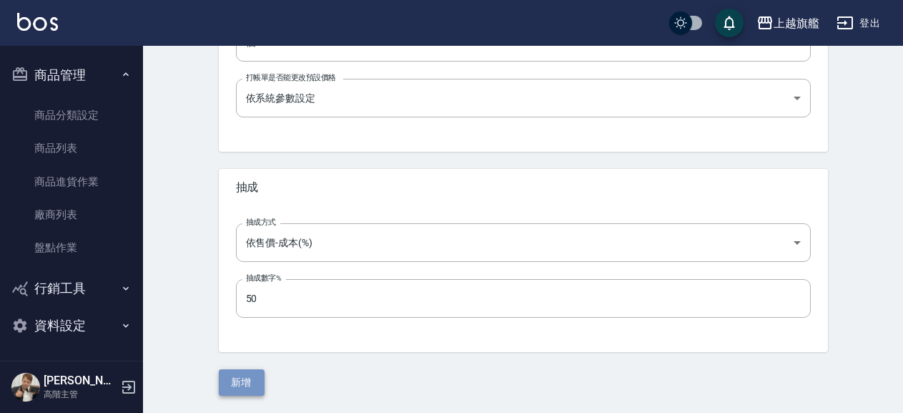
click at [235, 379] on button "新增" at bounding box center [242, 382] width 46 height 26
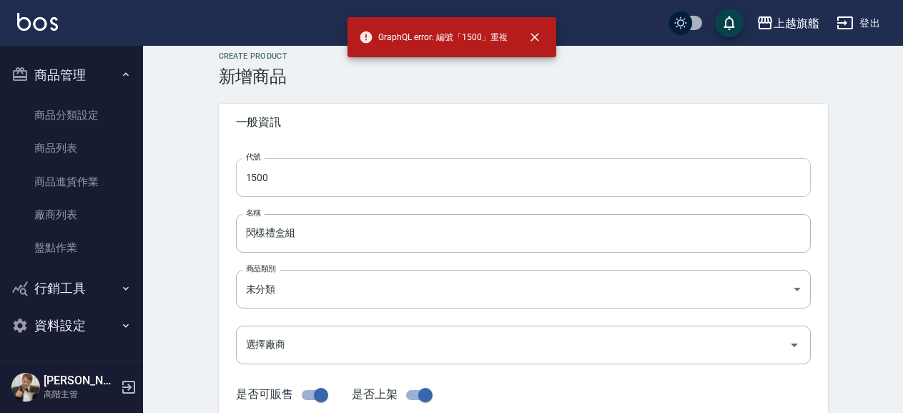
scroll to position [0, 0]
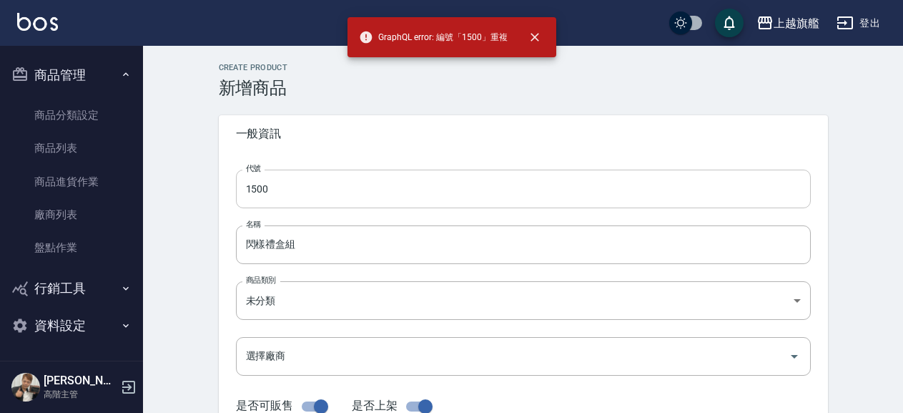
click at [292, 187] on input "1500" at bounding box center [523, 189] width 575 height 39
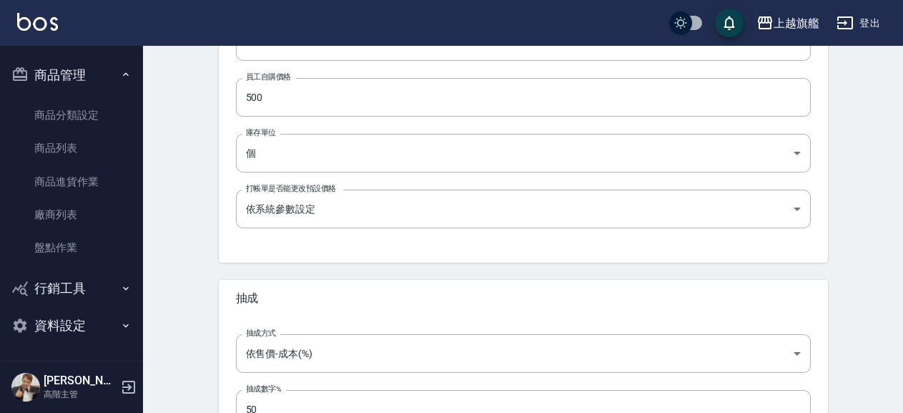
scroll to position [574, 0]
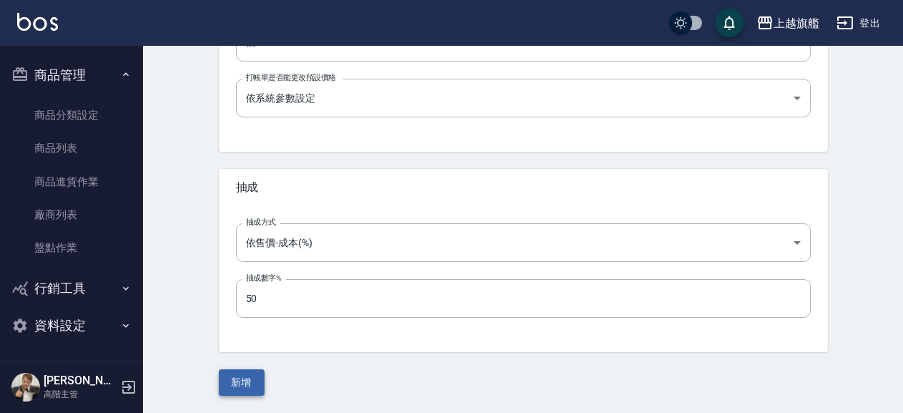
type input "15000"
click at [228, 376] on button "新增" at bounding box center [242, 382] width 46 height 26
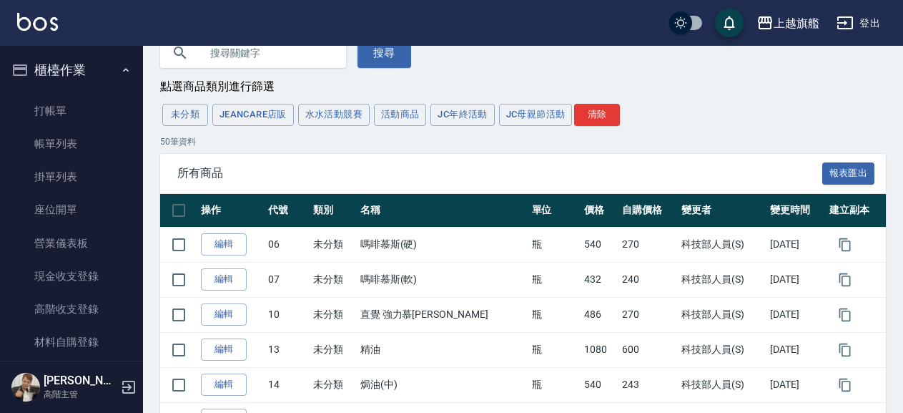
click at [89, 67] on button "櫃檯作業" at bounding box center [72, 69] width 132 height 37
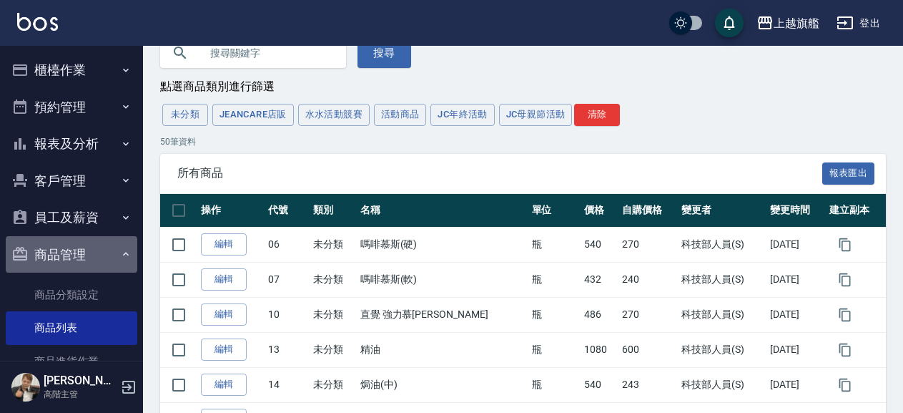
click at [81, 255] on button "商品管理" at bounding box center [72, 254] width 132 height 37
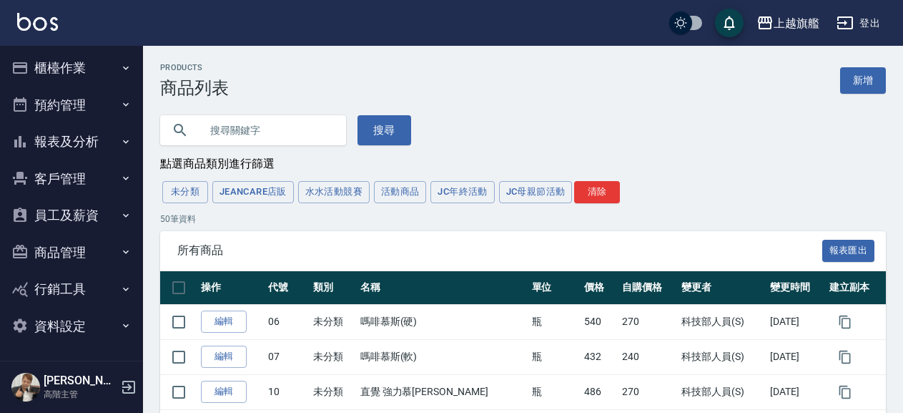
scroll to position [3, 0]
